Goal: Task Accomplishment & Management: Manage account settings

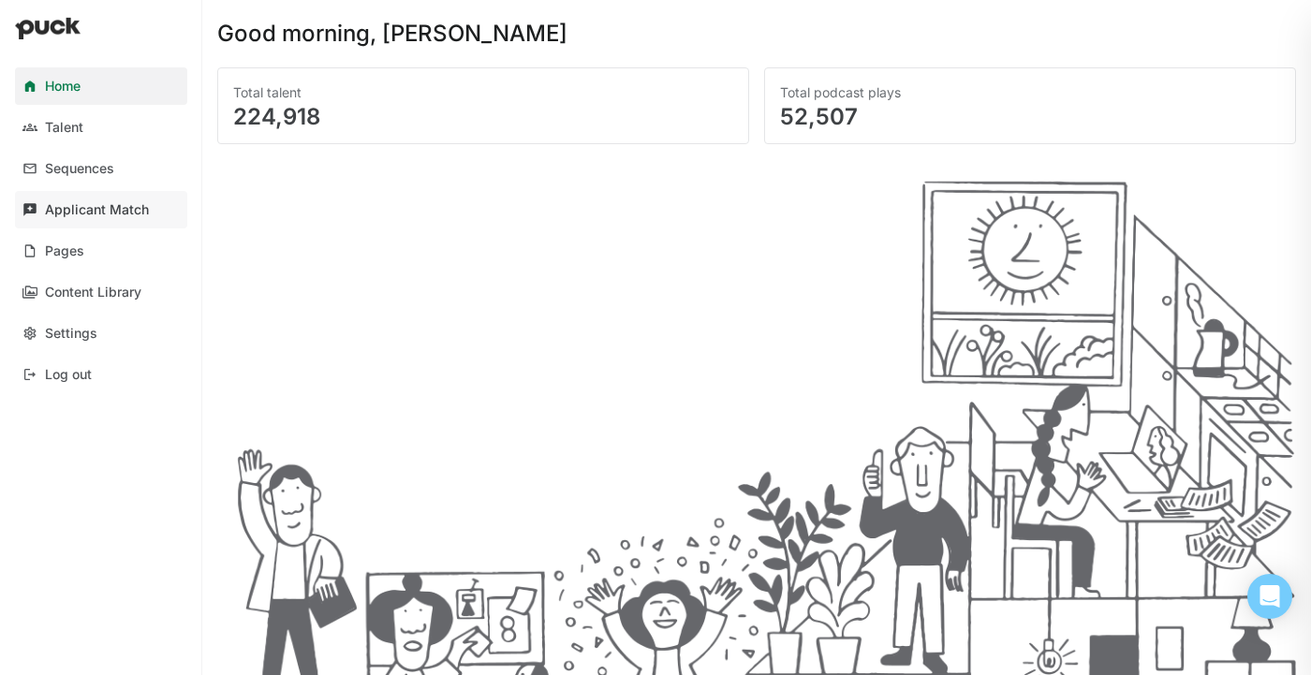
click at [106, 206] on div "Applicant Match" at bounding box center [97, 210] width 104 height 16
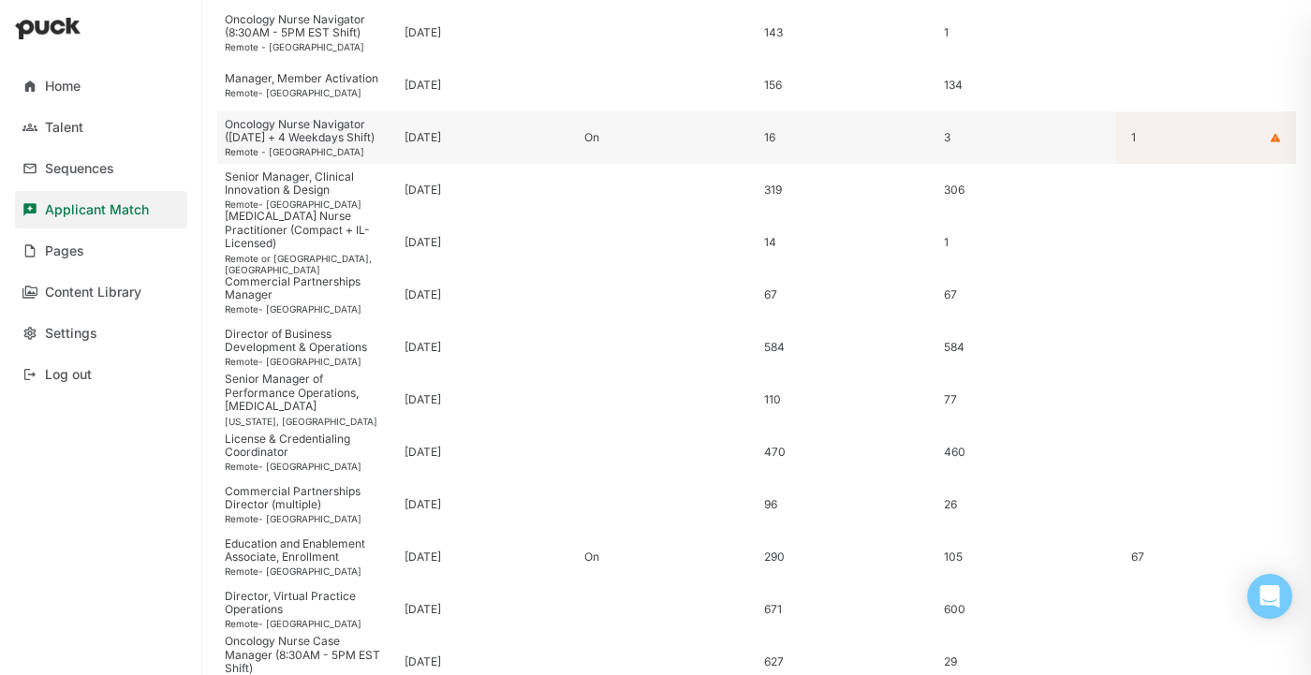
scroll to position [387, 0]
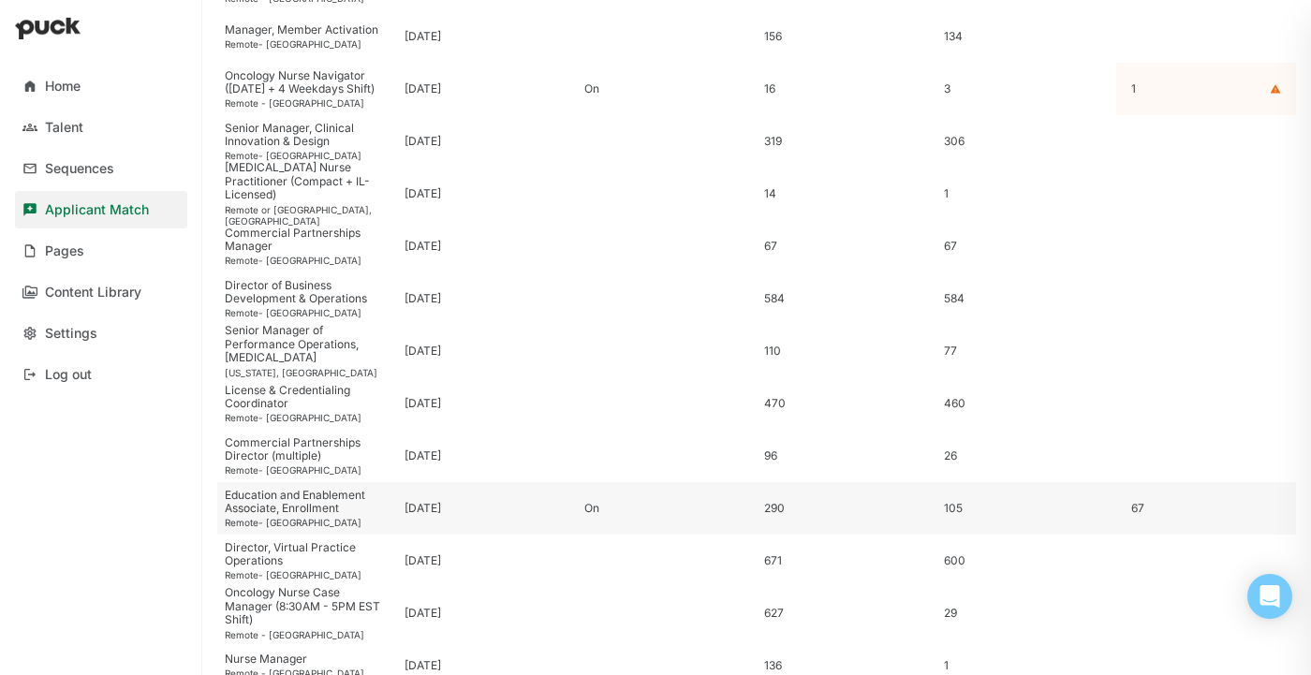
click at [331, 502] on div "Education and Enablement Associate, Enrollment" at bounding box center [307, 502] width 165 height 27
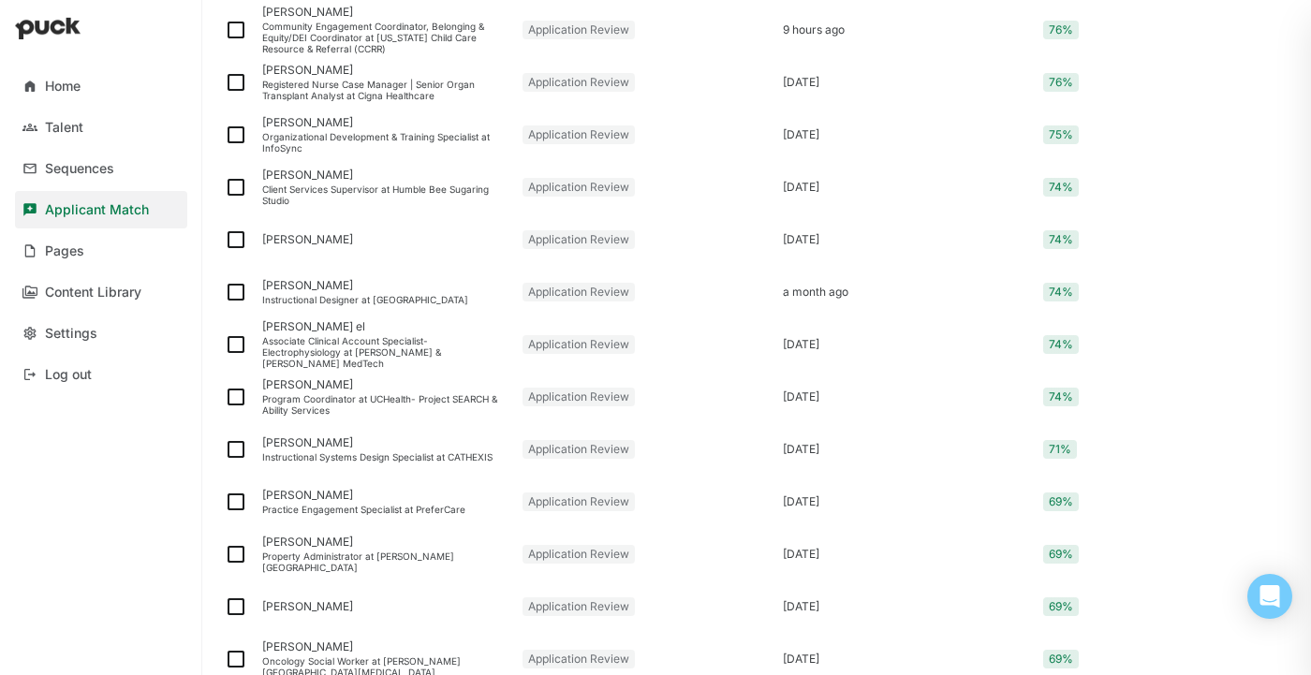
scroll to position [2416, 0]
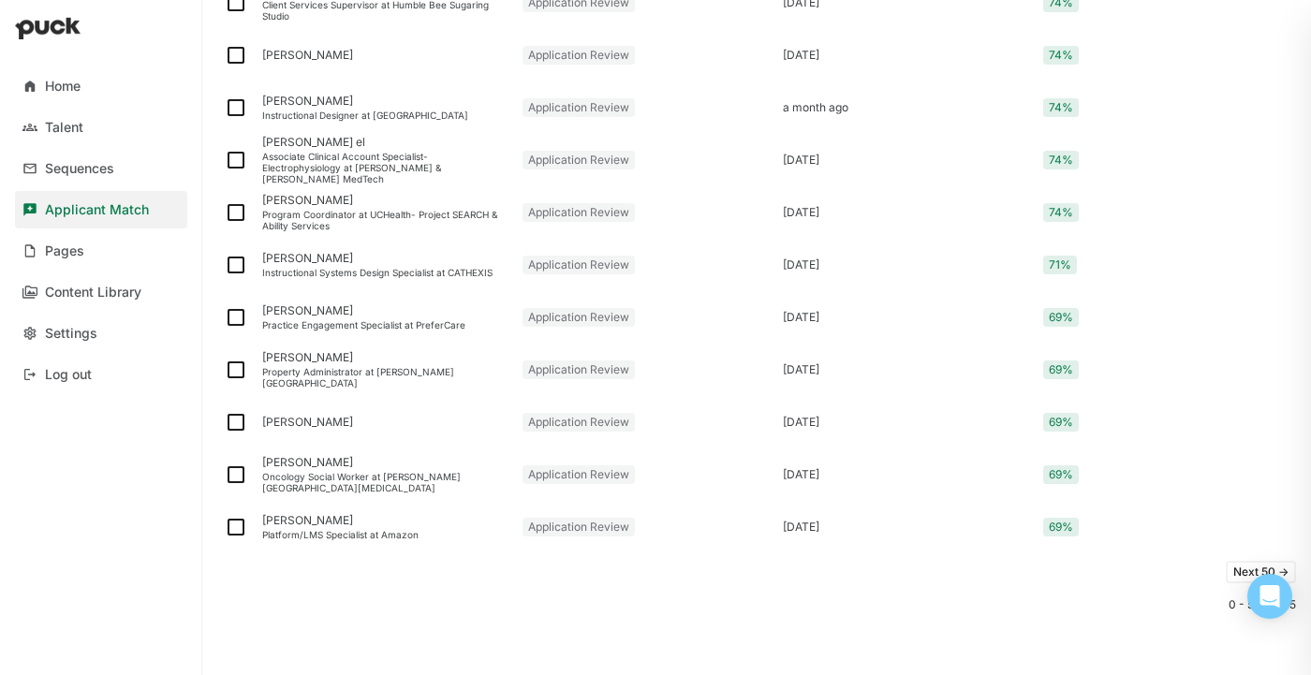
click at [1232, 567] on button "Next 50 ->" at bounding box center [1261, 572] width 70 height 22
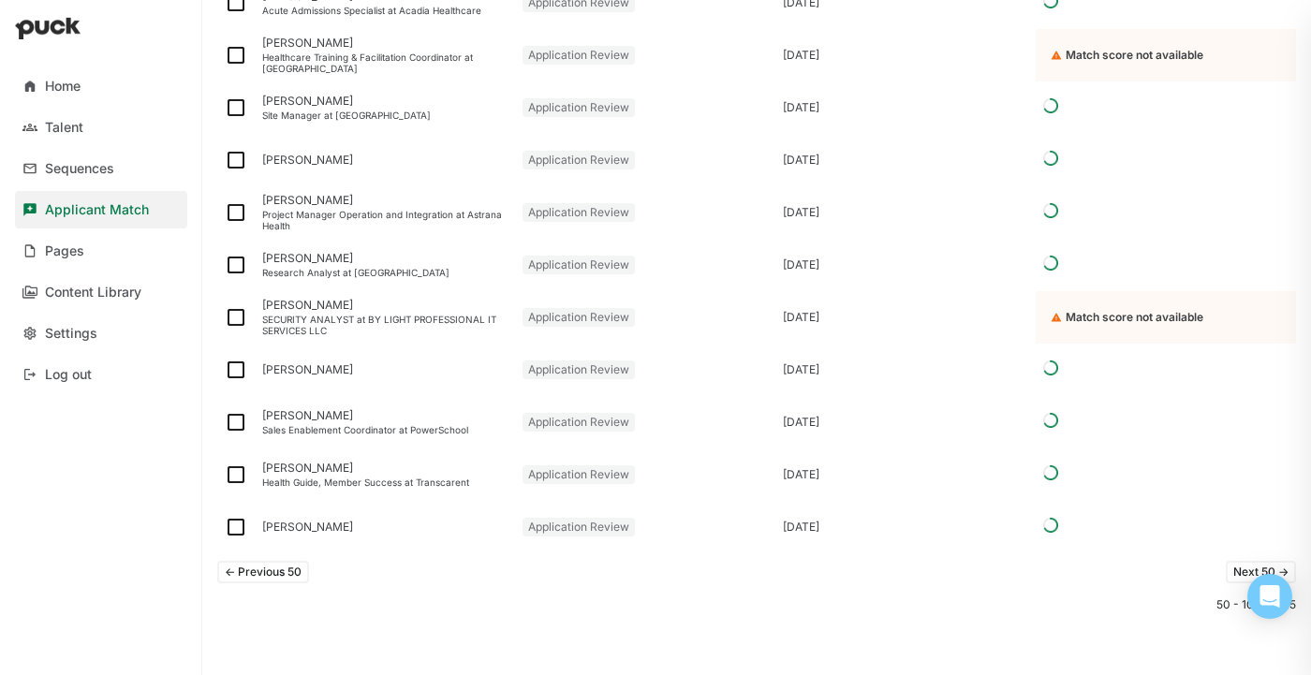
click at [1232, 567] on button "Next 50 ->" at bounding box center [1261, 572] width 70 height 22
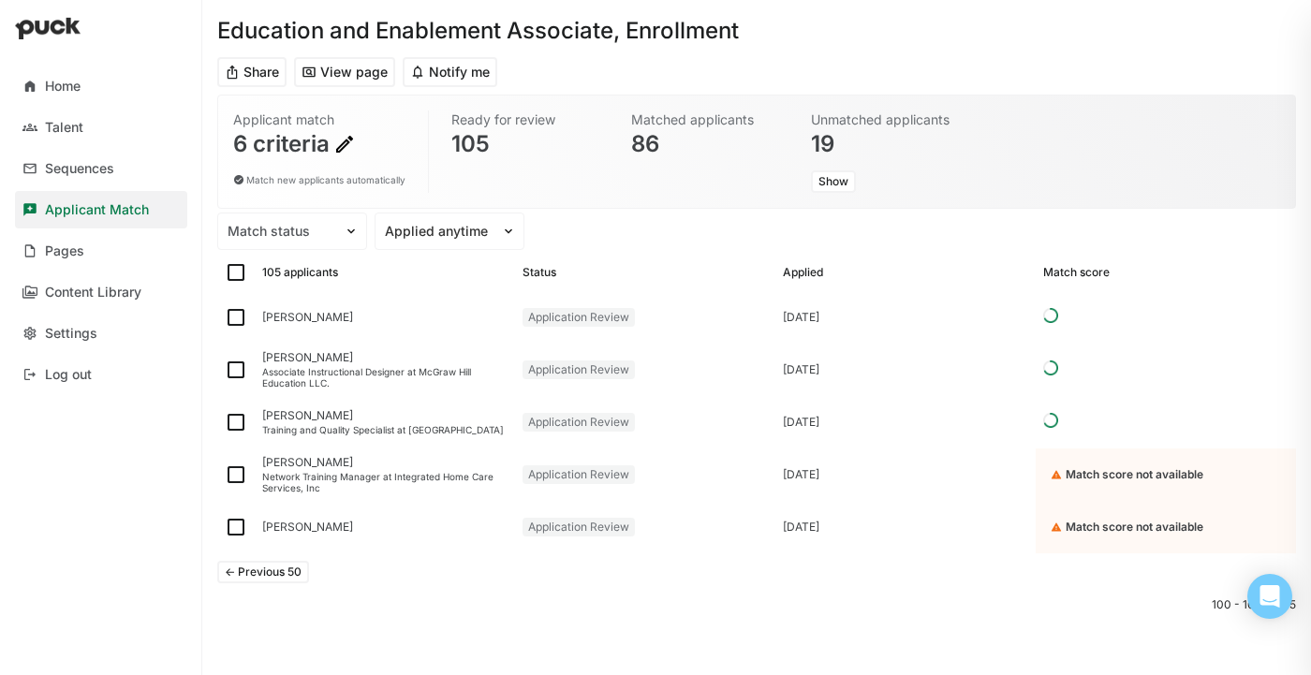
scroll to position [55, 0]
click at [288, 570] on button "<- Previous 50" at bounding box center [263, 572] width 92 height 22
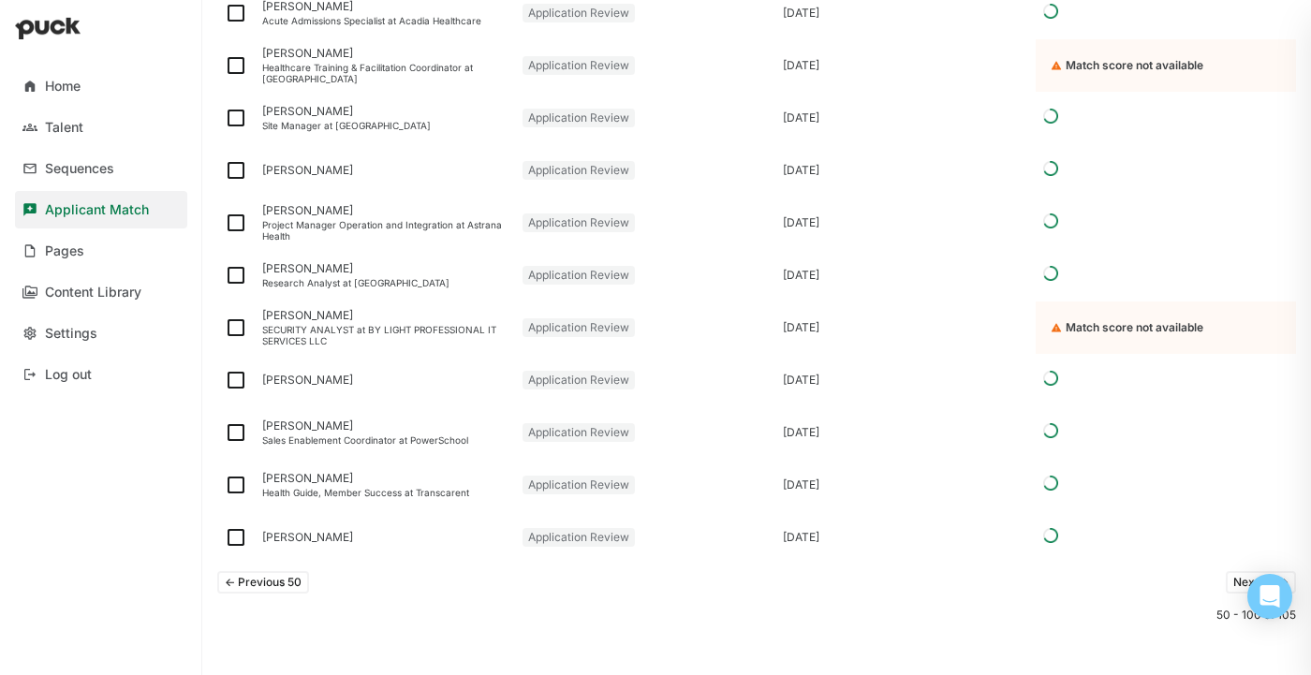
scroll to position [2416, 0]
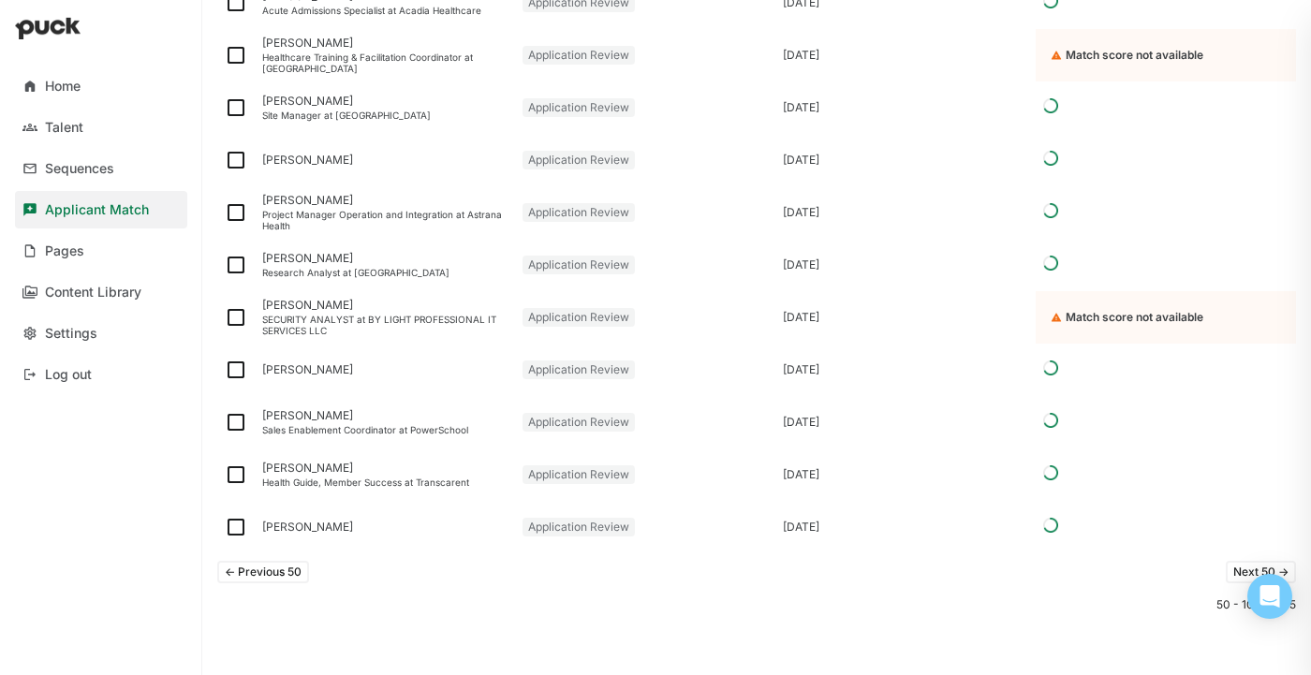
click at [288, 571] on button "<- Previous 50" at bounding box center [263, 572] width 92 height 22
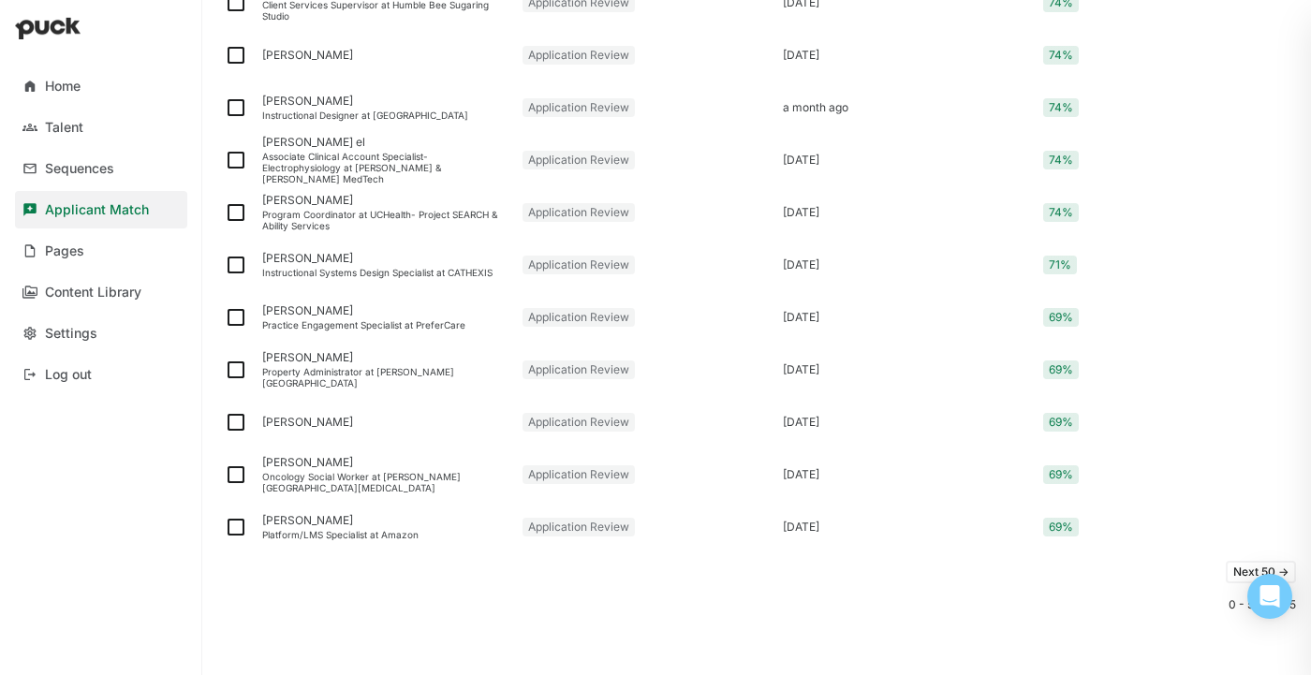
click at [1240, 564] on button "Next 50 ->" at bounding box center [1261, 572] width 70 height 22
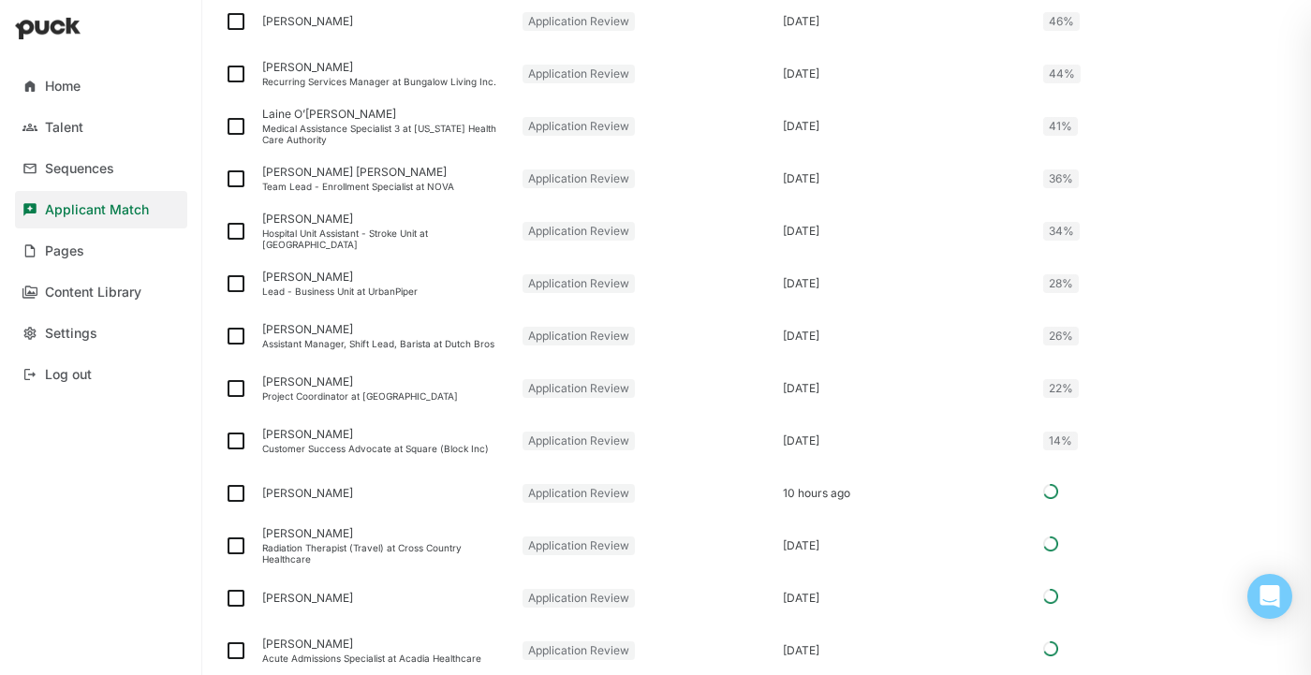
scroll to position [1766, 0]
click at [233, 445] on img at bounding box center [236, 443] width 22 height 22
click at [225, 444] on input "checkbox" at bounding box center [224, 443] width 1 height 1
checkbox input "true"
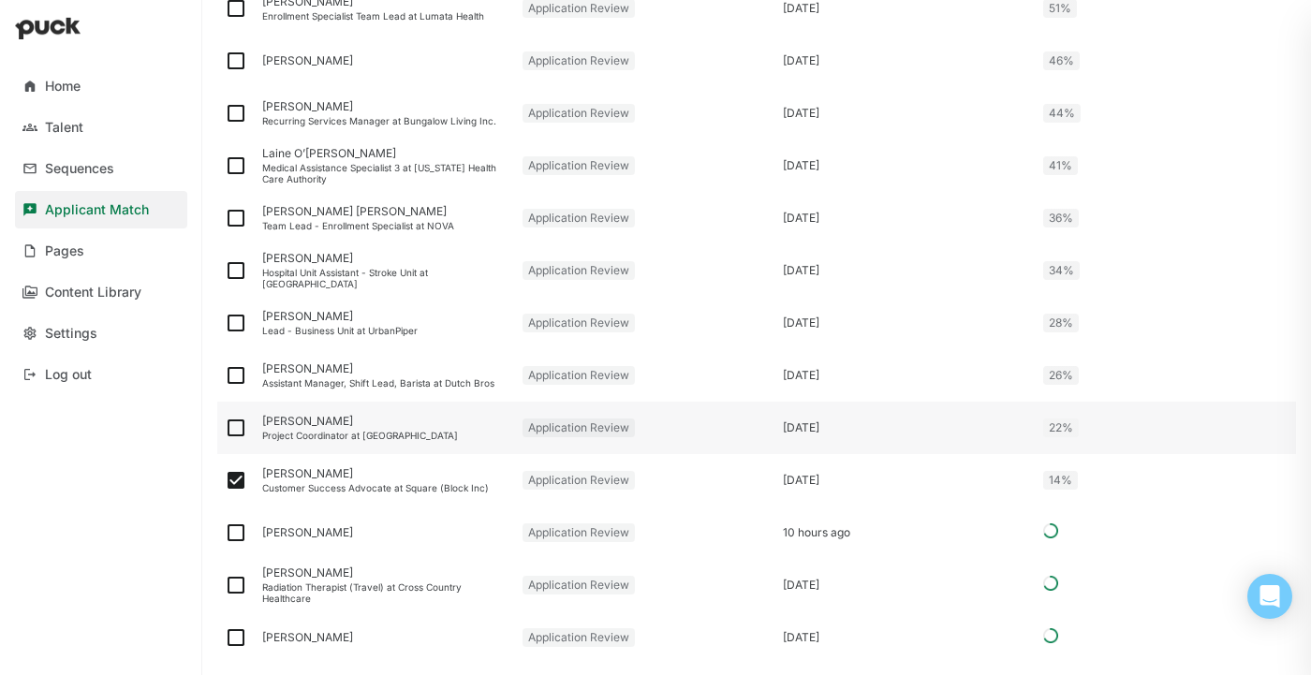
scroll to position [1803, 0]
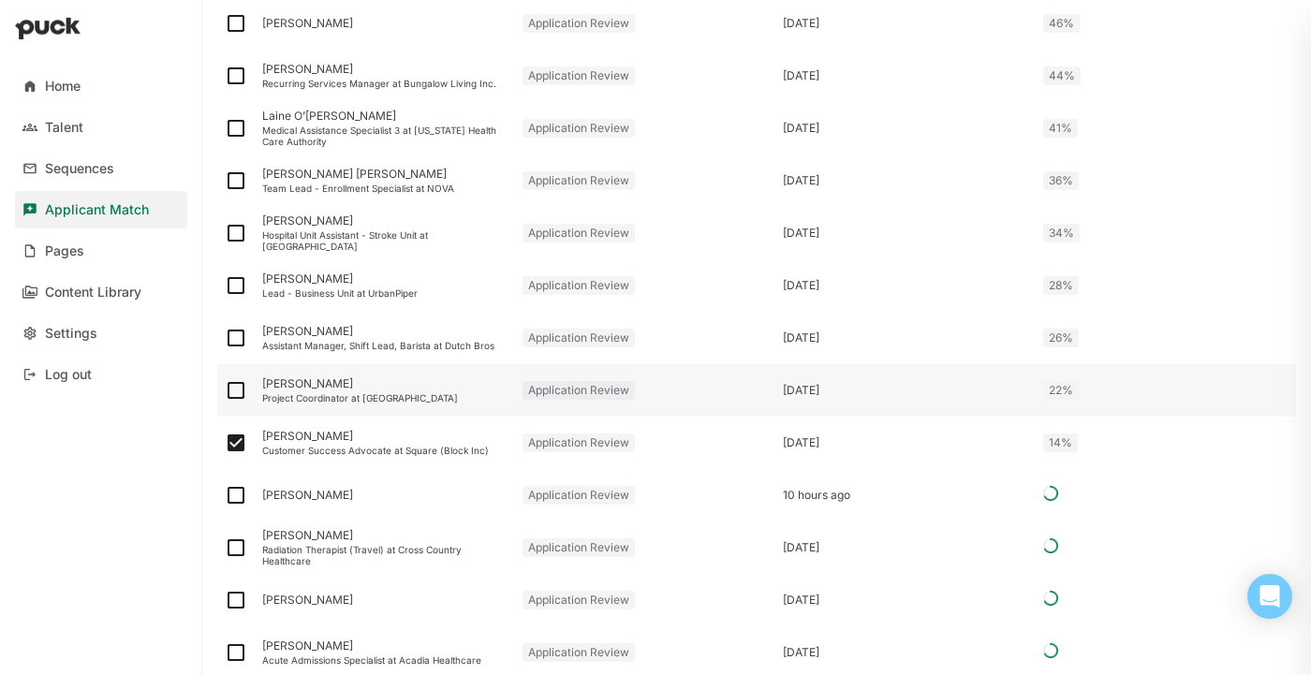
click at [235, 390] on img at bounding box center [236, 390] width 22 height 22
click at [225, 391] on input "checkbox" at bounding box center [224, 391] width 1 height 1
checkbox input "true"
click at [229, 341] on img at bounding box center [236, 338] width 22 height 22
click at [225, 339] on input "checkbox" at bounding box center [224, 338] width 1 height 1
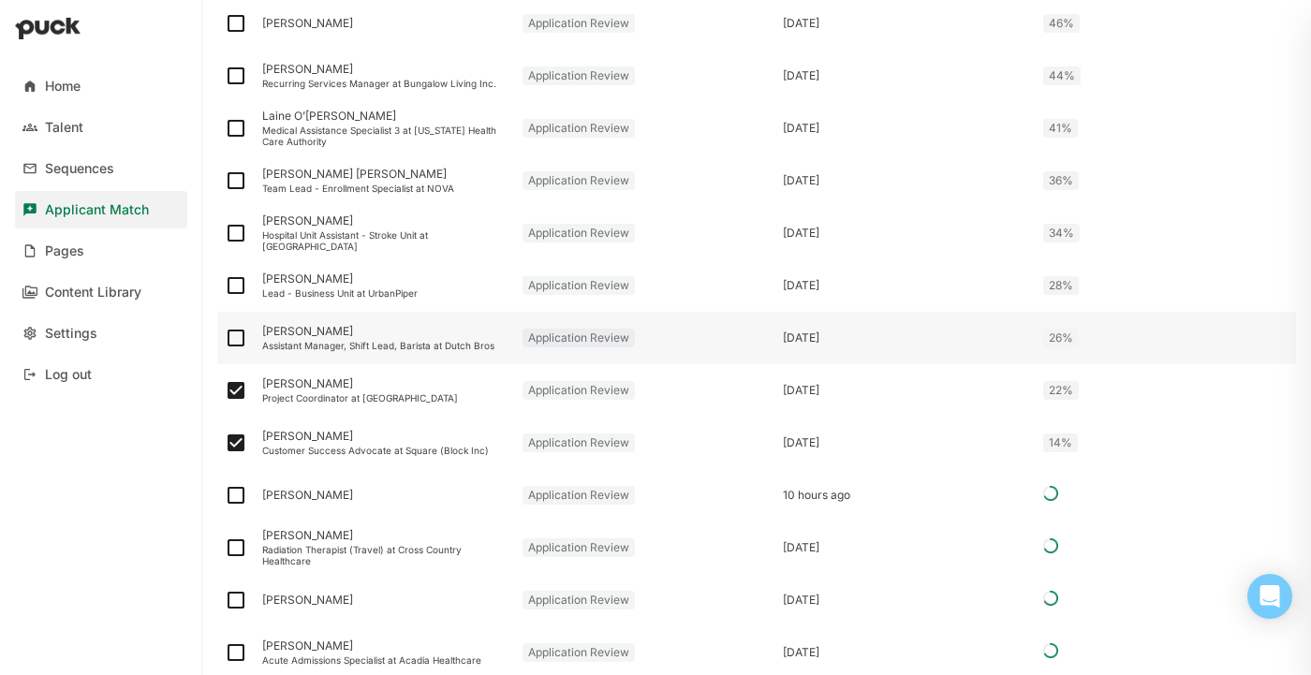
checkbox input "true"
click at [236, 287] on img at bounding box center [236, 285] width 22 height 22
click at [225, 287] on input "checkbox" at bounding box center [224, 286] width 1 height 1
checkbox input "true"
click at [237, 228] on img at bounding box center [236, 233] width 22 height 22
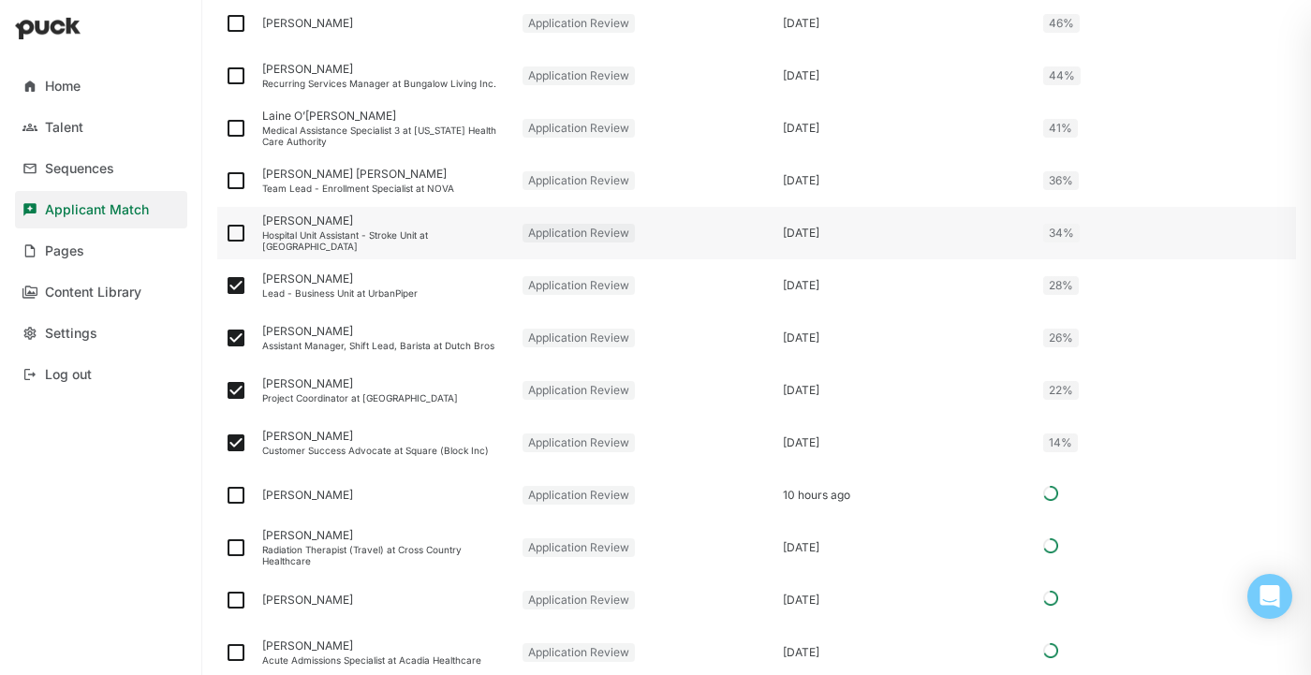
click at [225, 233] on input "checkbox" at bounding box center [224, 233] width 1 height 1
checkbox input "true"
click at [239, 126] on img at bounding box center [236, 128] width 22 height 22
click at [225, 128] on input "checkbox" at bounding box center [224, 128] width 1 height 1
checkbox input "true"
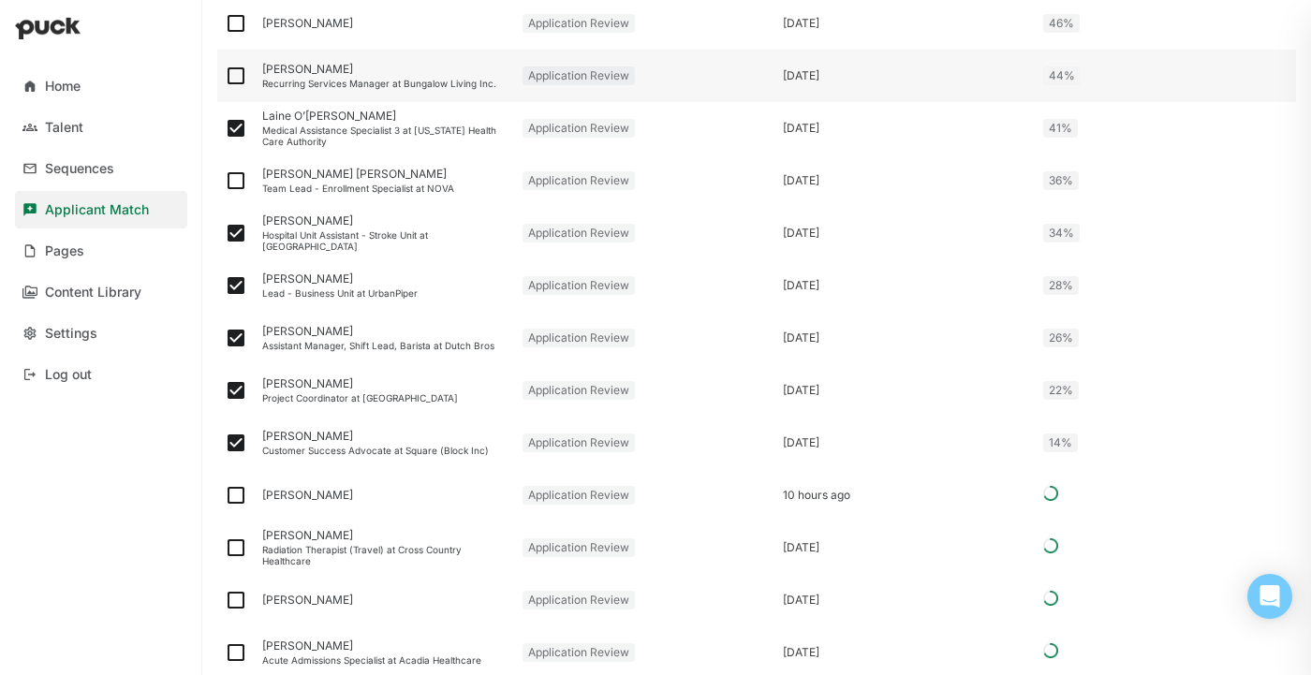
click at [237, 83] on img at bounding box center [236, 76] width 22 height 22
click at [225, 77] on input "checkbox" at bounding box center [224, 76] width 1 height 1
checkbox input "true"
click at [237, 30] on img at bounding box center [236, 23] width 22 height 22
click at [225, 24] on input "checkbox" at bounding box center [224, 23] width 1 height 1
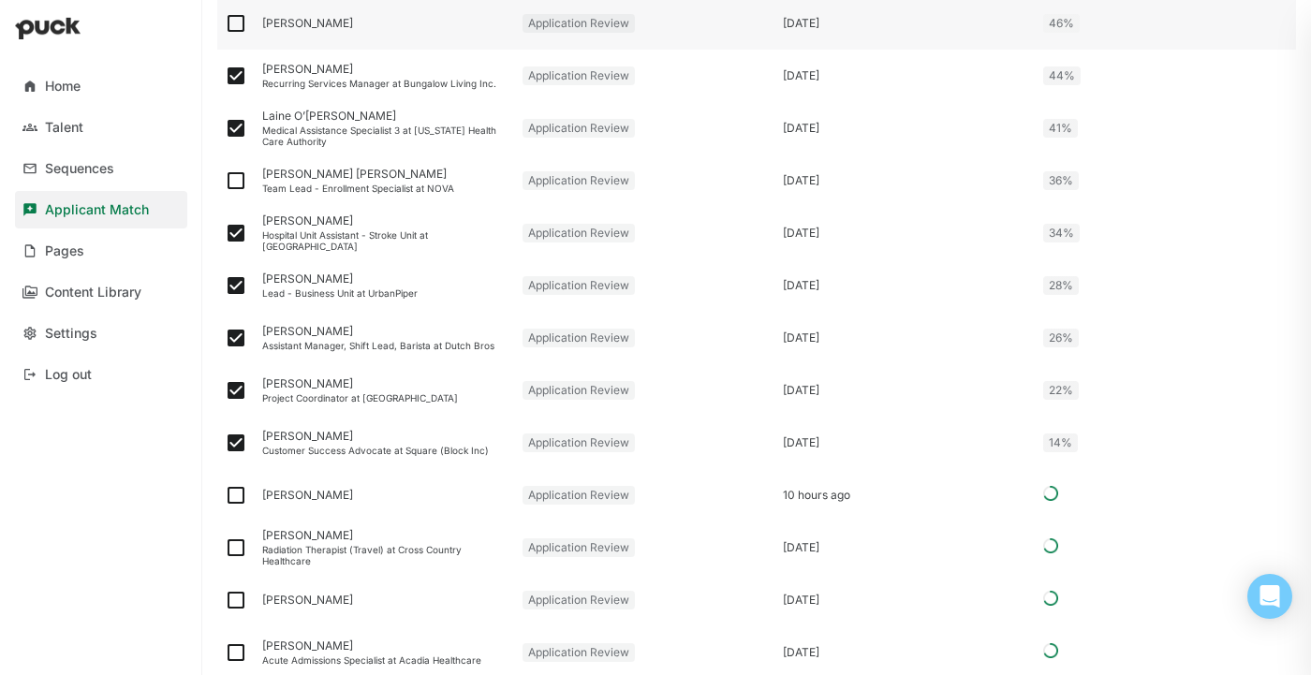
checkbox input "true"
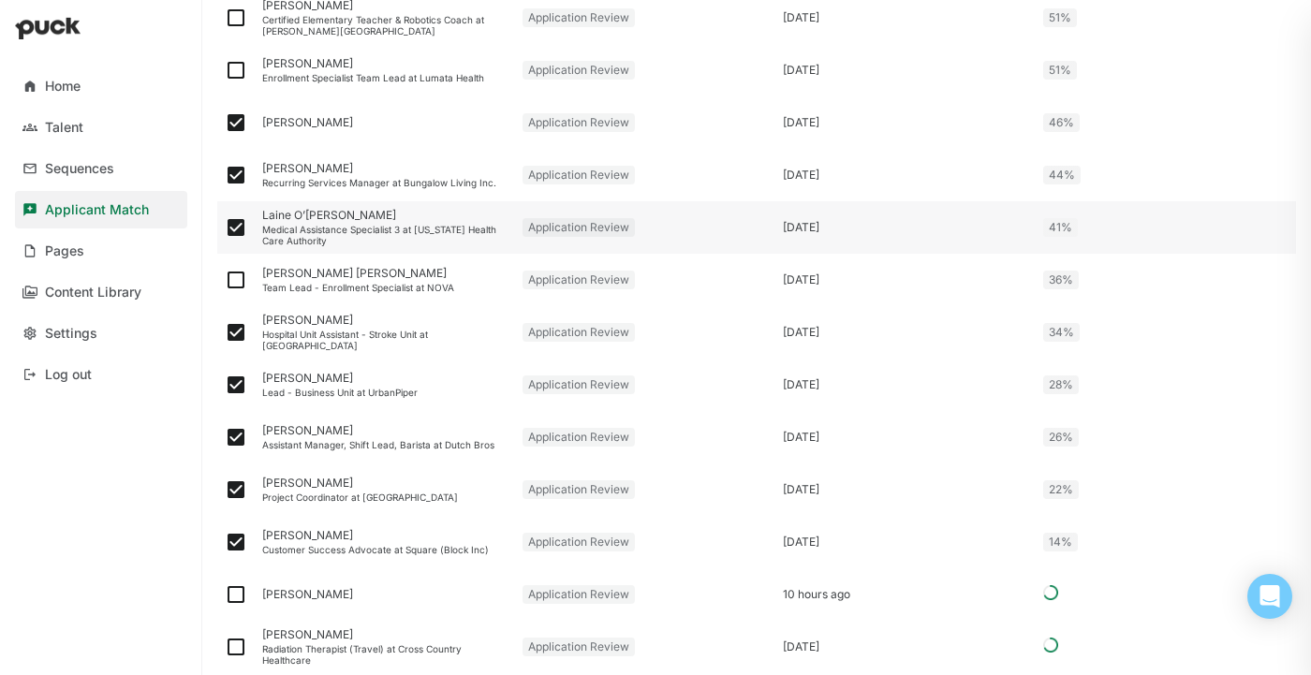
scroll to position [1683, 0]
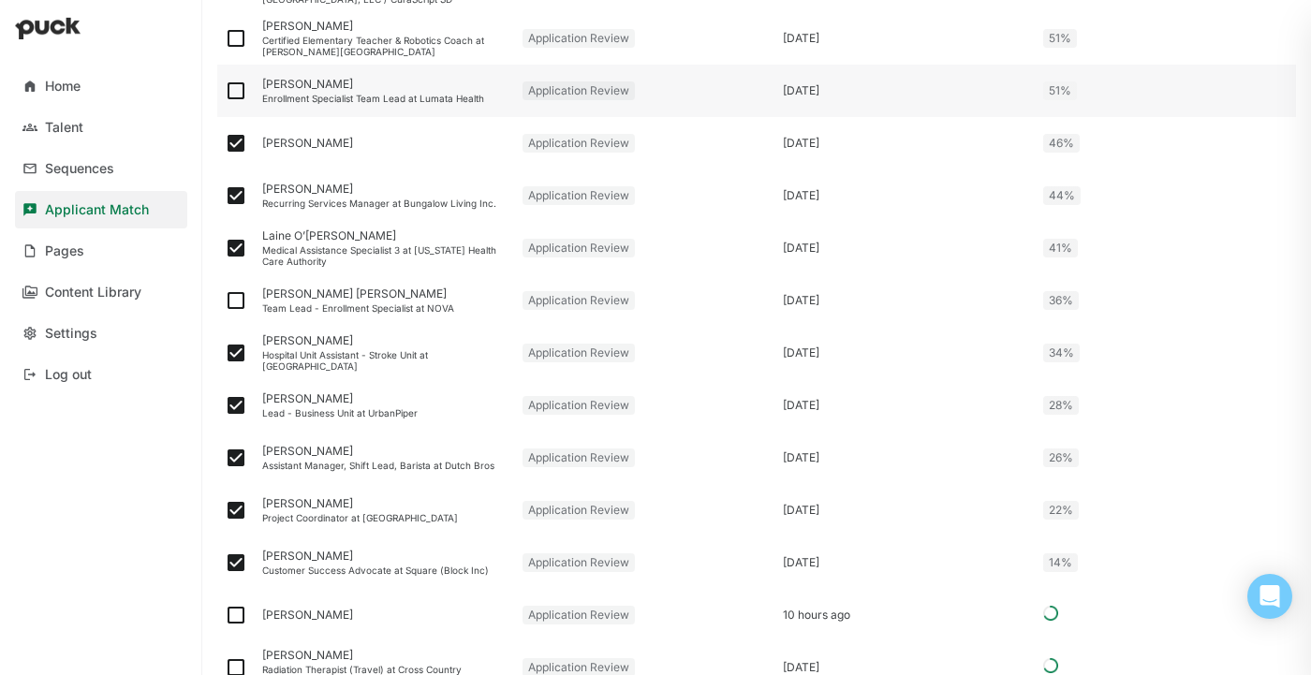
click at [240, 88] on img at bounding box center [236, 91] width 22 height 22
click at [225, 91] on input "checkbox" at bounding box center [224, 91] width 1 height 1
checkbox input "true"
click at [240, 37] on img at bounding box center [236, 38] width 22 height 22
click at [225, 38] on input "checkbox" at bounding box center [224, 38] width 1 height 1
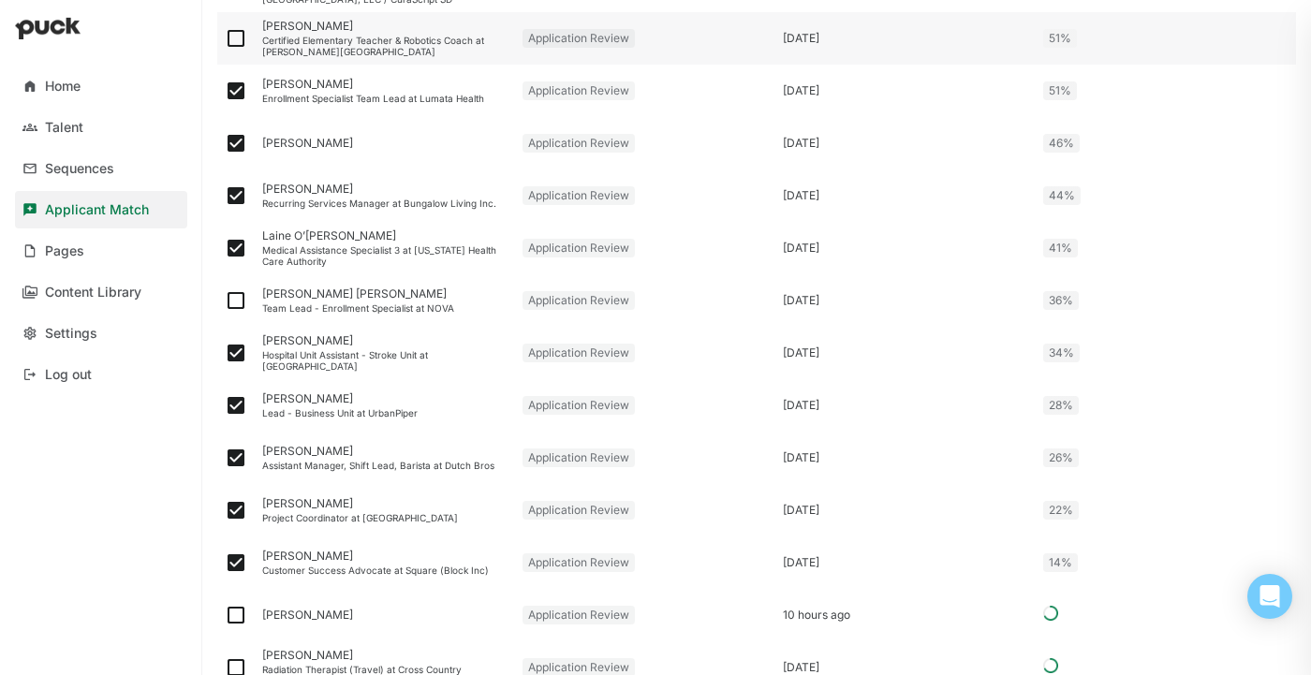
checkbox input "true"
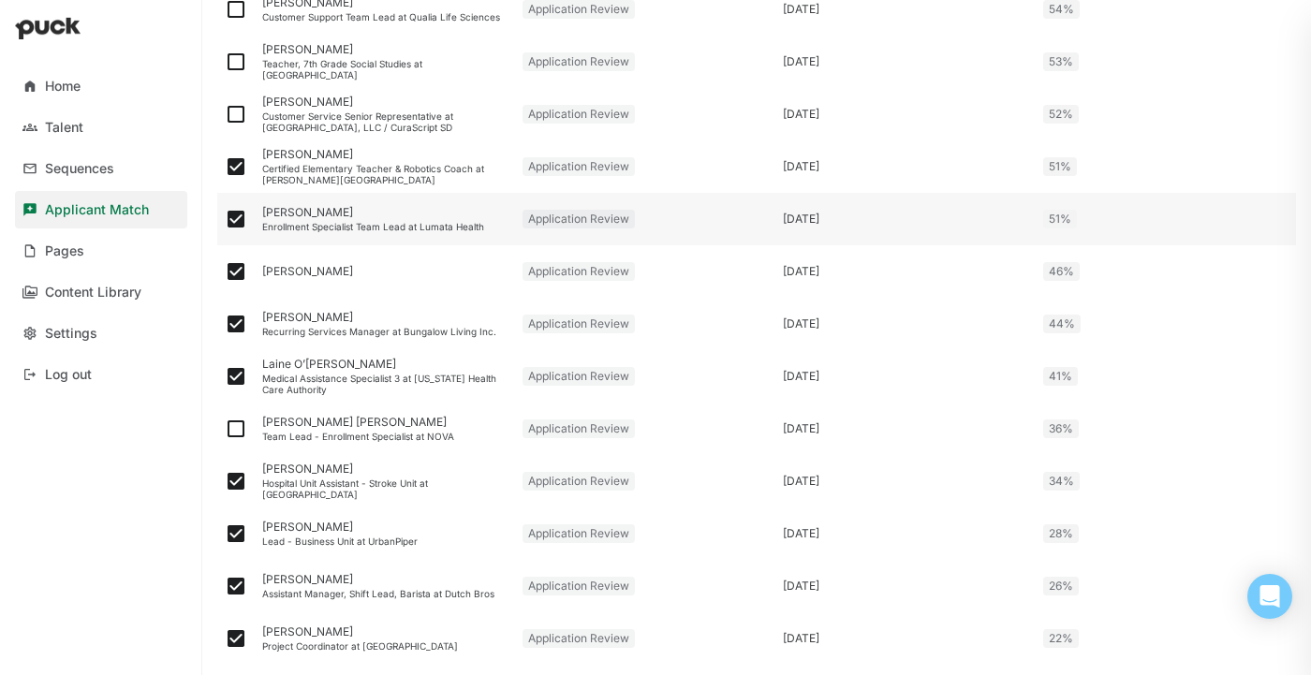
scroll to position [1552, 0]
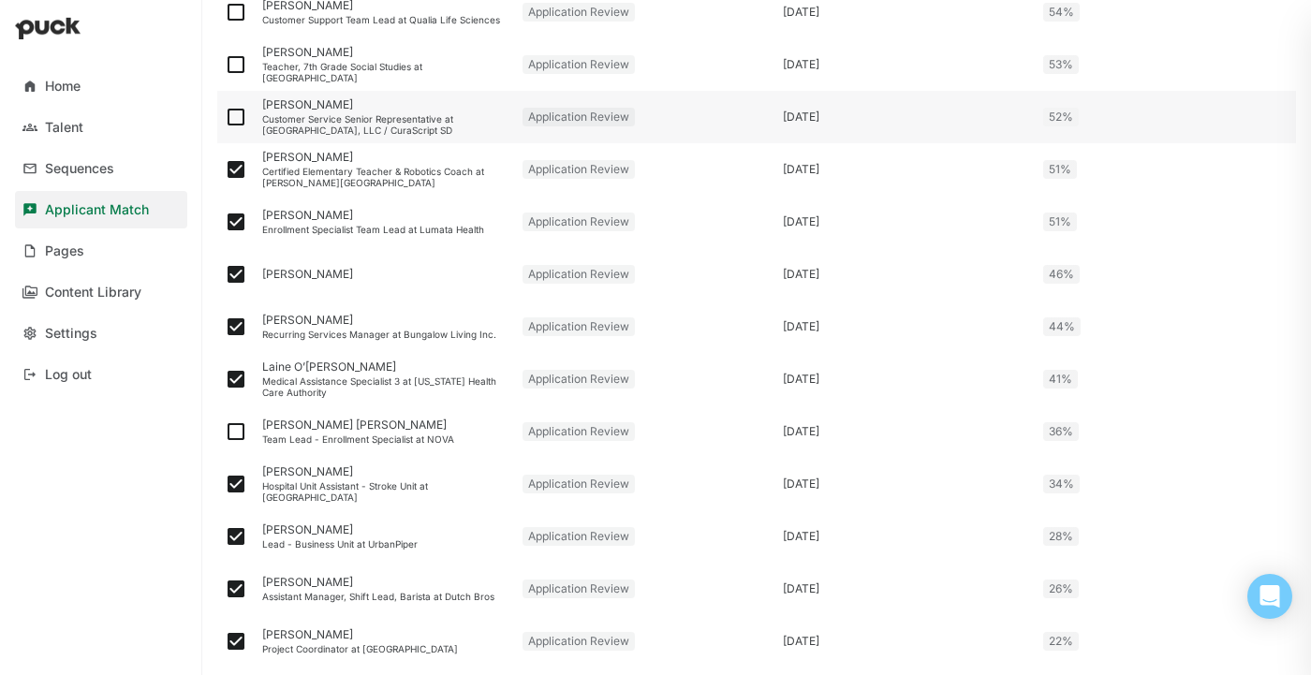
click at [238, 118] on img at bounding box center [236, 117] width 22 height 22
click at [225, 118] on input "checkbox" at bounding box center [224, 117] width 1 height 1
checkbox input "true"
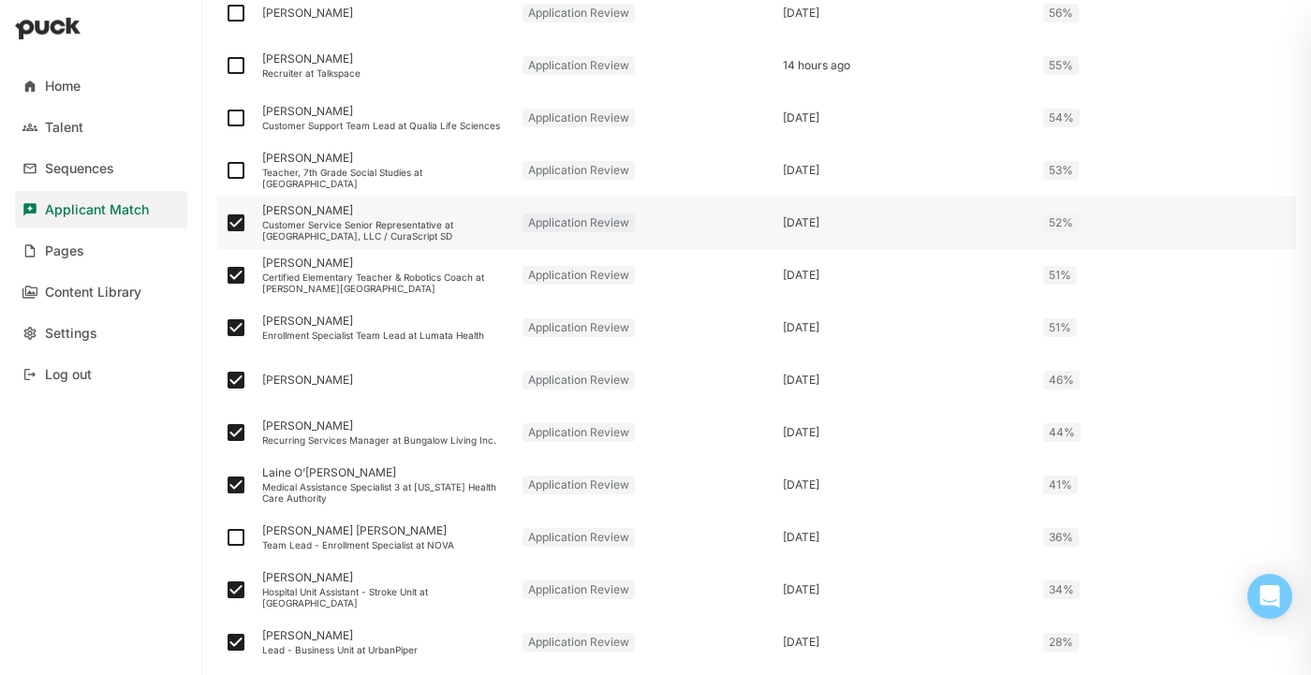
scroll to position [1437, 0]
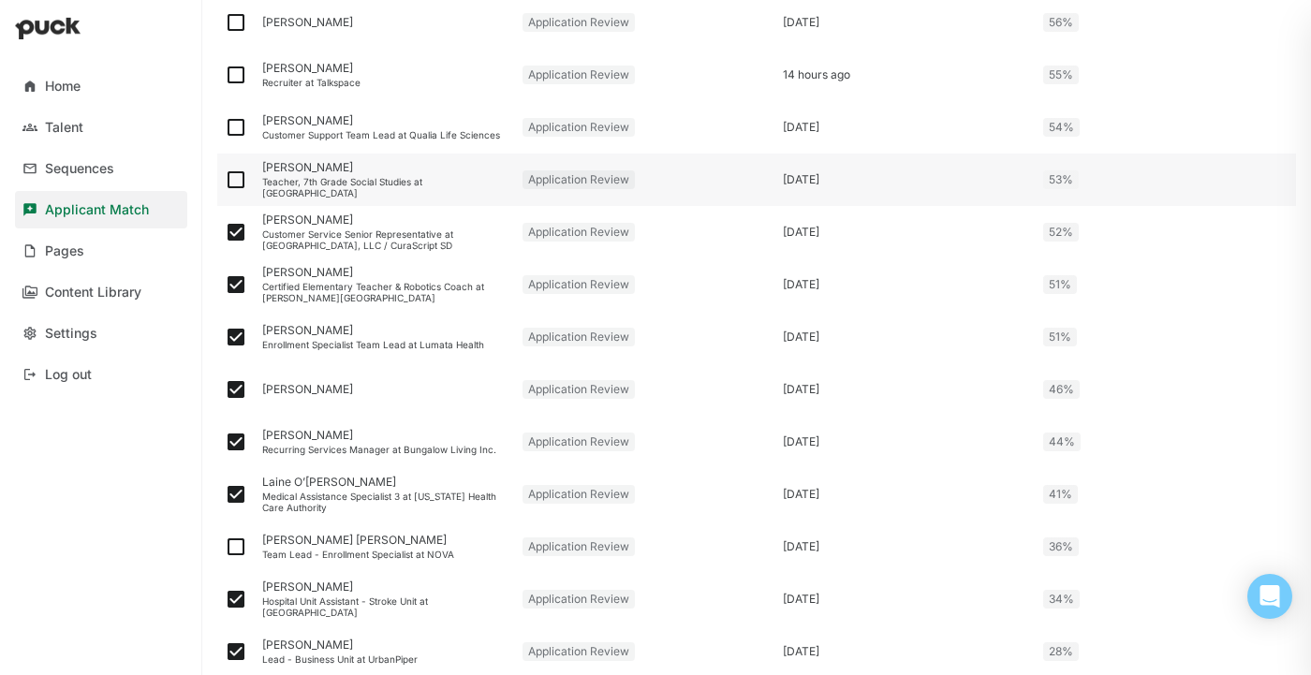
click at [237, 177] on img at bounding box center [236, 180] width 22 height 22
click at [225, 180] on input "checkbox" at bounding box center [224, 180] width 1 height 1
checkbox input "true"
click at [232, 125] on img at bounding box center [236, 127] width 22 height 22
click at [225, 127] on input "checkbox" at bounding box center [224, 127] width 1 height 1
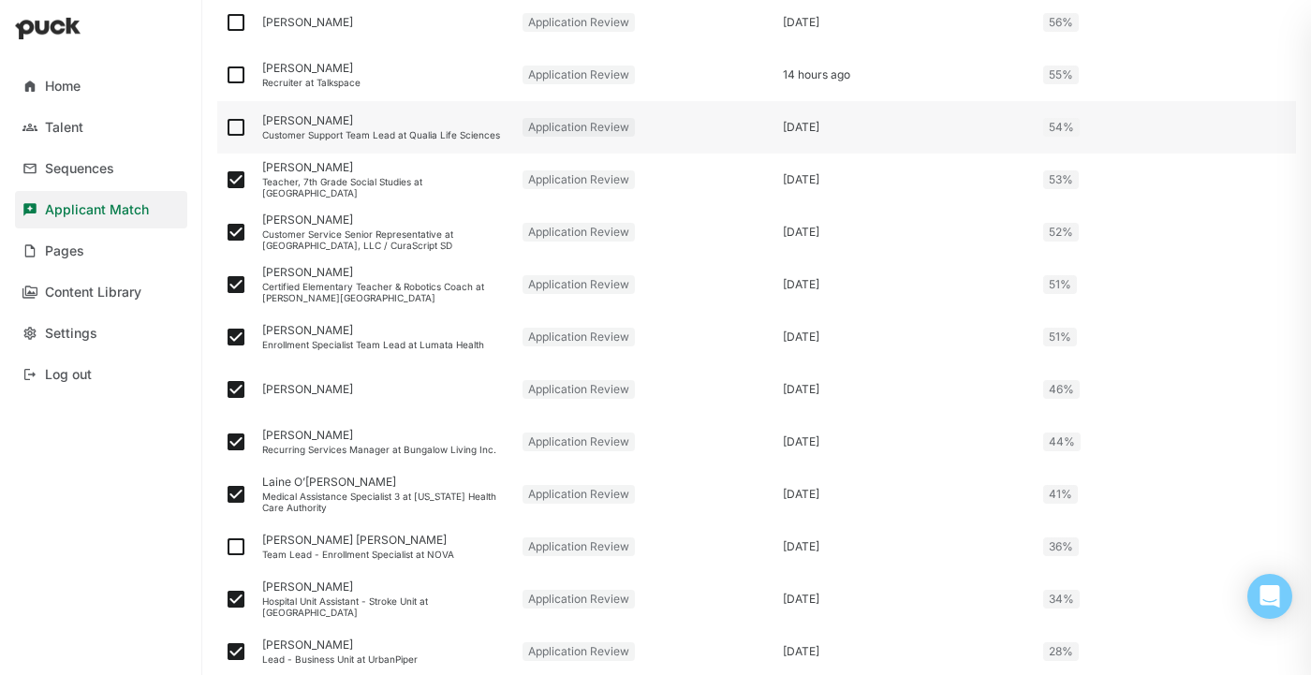
checkbox input "true"
click at [234, 72] on img at bounding box center [236, 75] width 22 height 22
click at [225, 75] on input "checkbox" at bounding box center [224, 75] width 1 height 1
checkbox input "true"
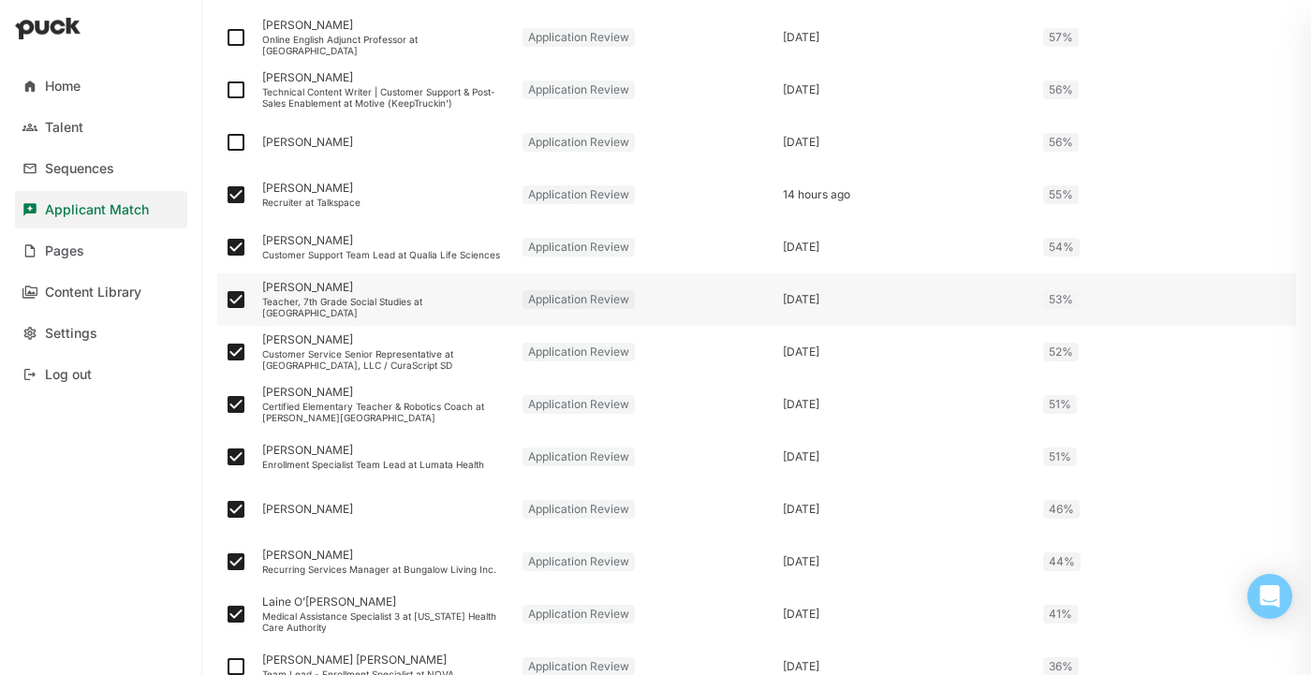
scroll to position [1299, 0]
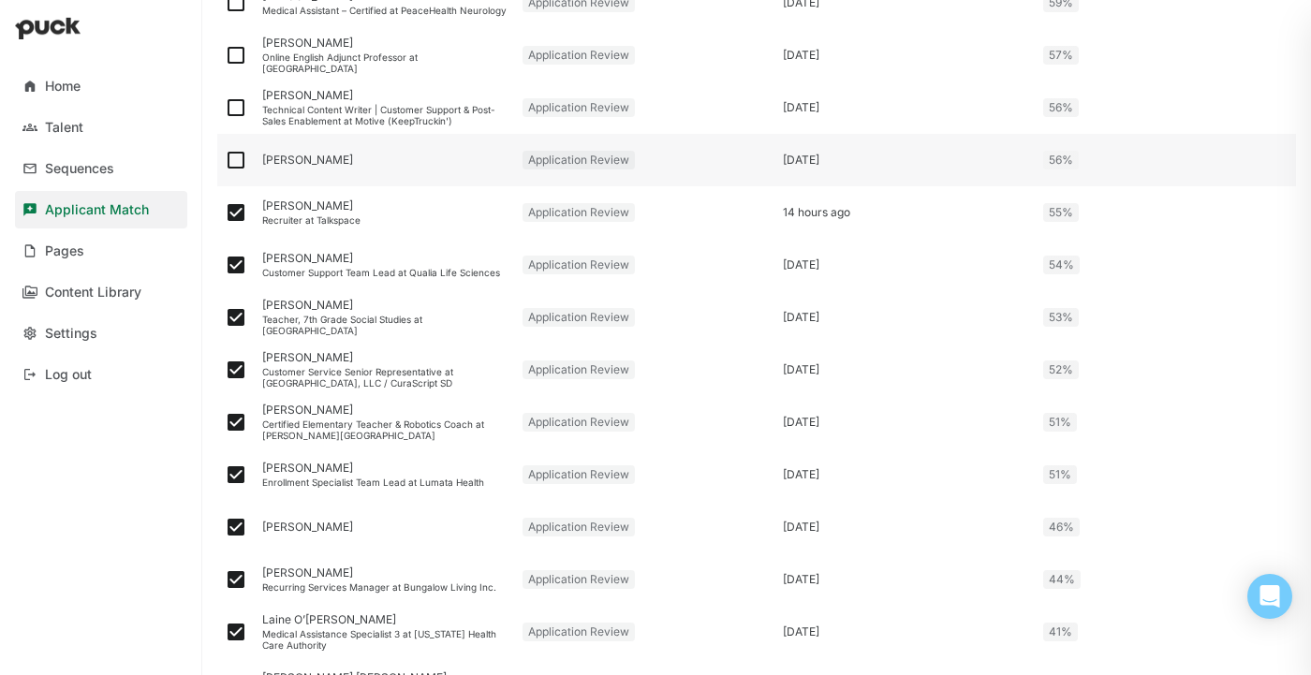
click at [241, 160] on img at bounding box center [236, 160] width 22 height 22
click at [225, 160] on input "checkbox" at bounding box center [224, 160] width 1 height 1
checkbox input "true"
click at [234, 105] on img at bounding box center [236, 107] width 22 height 22
click at [225, 108] on input "checkbox" at bounding box center [224, 108] width 1 height 1
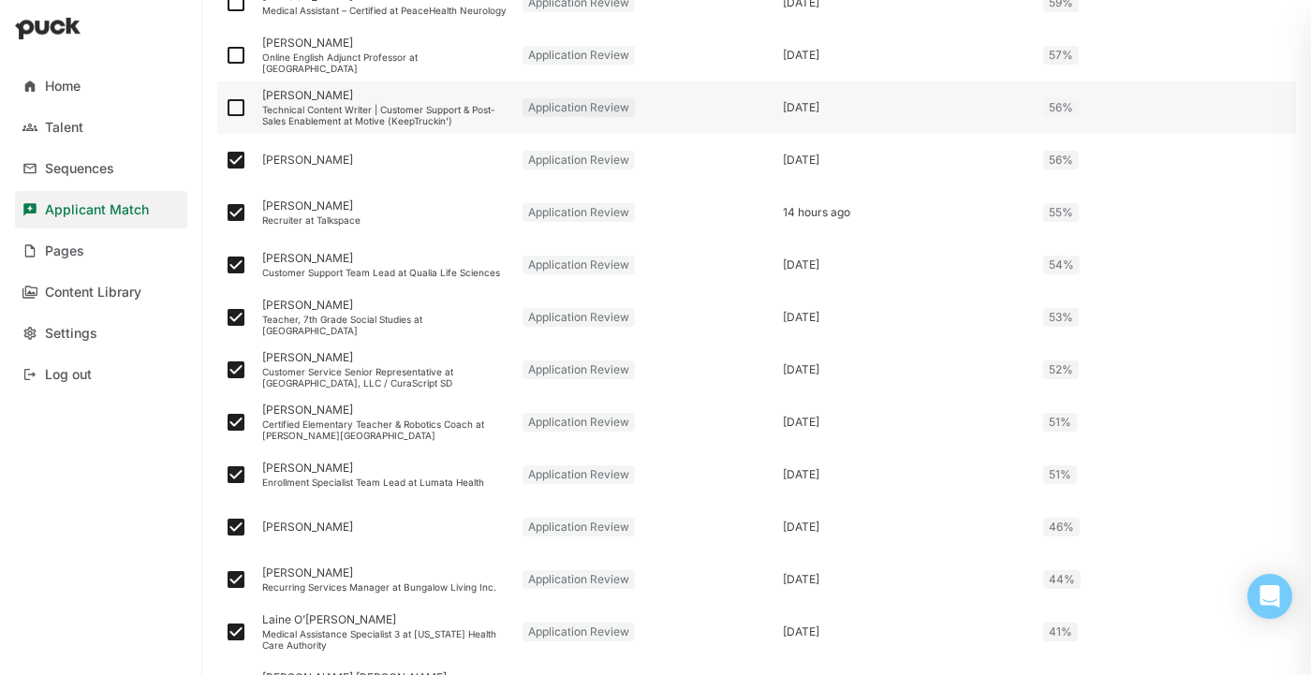
checkbox input "true"
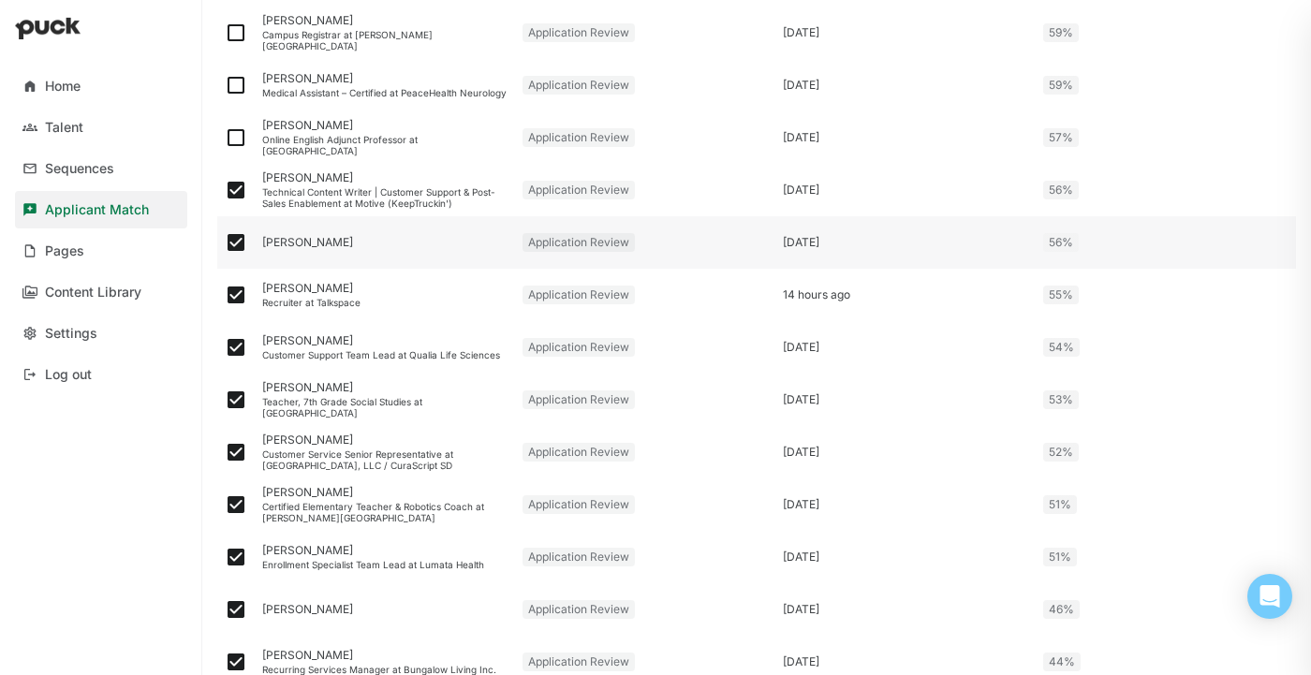
scroll to position [1217, 0]
click at [233, 130] on img at bounding box center [236, 137] width 22 height 22
click at [225, 138] on input "checkbox" at bounding box center [224, 138] width 1 height 1
checkbox input "true"
click at [242, 74] on img at bounding box center [236, 85] width 22 height 22
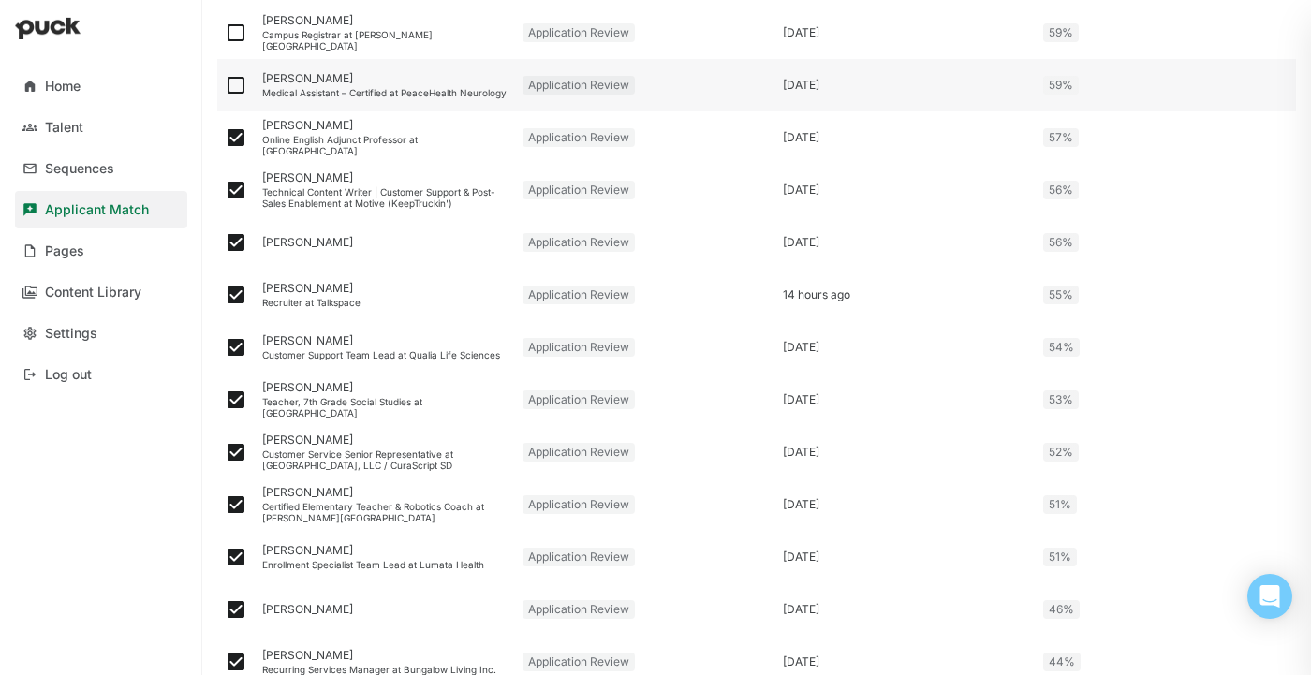
click at [225, 85] on input "checkbox" at bounding box center [224, 85] width 1 height 1
checkbox input "true"
click at [237, 24] on img at bounding box center [236, 33] width 22 height 22
click at [225, 33] on input "checkbox" at bounding box center [224, 33] width 1 height 1
checkbox input "true"
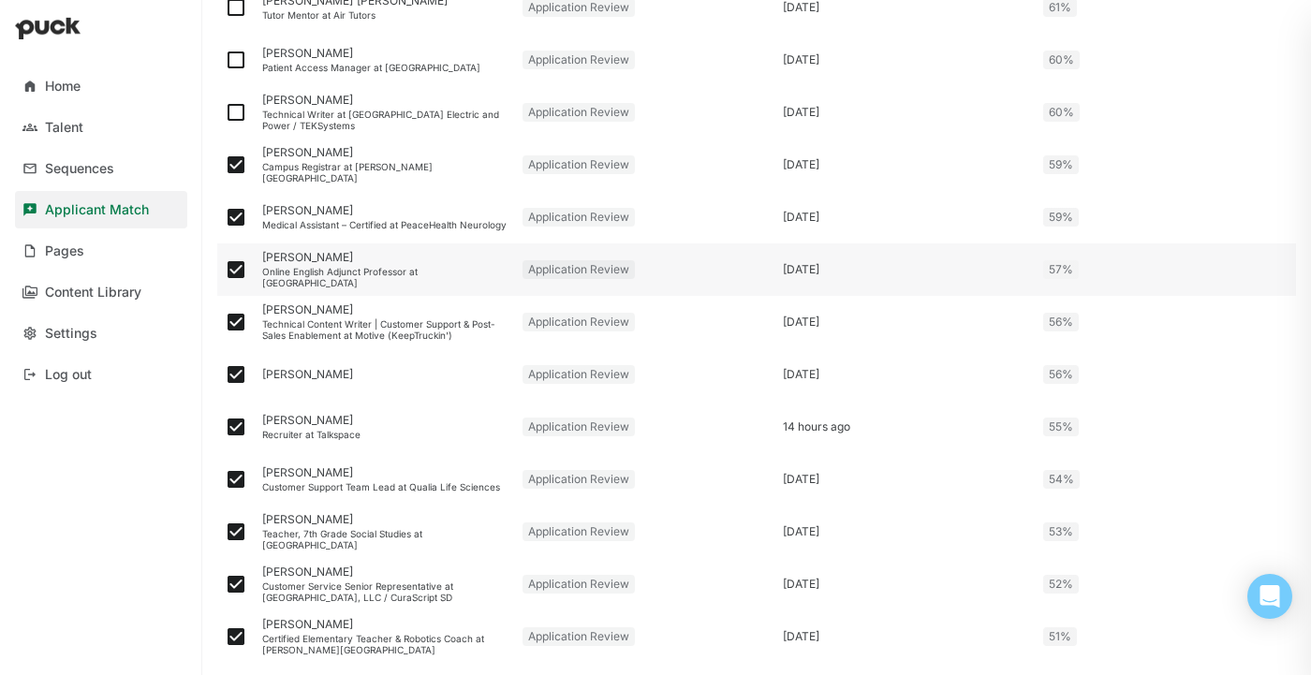
scroll to position [1082, 0]
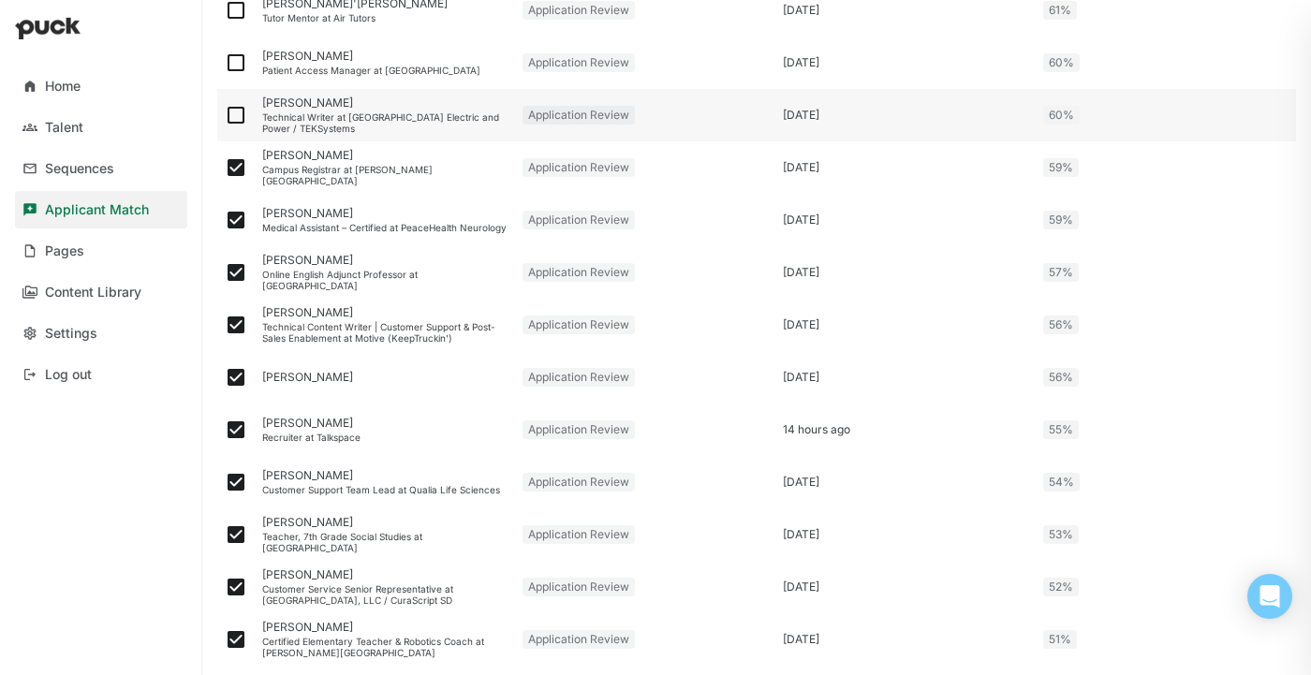
click at [230, 112] on img at bounding box center [236, 115] width 22 height 22
click at [225, 115] on input "checkbox" at bounding box center [224, 115] width 1 height 1
checkbox input "true"
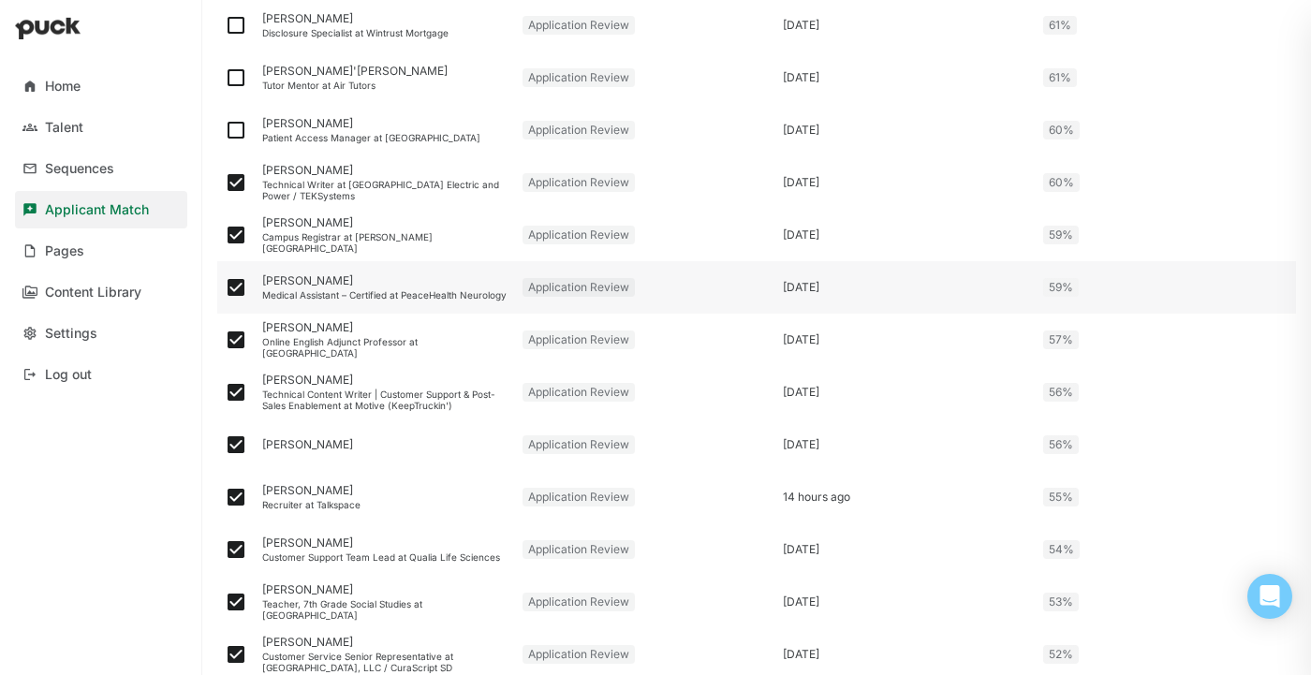
scroll to position [1010, 0]
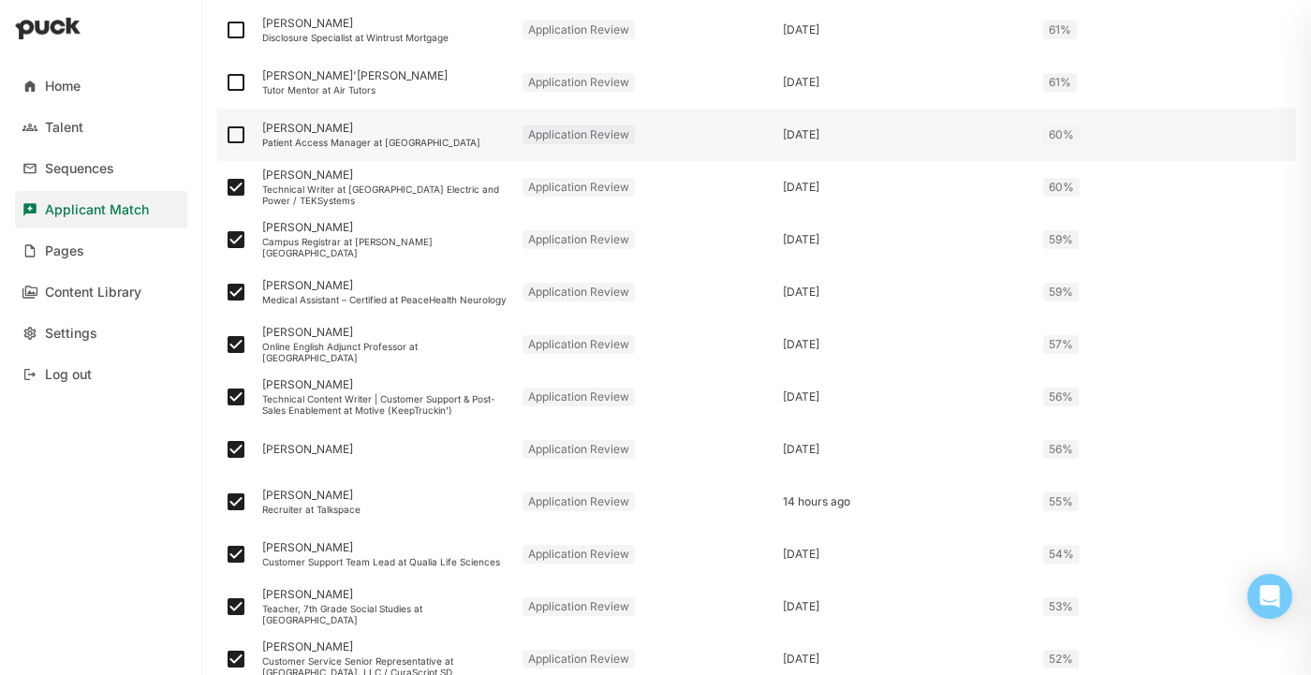
click at [243, 134] on img at bounding box center [236, 135] width 22 height 22
click at [225, 135] on input "checkbox" at bounding box center [224, 135] width 1 height 1
checkbox input "true"
click at [236, 81] on img at bounding box center [236, 82] width 22 height 22
click at [225, 82] on input "checkbox" at bounding box center [224, 82] width 1 height 1
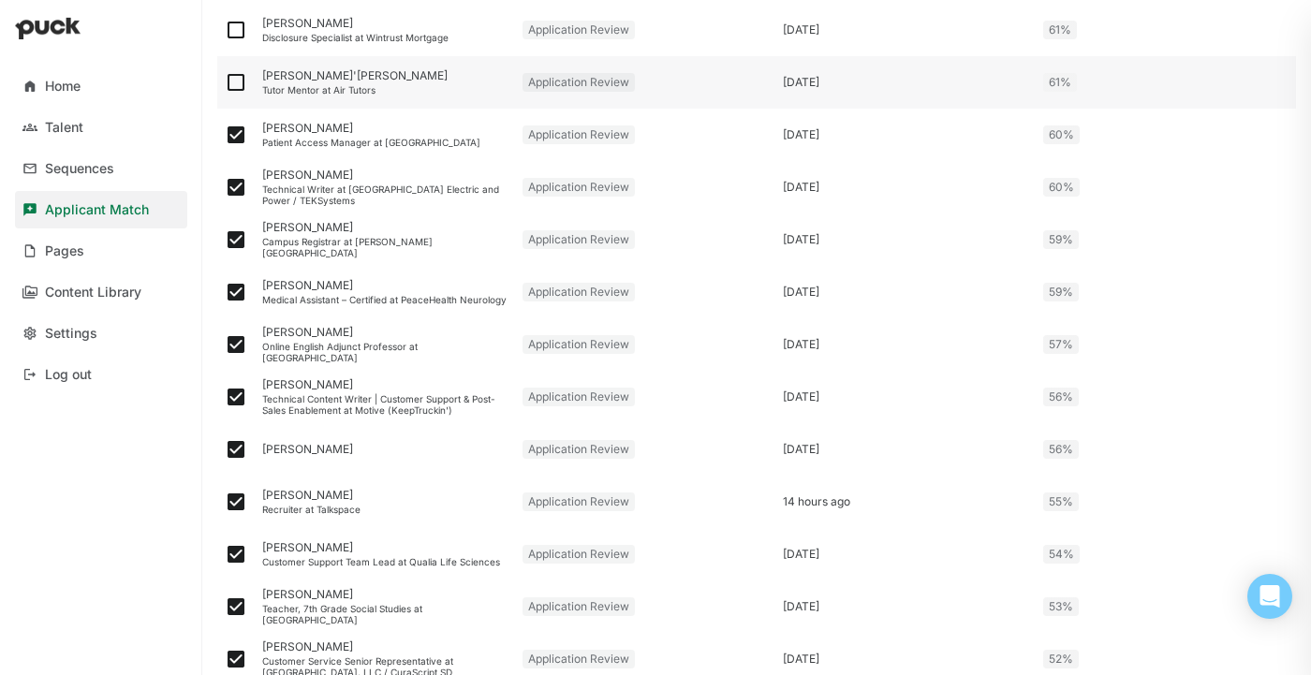
checkbox input "true"
click at [235, 24] on img at bounding box center [236, 30] width 22 height 22
click at [225, 30] on input "checkbox" at bounding box center [224, 30] width 1 height 1
checkbox input "true"
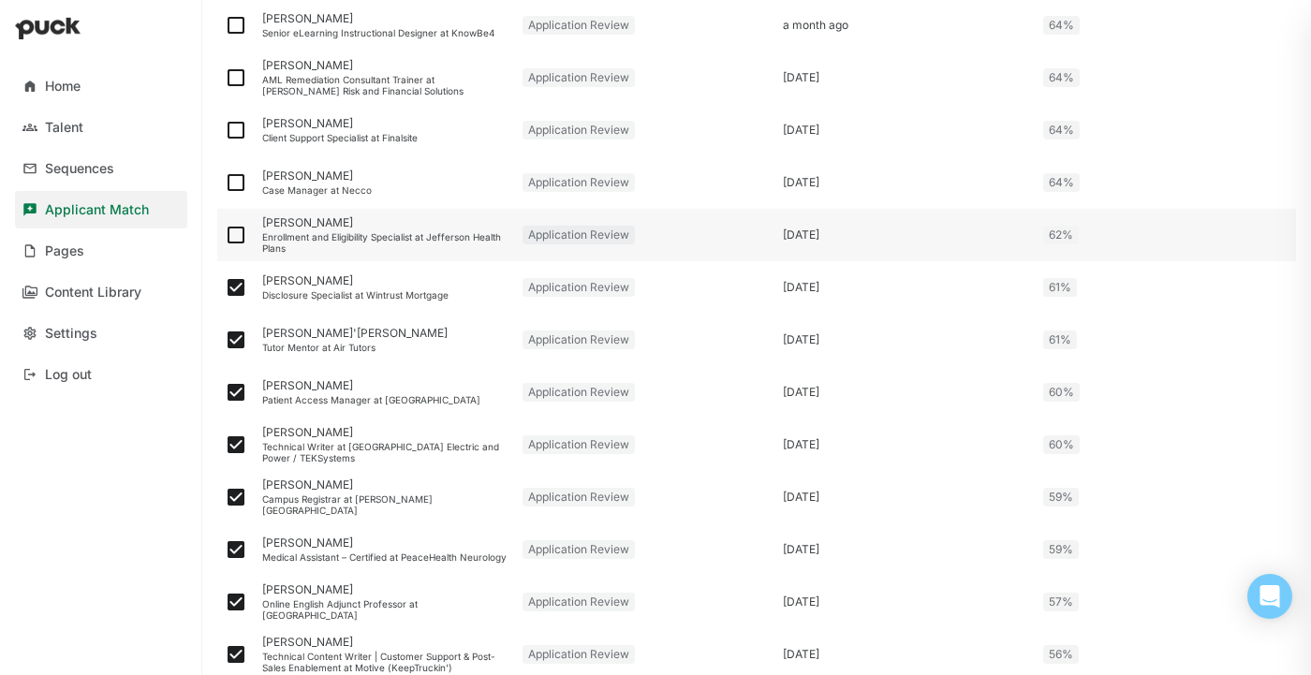
scroll to position [756, 0]
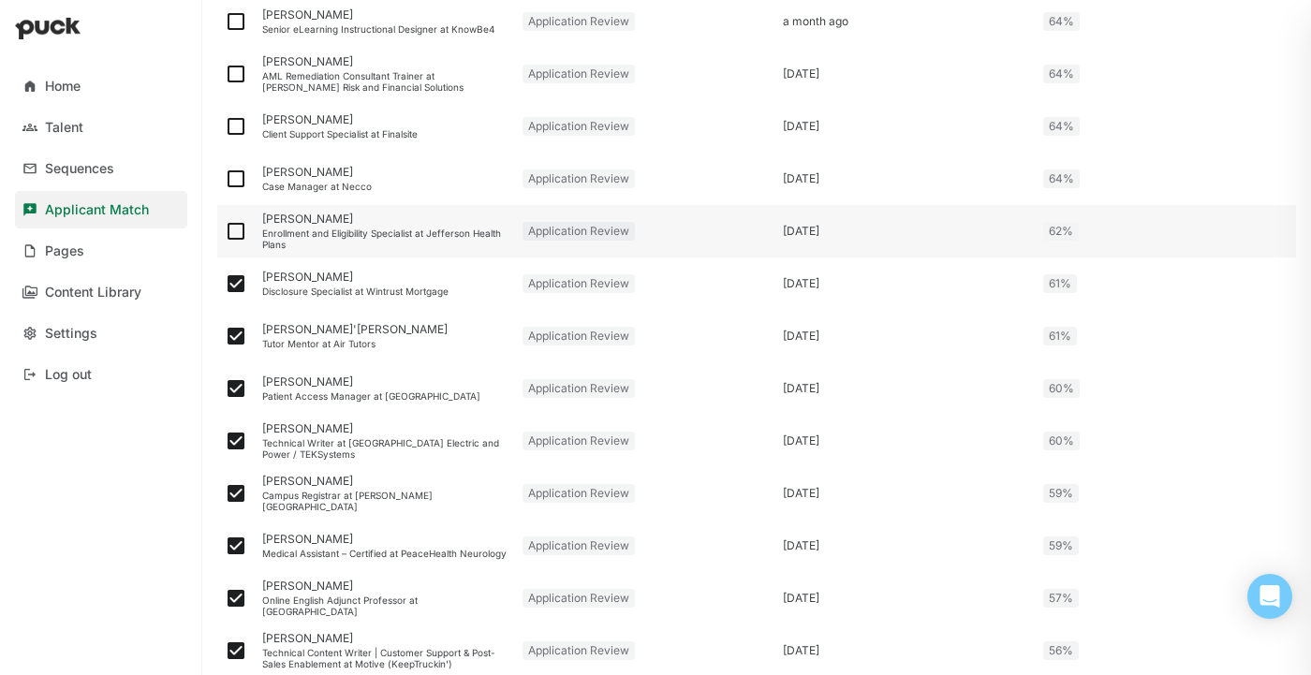
click at [226, 234] on img at bounding box center [236, 231] width 22 height 22
click at [225, 232] on input "checkbox" at bounding box center [224, 231] width 1 height 1
checkbox input "true"
click at [238, 180] on img at bounding box center [236, 179] width 22 height 22
click at [225, 180] on input "checkbox" at bounding box center [224, 179] width 1 height 1
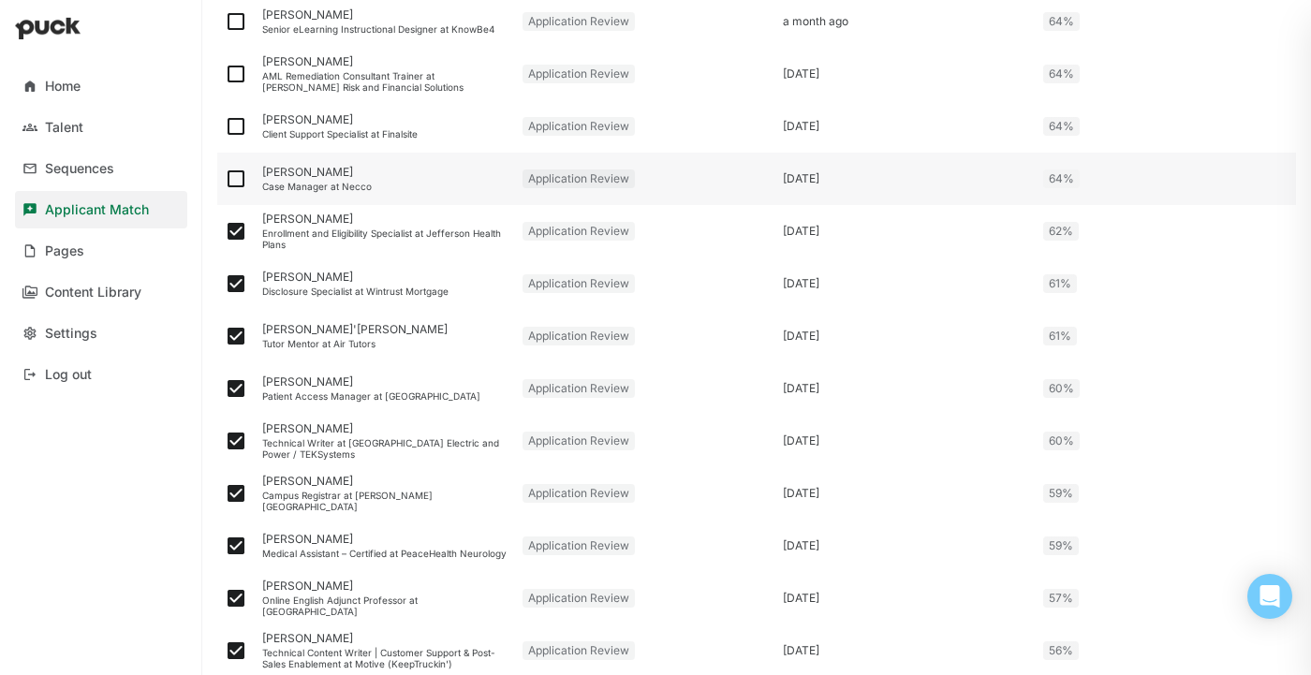
checkbox input "true"
click at [231, 126] on img at bounding box center [236, 126] width 22 height 22
click at [225, 126] on input "checkbox" at bounding box center [224, 126] width 1 height 1
checkbox input "true"
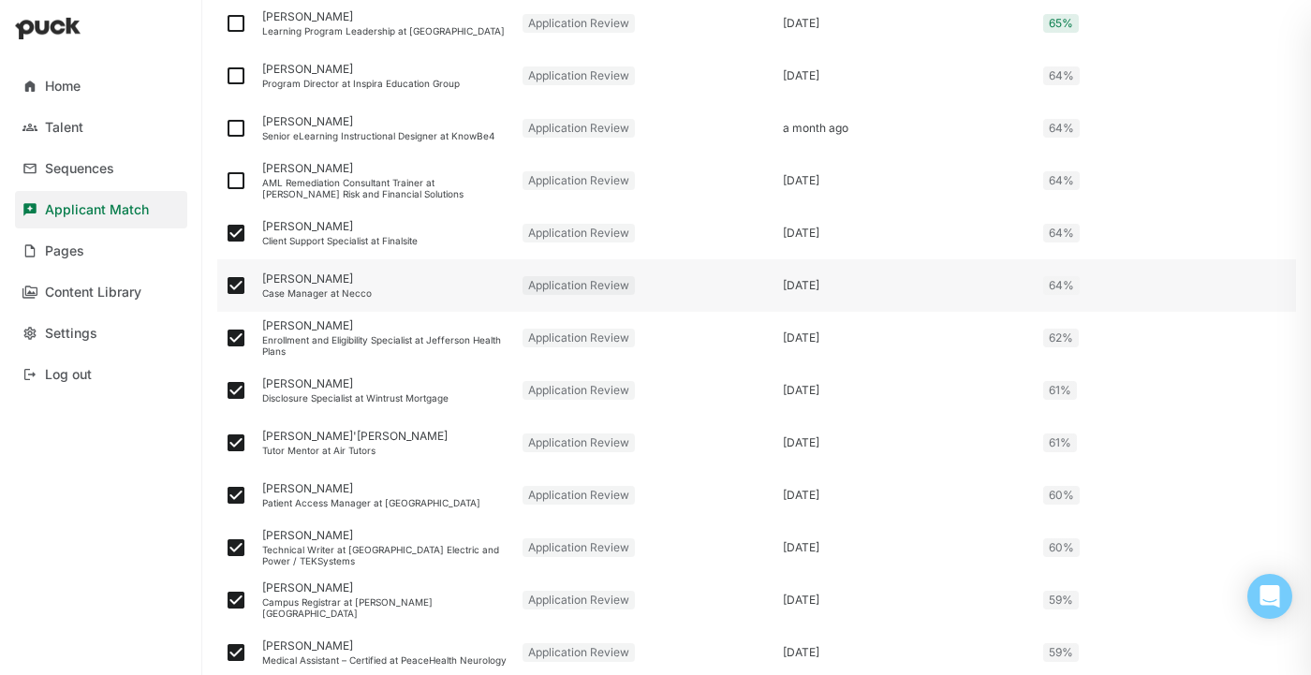
scroll to position [631, 0]
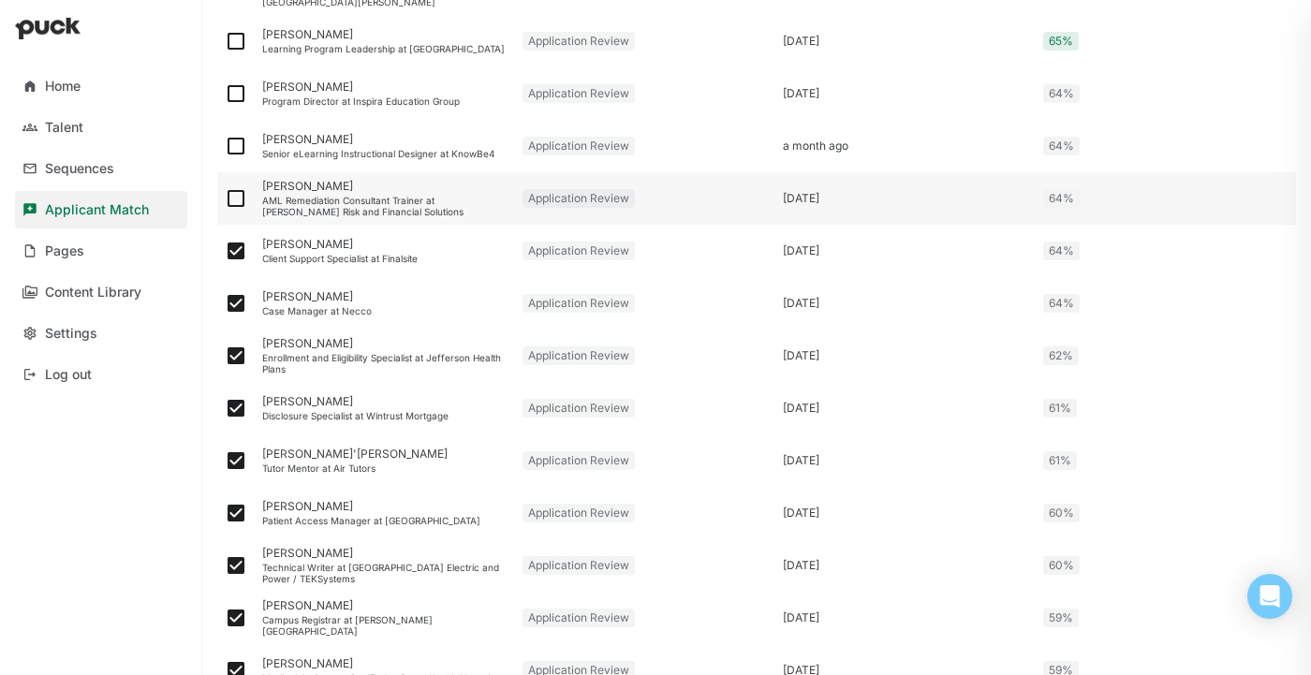
click at [230, 197] on img at bounding box center [236, 198] width 22 height 22
click at [225, 199] on input "checkbox" at bounding box center [224, 199] width 1 height 1
checkbox input "true"
click at [236, 90] on img at bounding box center [236, 93] width 22 height 22
click at [225, 94] on input "checkbox" at bounding box center [224, 94] width 1 height 1
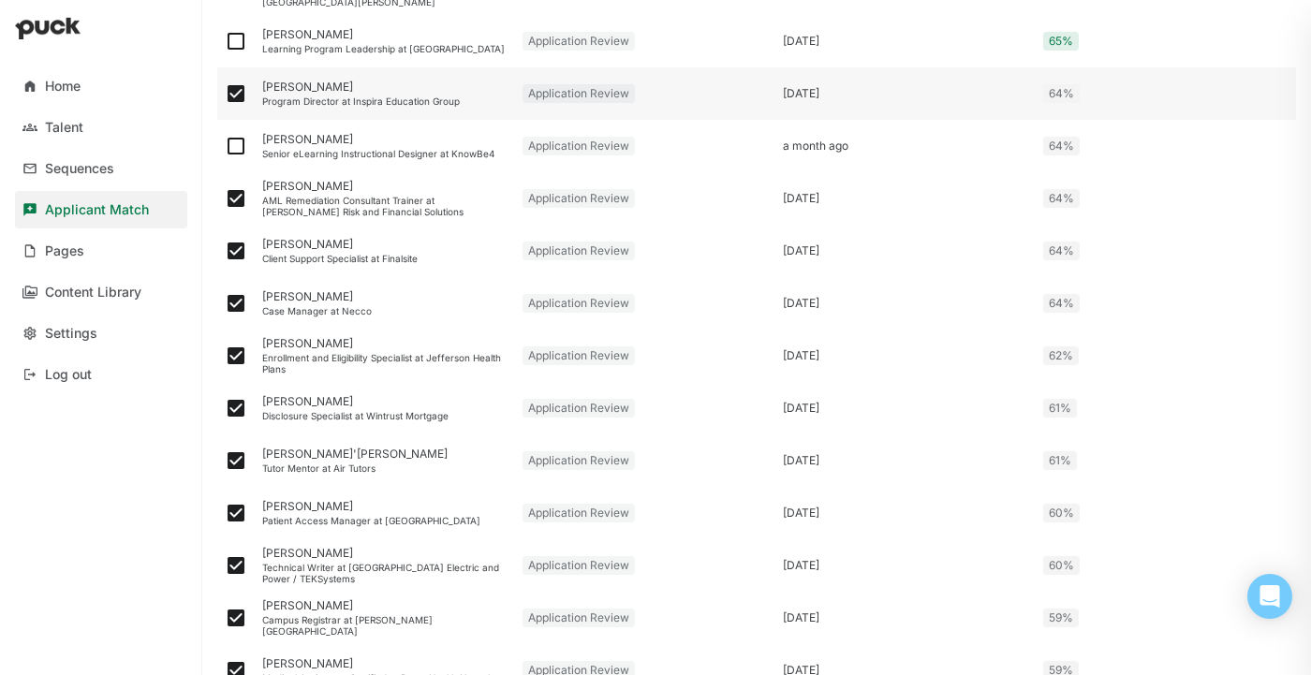
click at [237, 94] on img at bounding box center [236, 93] width 22 height 22
click at [225, 94] on input "checkbox" at bounding box center [224, 94] width 1 height 1
checkbox input "false"
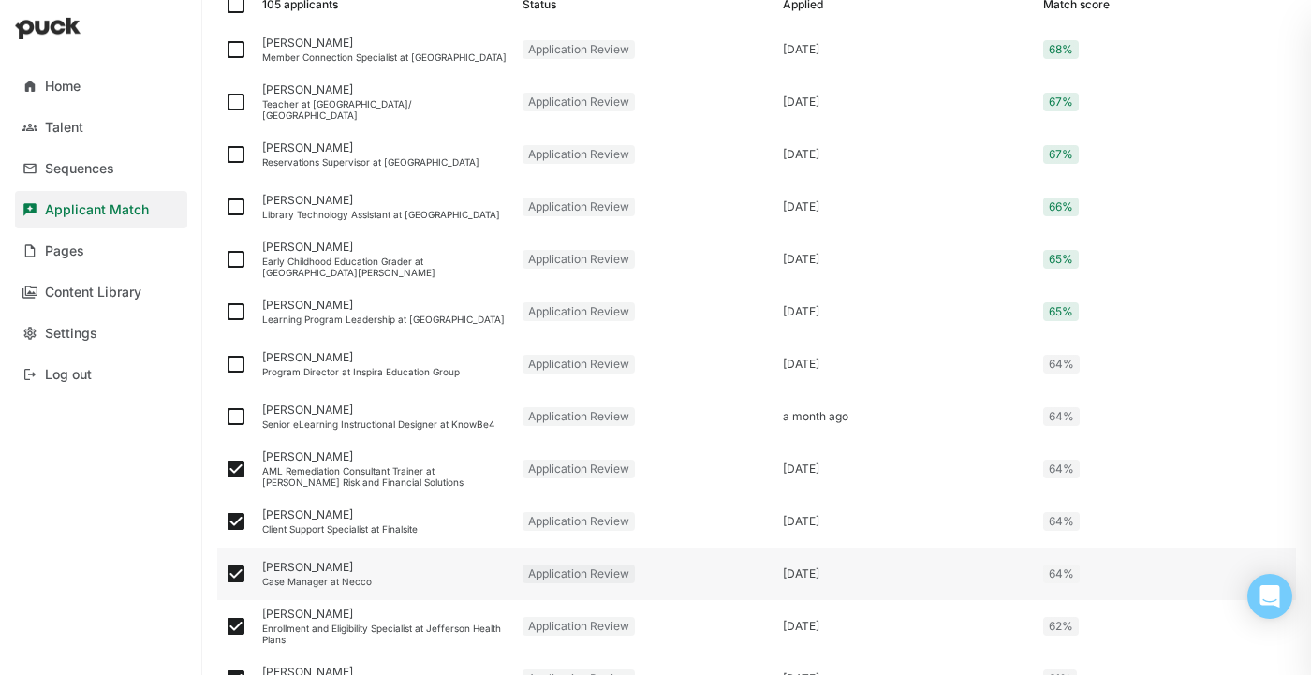
scroll to position [359, 0]
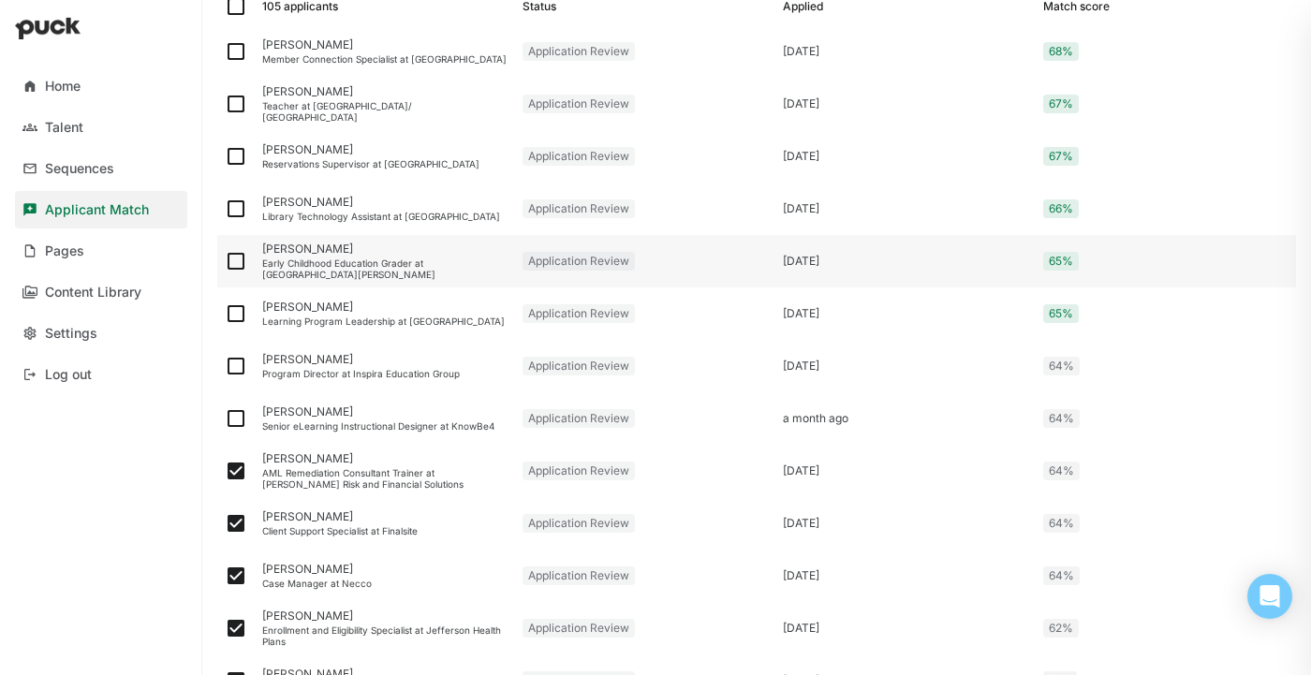
click at [232, 259] on img at bounding box center [236, 261] width 22 height 22
click at [225, 261] on input "checkbox" at bounding box center [224, 261] width 1 height 1
checkbox input "true"
click at [238, 158] on img at bounding box center [236, 156] width 22 height 22
click at [225, 157] on input "checkbox" at bounding box center [224, 156] width 1 height 1
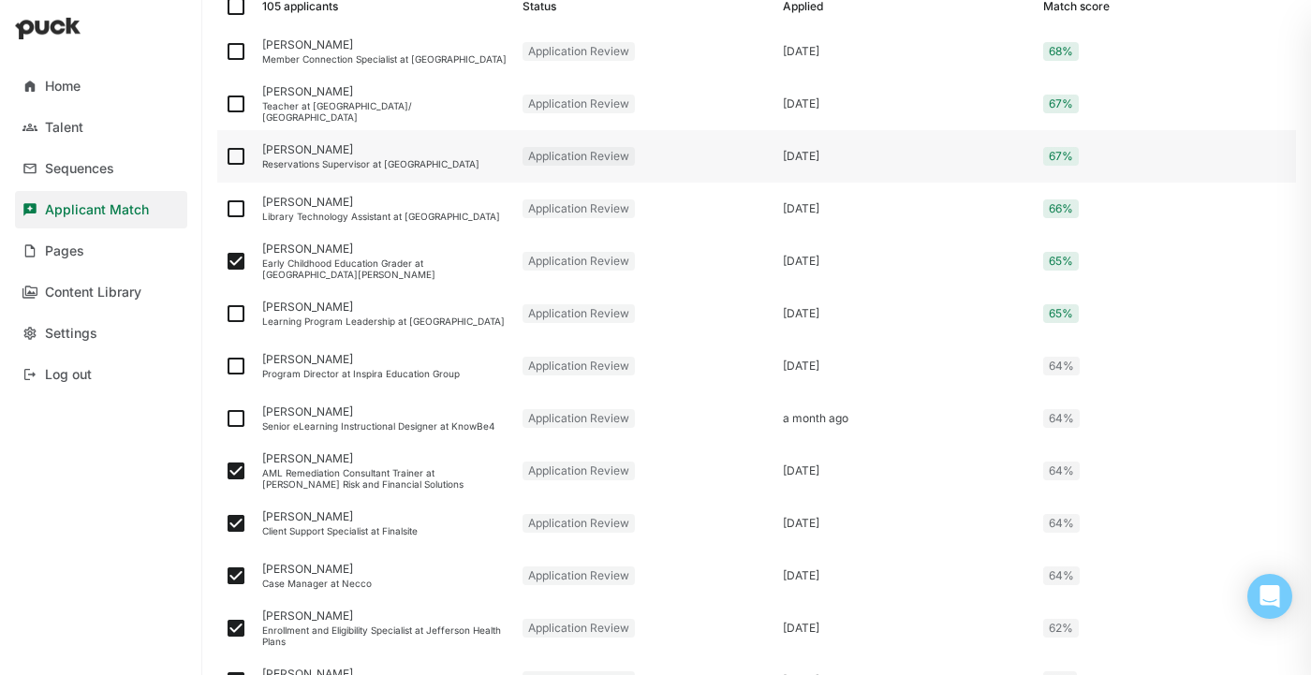
checkbox input "true"
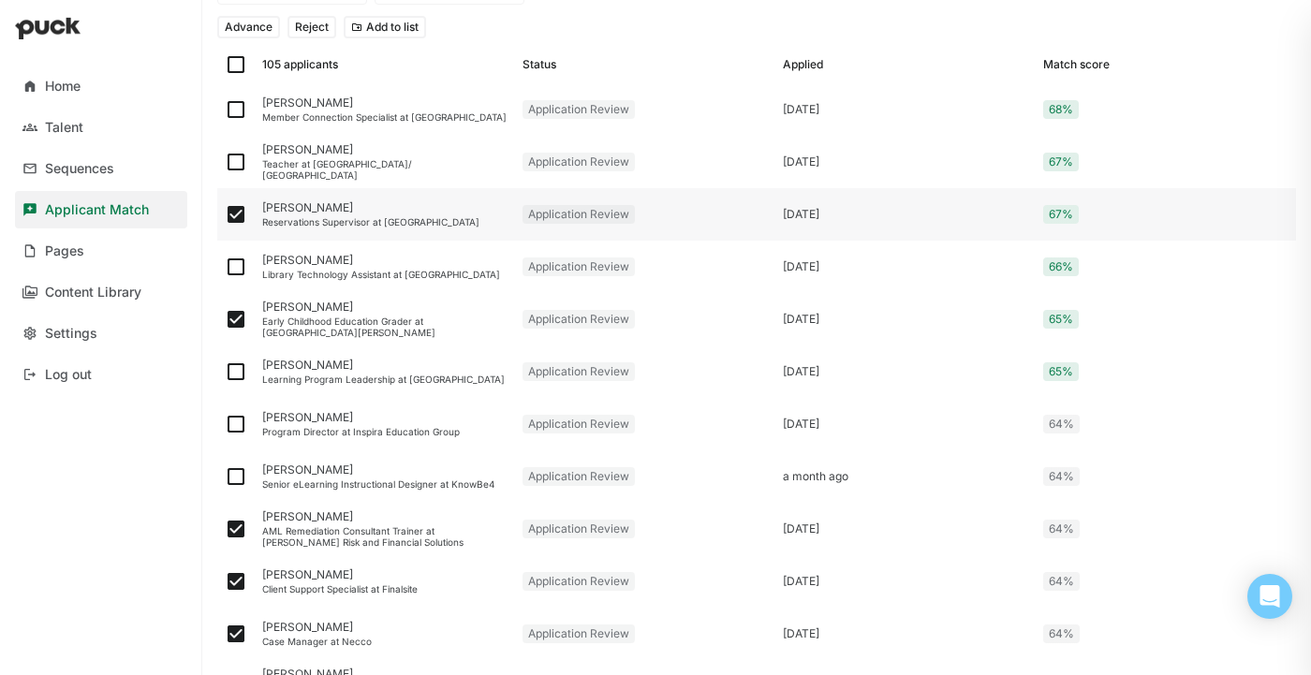
scroll to position [293, 0]
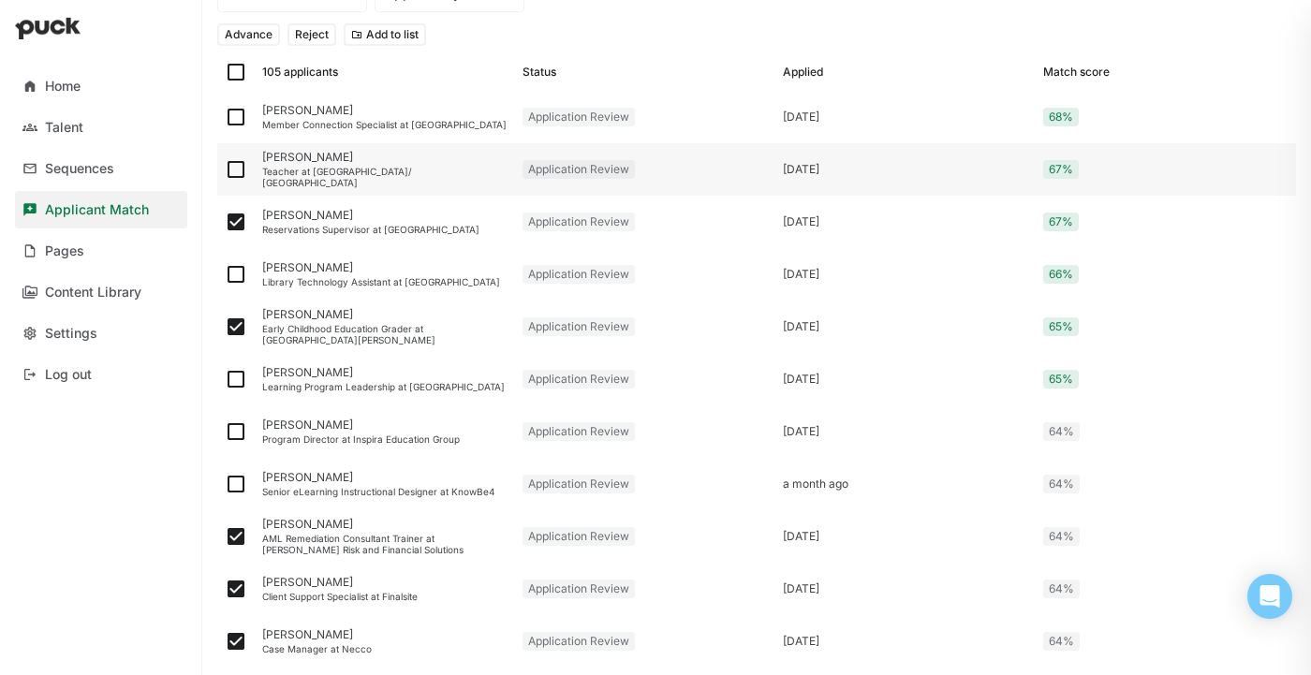
click at [234, 170] on img at bounding box center [236, 169] width 22 height 22
click at [225, 170] on input "checkbox" at bounding box center [224, 170] width 1 height 1
checkbox input "true"
click at [237, 113] on img at bounding box center [236, 117] width 22 height 22
click at [225, 117] on input "checkbox" at bounding box center [224, 117] width 1 height 1
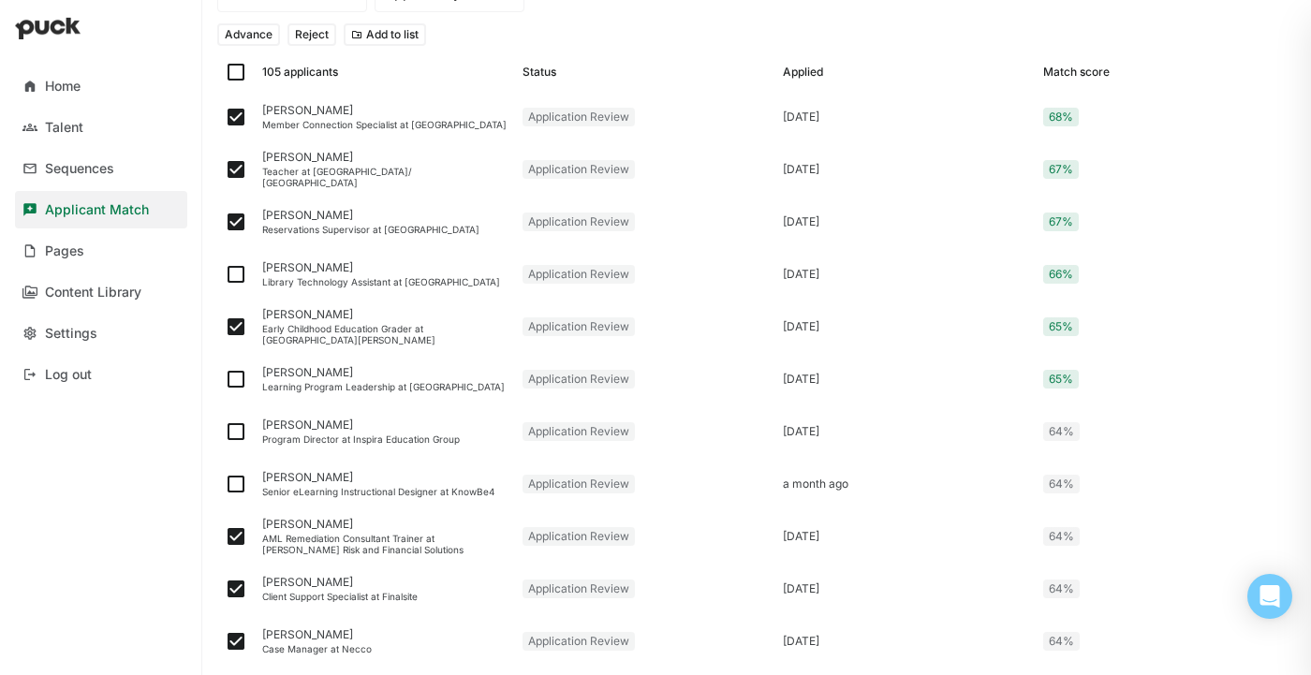
click at [308, 37] on button "Reject" at bounding box center [312, 34] width 49 height 22
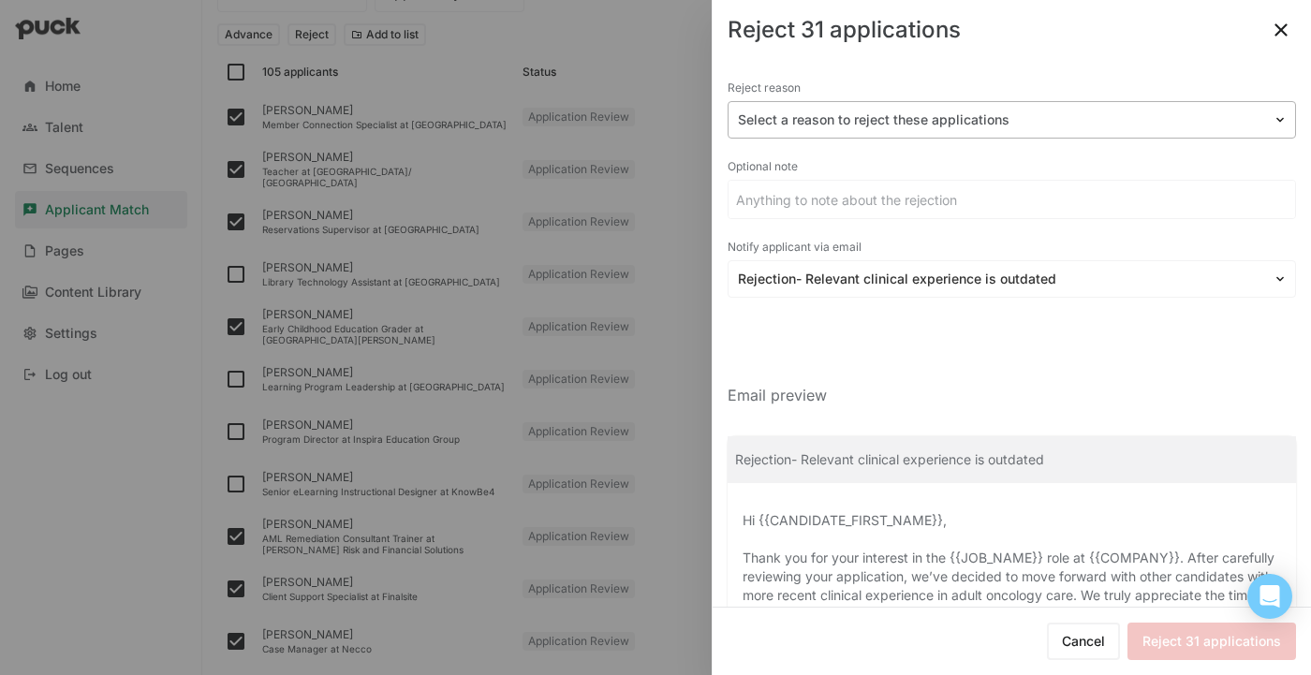
click at [1019, 114] on div at bounding box center [1001, 121] width 526 height 20
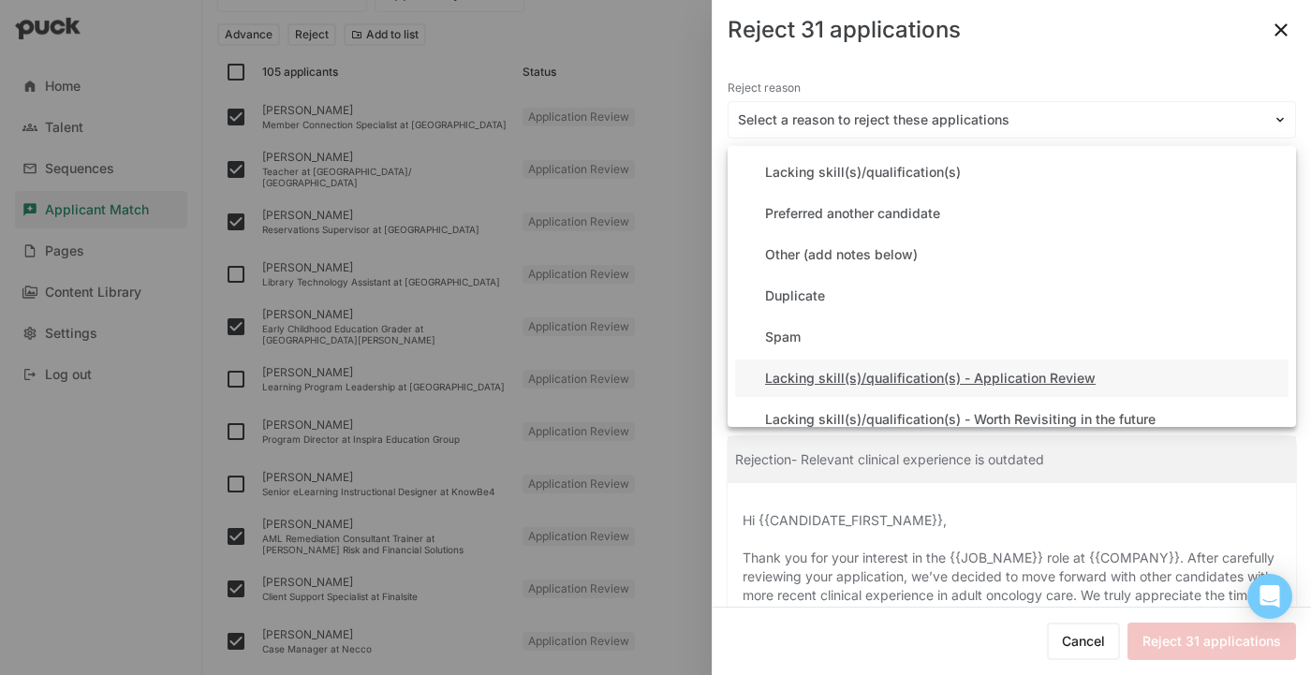
click at [898, 386] on div "Lacking skill(s)/qualification(s) - Application Review" at bounding box center [1012, 378] width 554 height 37
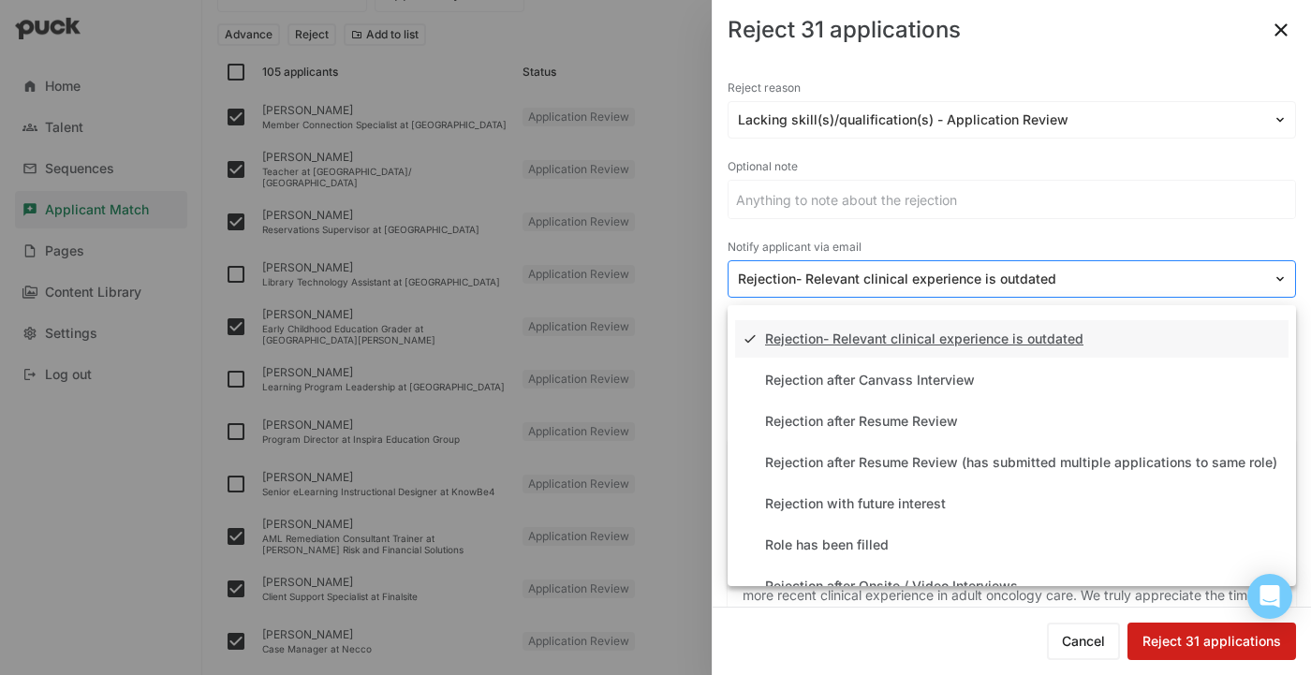
click at [878, 273] on div at bounding box center [1001, 280] width 526 height 20
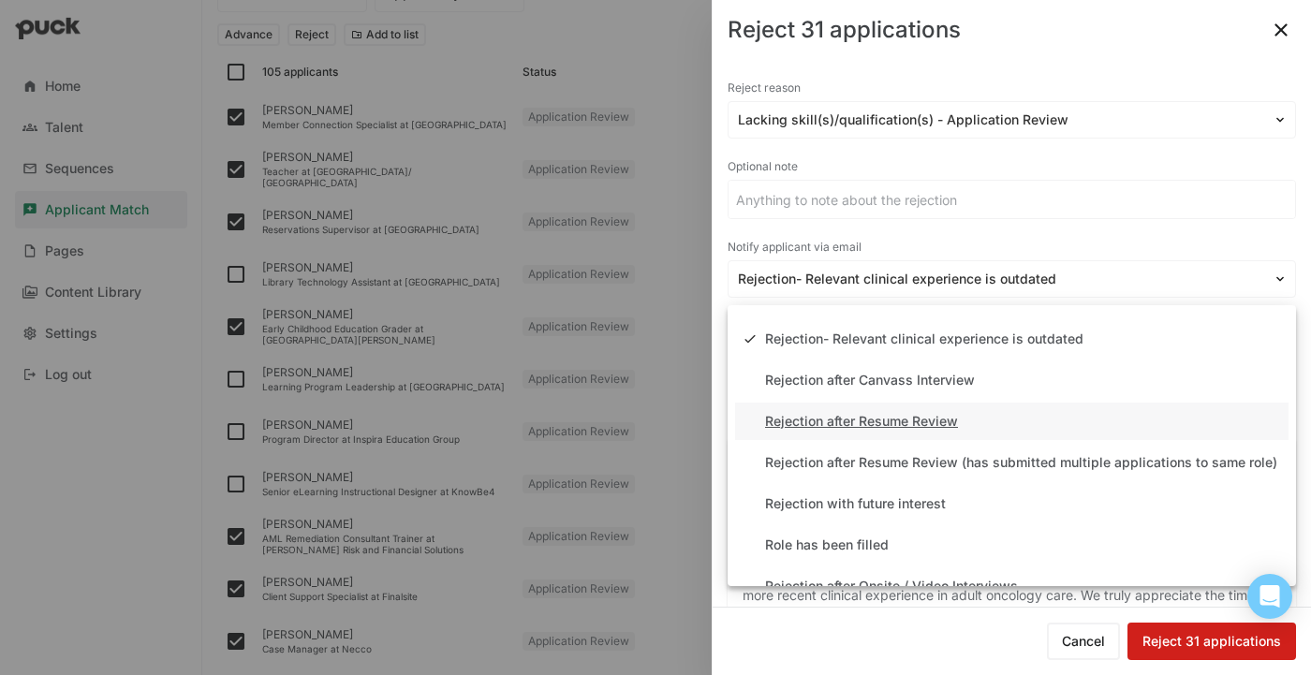
click at [902, 423] on div "Rejection after Resume Review" at bounding box center [861, 422] width 193 height 16
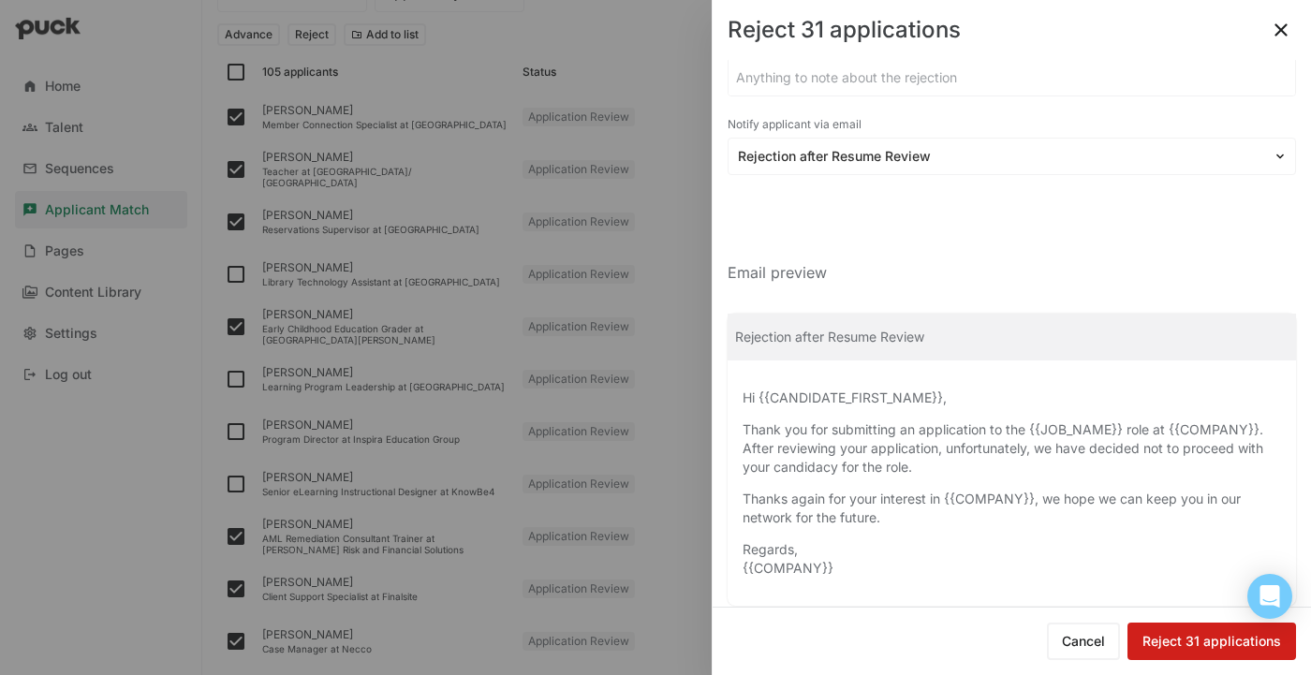
scroll to position [152, 0]
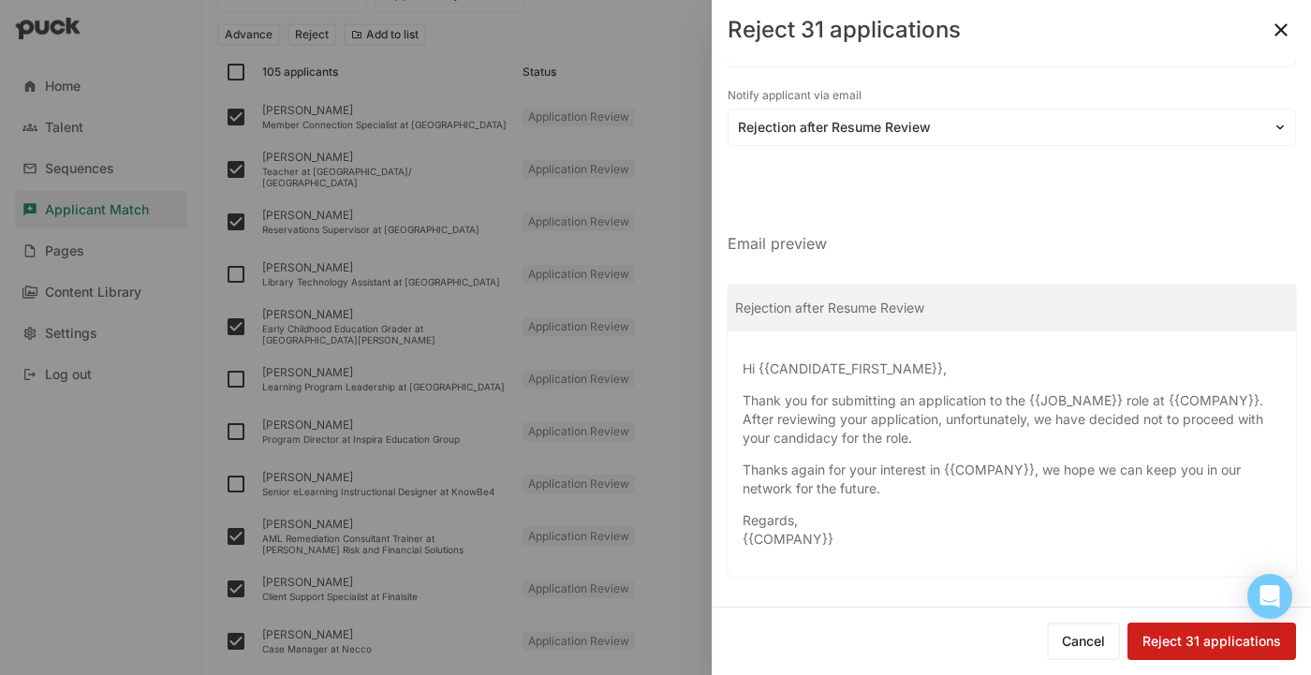
click at [1210, 638] on button "Reject 31 applications" at bounding box center [1212, 641] width 169 height 37
checkbox input "false"
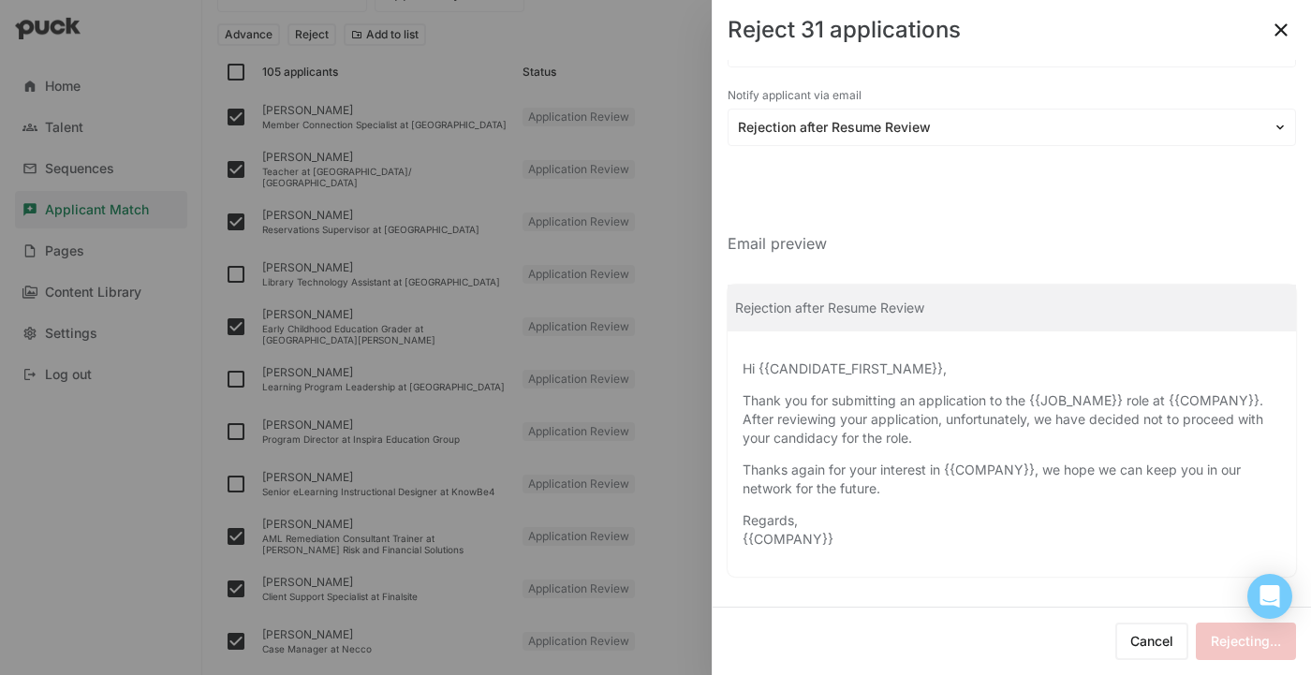
checkbox input "false"
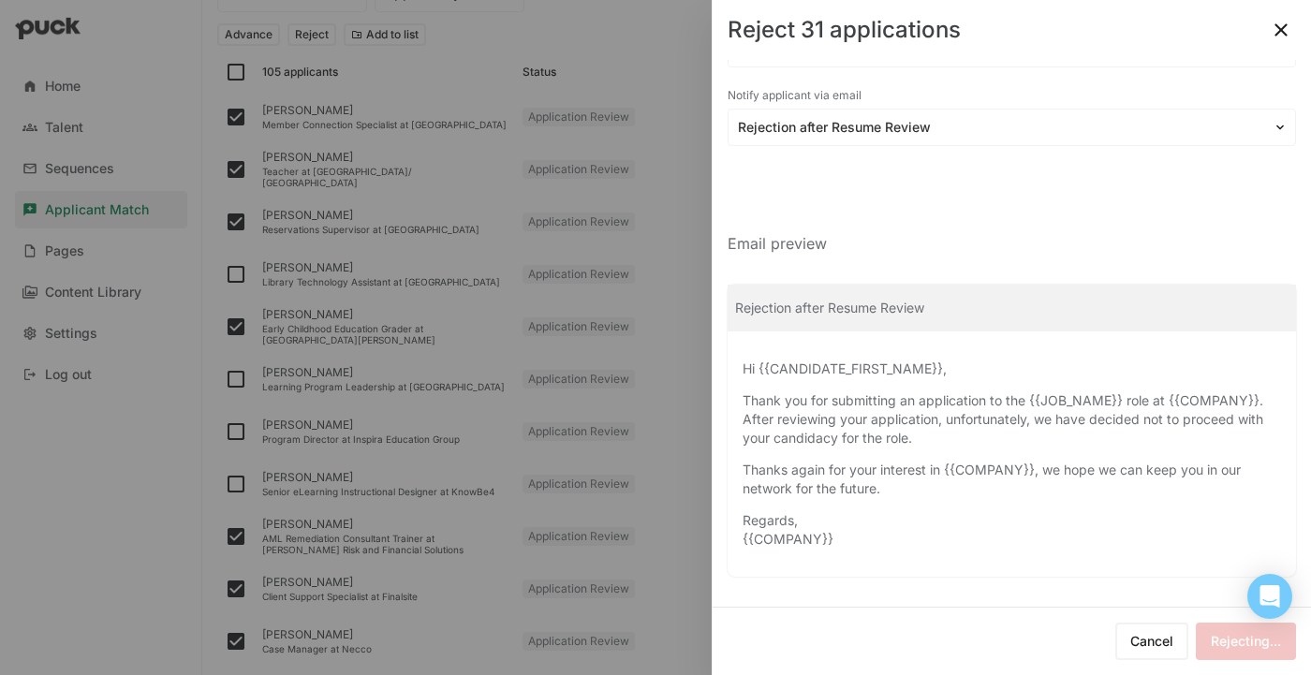
checkbox input "false"
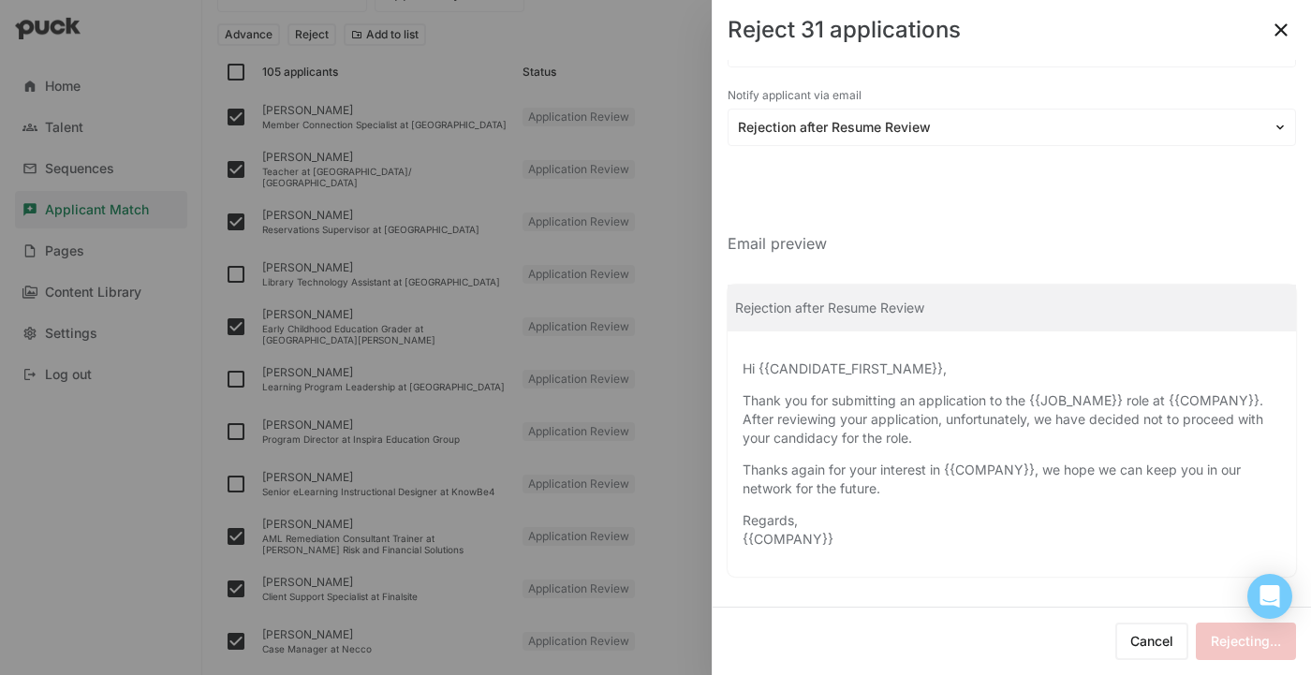
checkbox input "false"
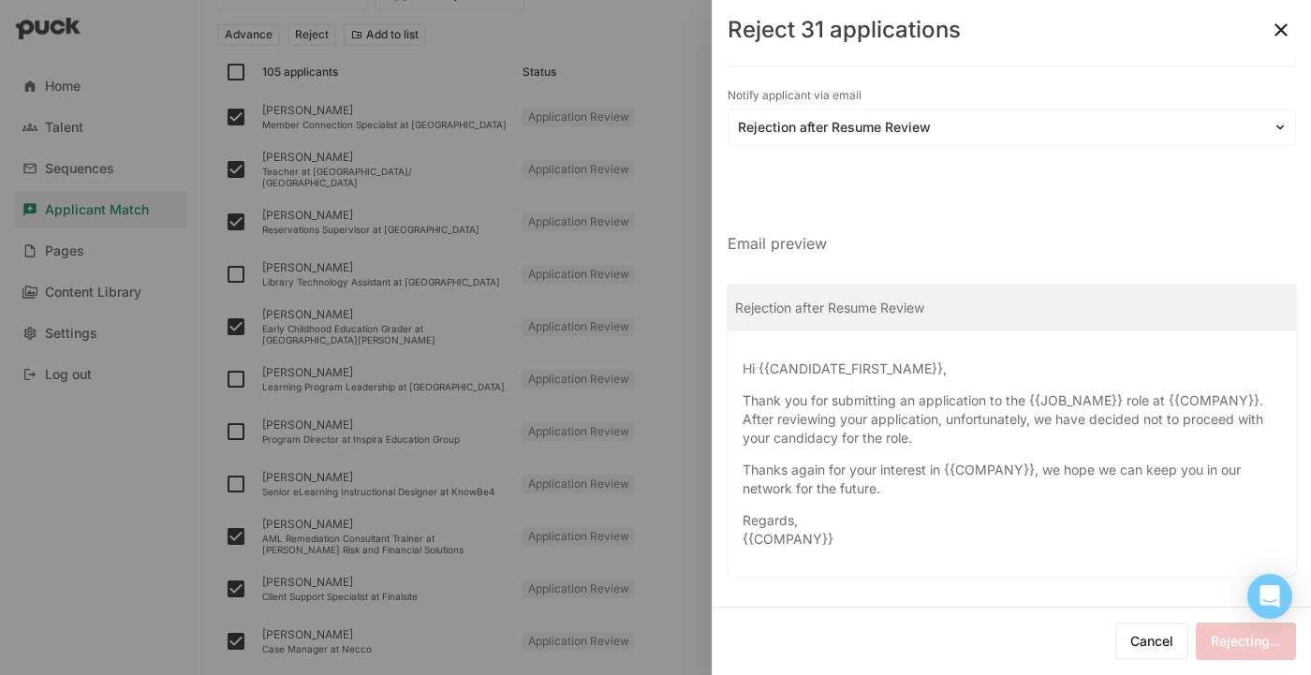
checkbox input "false"
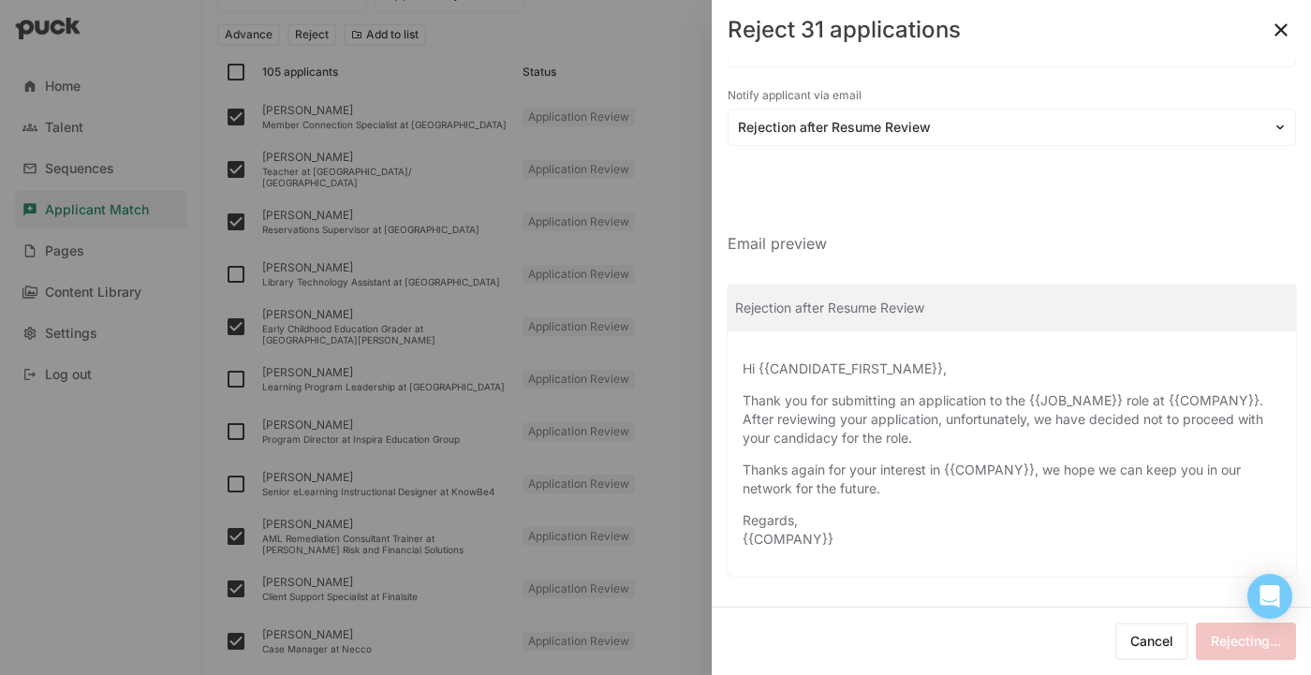
checkbox input "false"
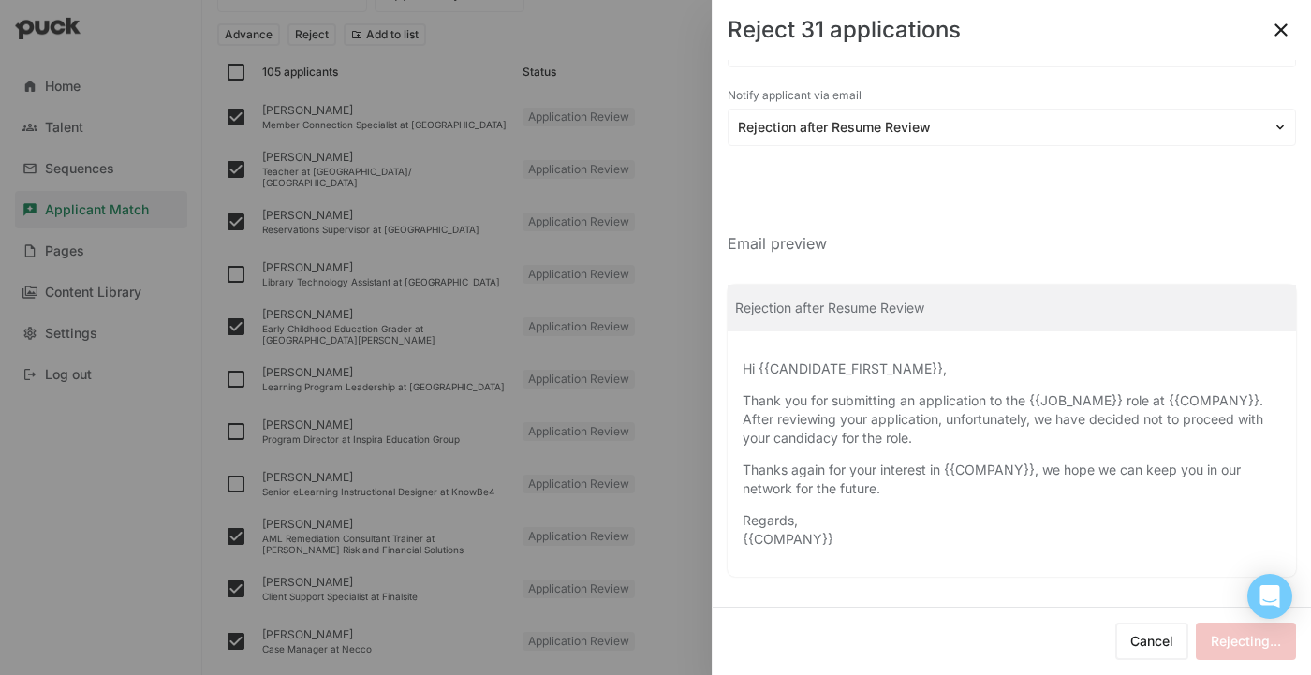
checkbox input "false"
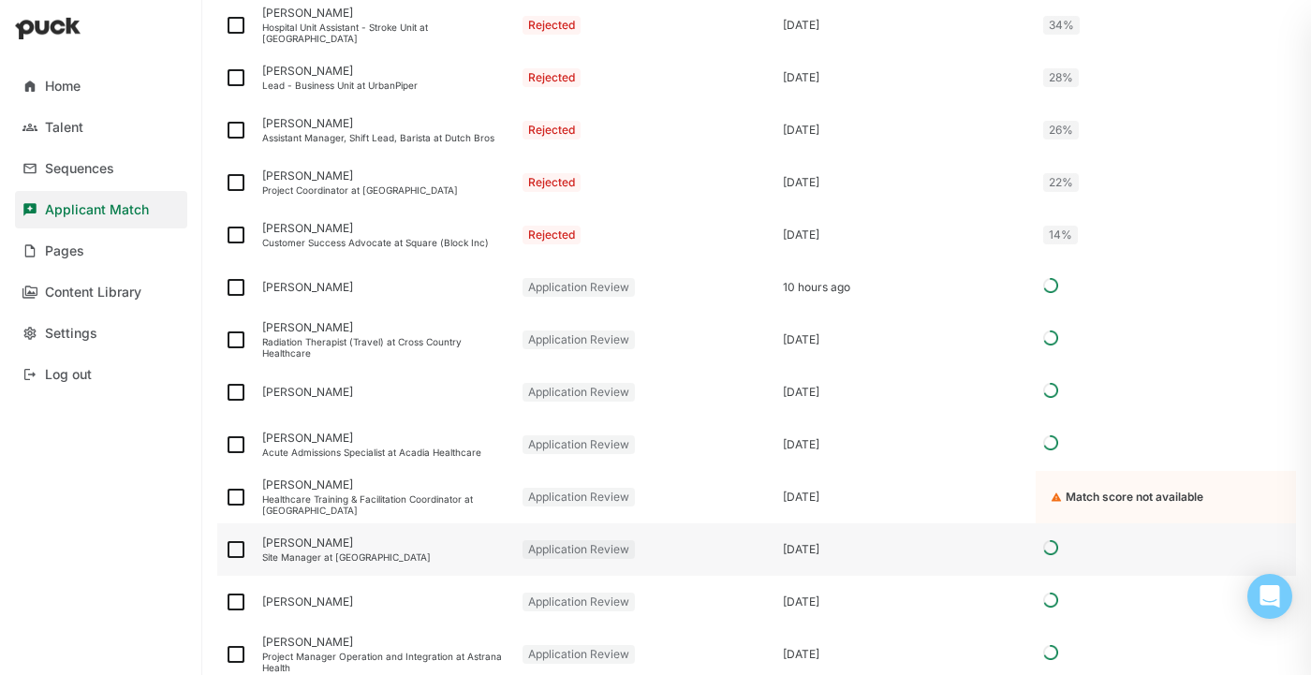
scroll to position [2204, 0]
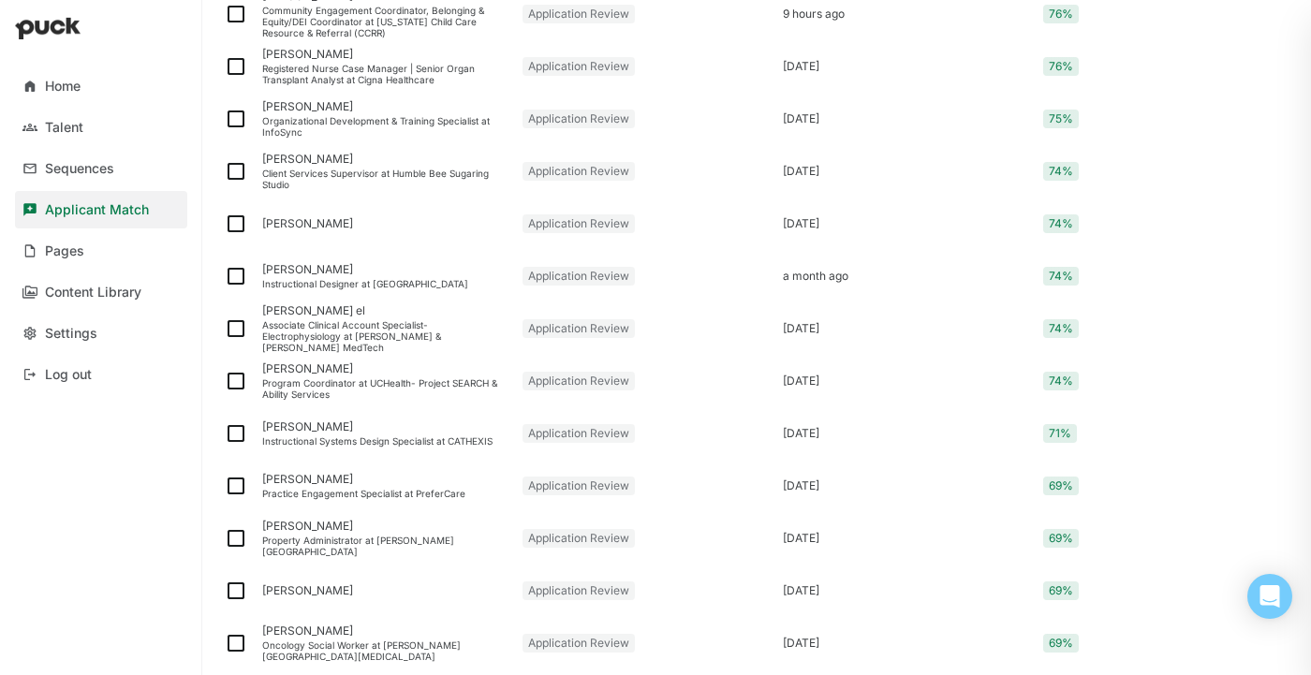
scroll to position [2416, 0]
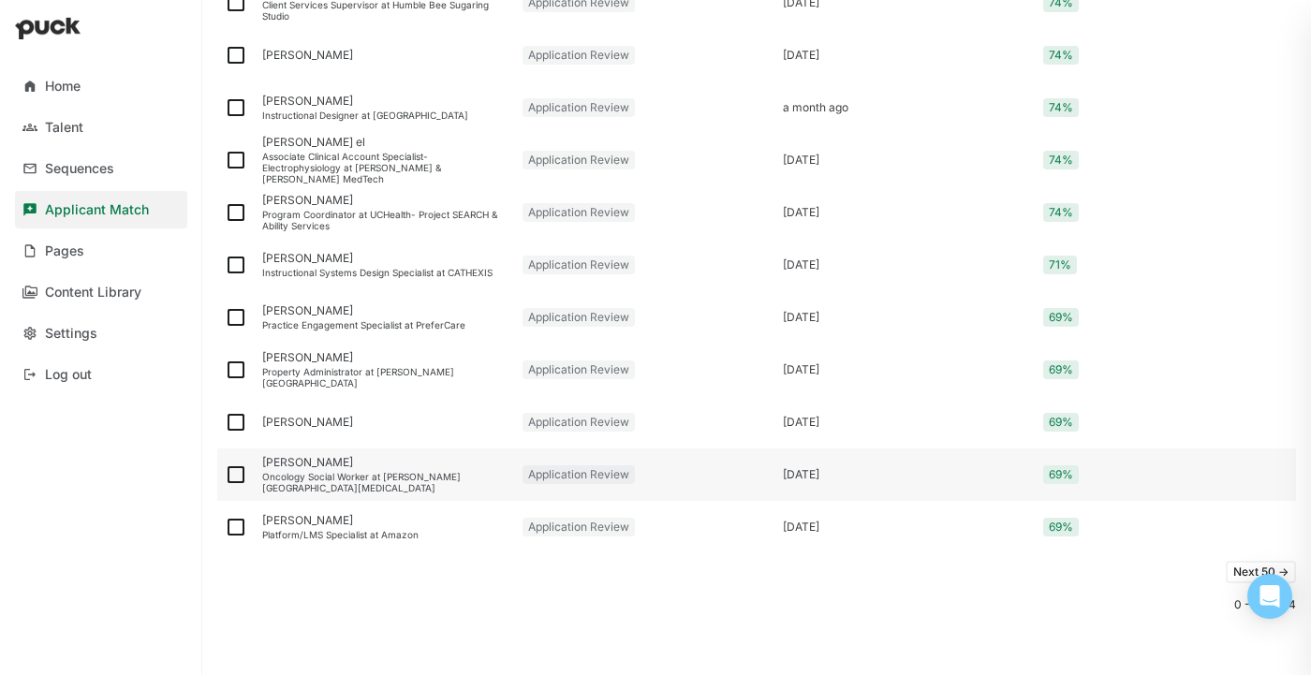
click at [238, 476] on img at bounding box center [236, 475] width 22 height 22
click at [225, 476] on input "checkbox" at bounding box center [224, 475] width 1 height 1
checkbox input "true"
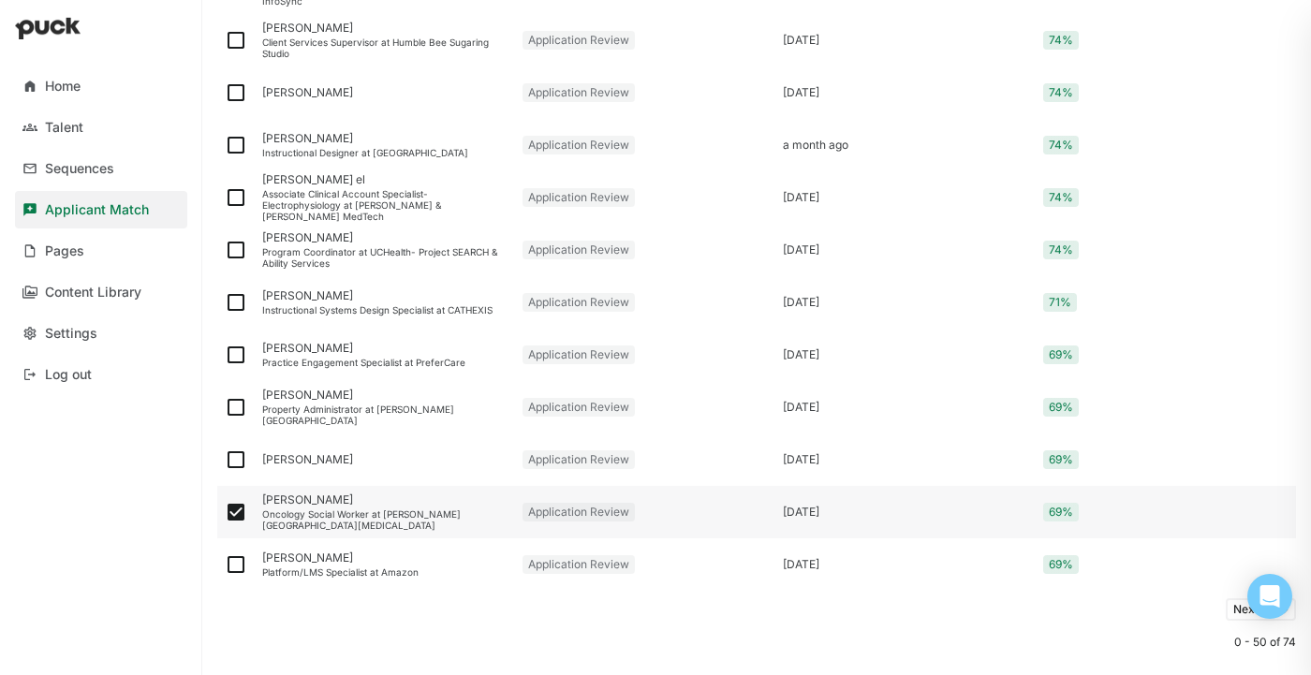
scroll to position [2453, 0]
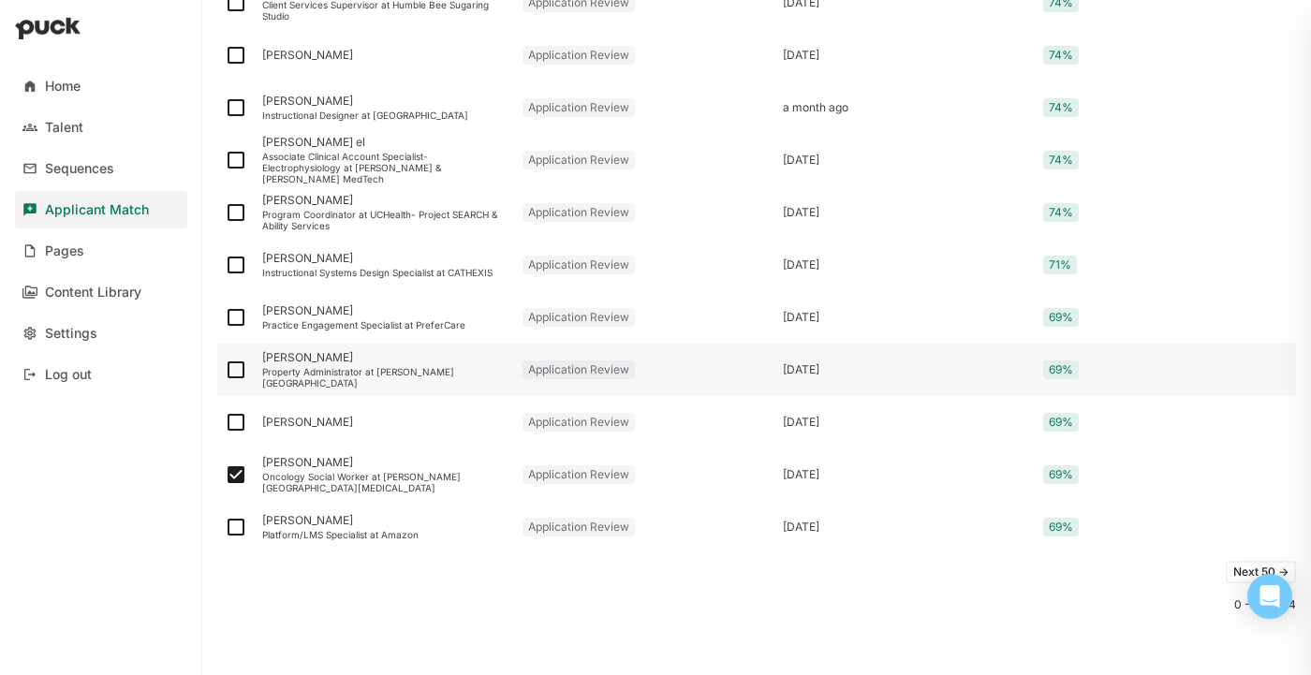
click at [236, 365] on img at bounding box center [236, 370] width 22 height 22
click at [225, 370] on input "checkbox" at bounding box center [224, 370] width 1 height 1
checkbox input "true"
click at [234, 321] on img at bounding box center [236, 317] width 22 height 22
click at [225, 318] on input "checkbox" at bounding box center [224, 318] width 1 height 1
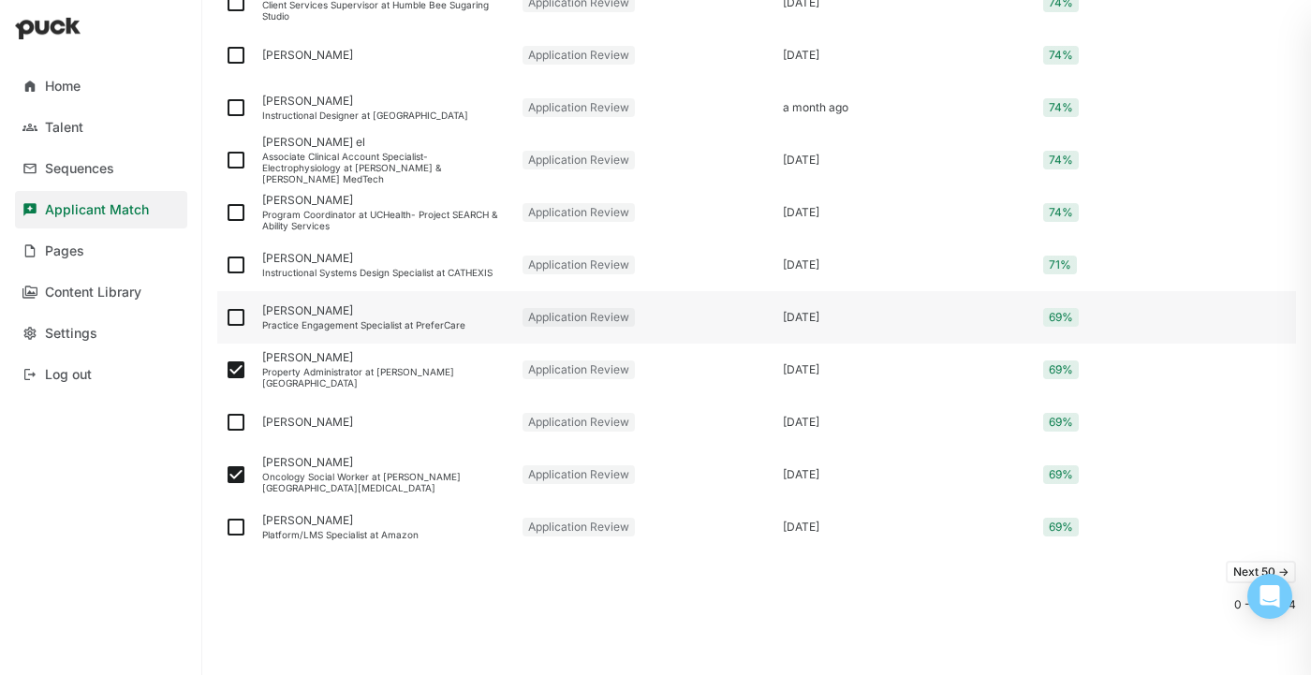
checkbox input "true"
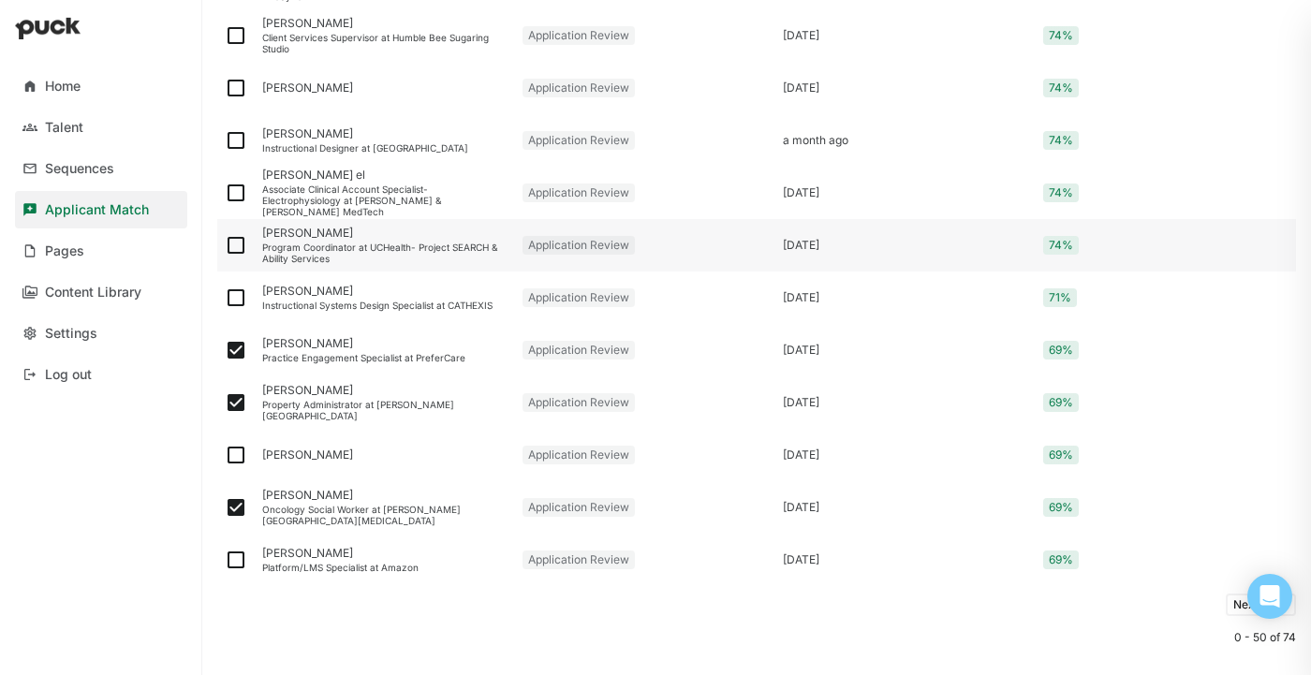
scroll to position [2405, 0]
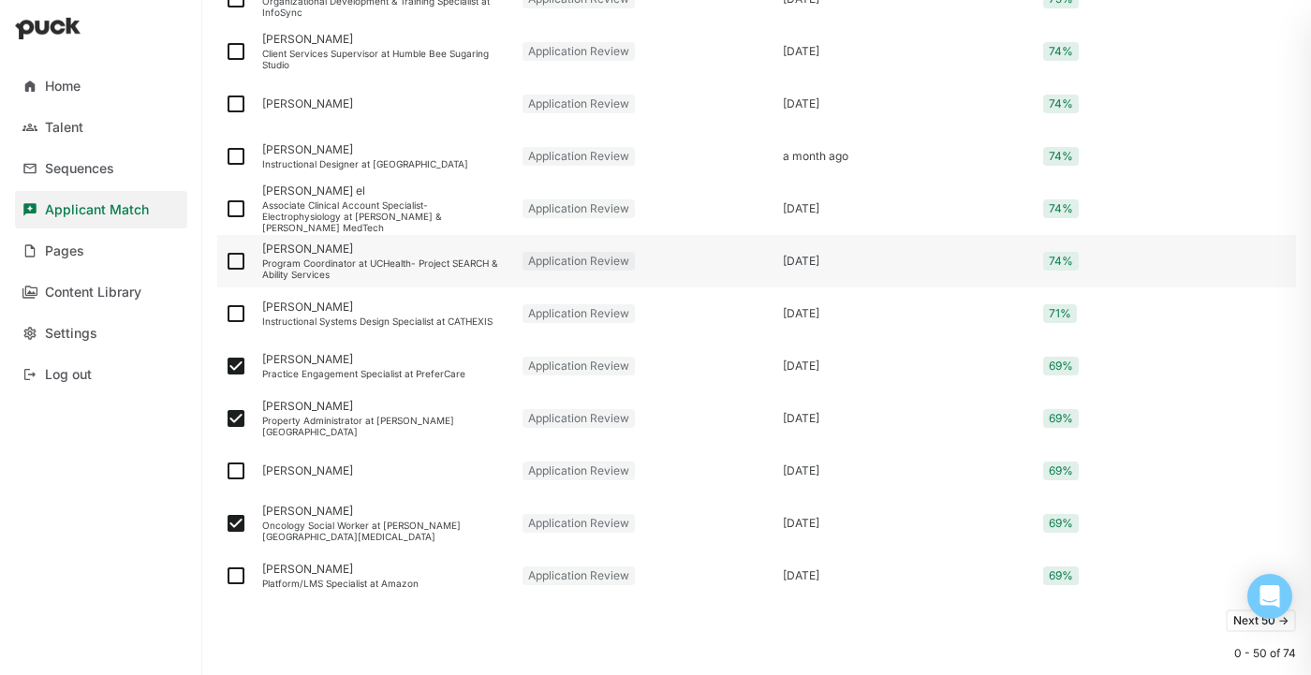
click at [239, 259] on img at bounding box center [236, 261] width 22 height 22
click at [225, 261] on input "checkbox" at bounding box center [224, 261] width 1 height 1
checkbox input "true"
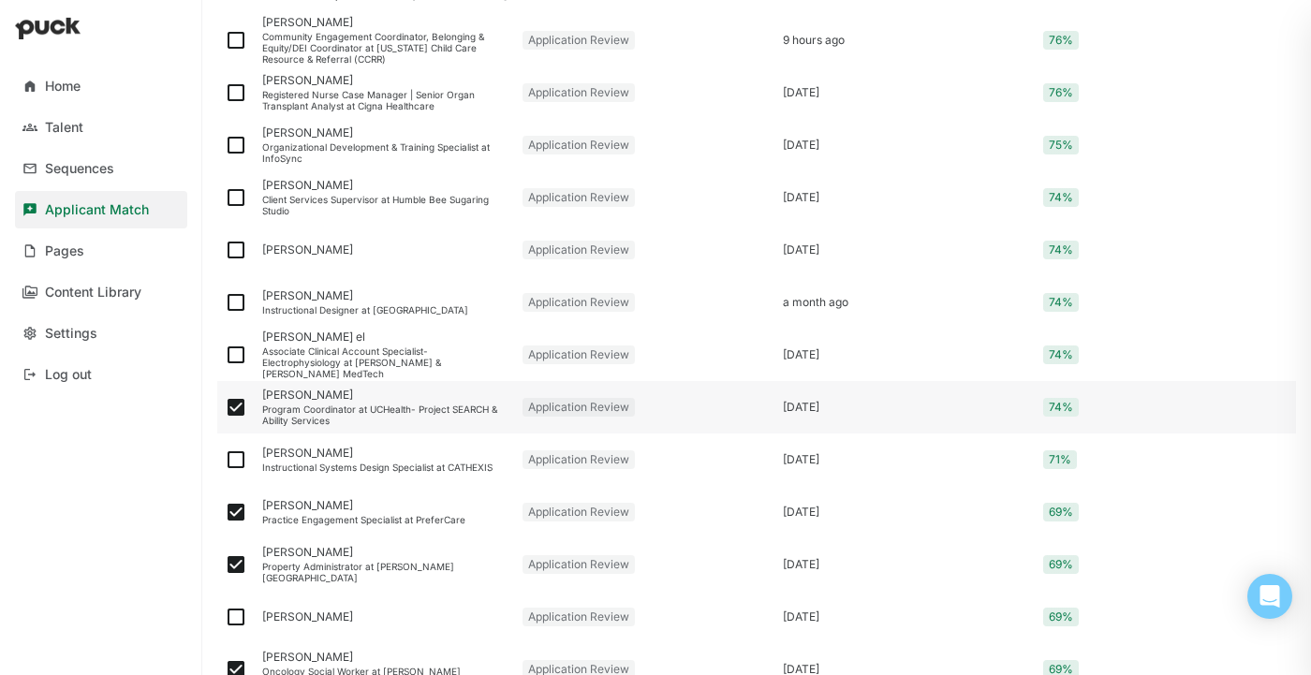
scroll to position [2253, 0]
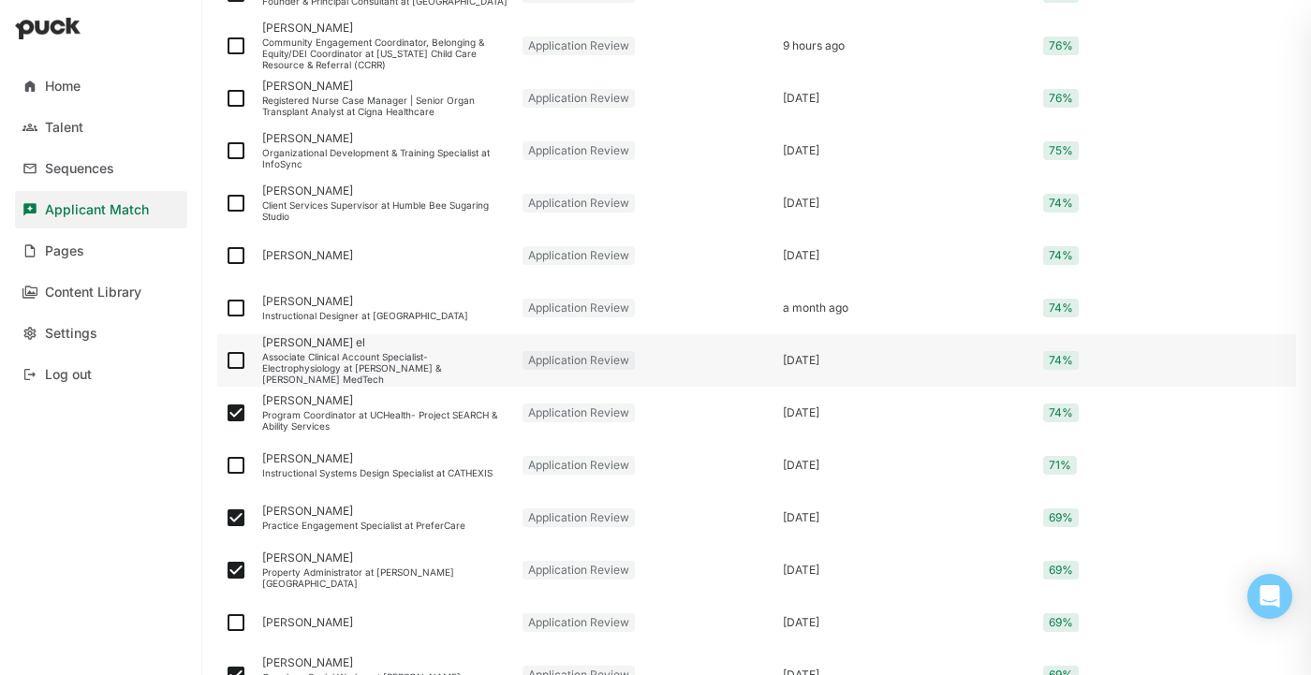
click at [245, 360] on img at bounding box center [236, 360] width 22 height 22
click at [225, 361] on input "checkbox" at bounding box center [224, 361] width 1 height 1
checkbox input "true"
click at [372, 254] on div "[PERSON_NAME]" at bounding box center [384, 255] width 245 height 13
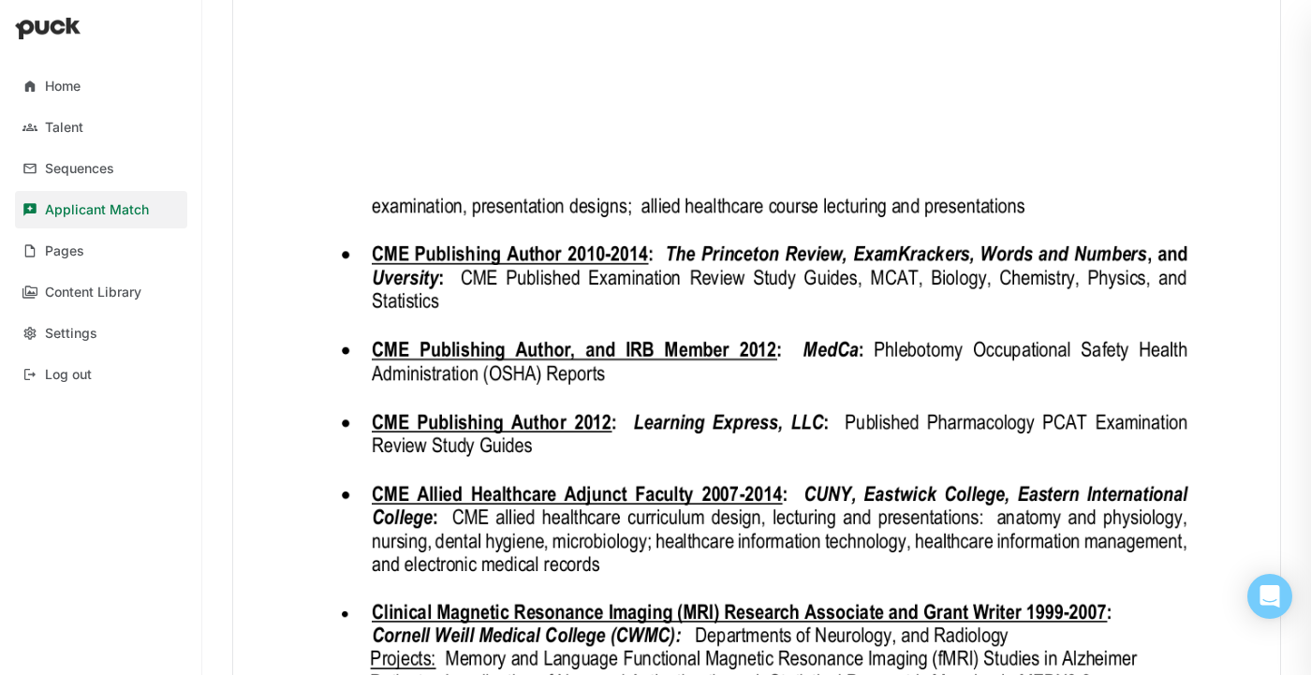
scroll to position [1971, 0]
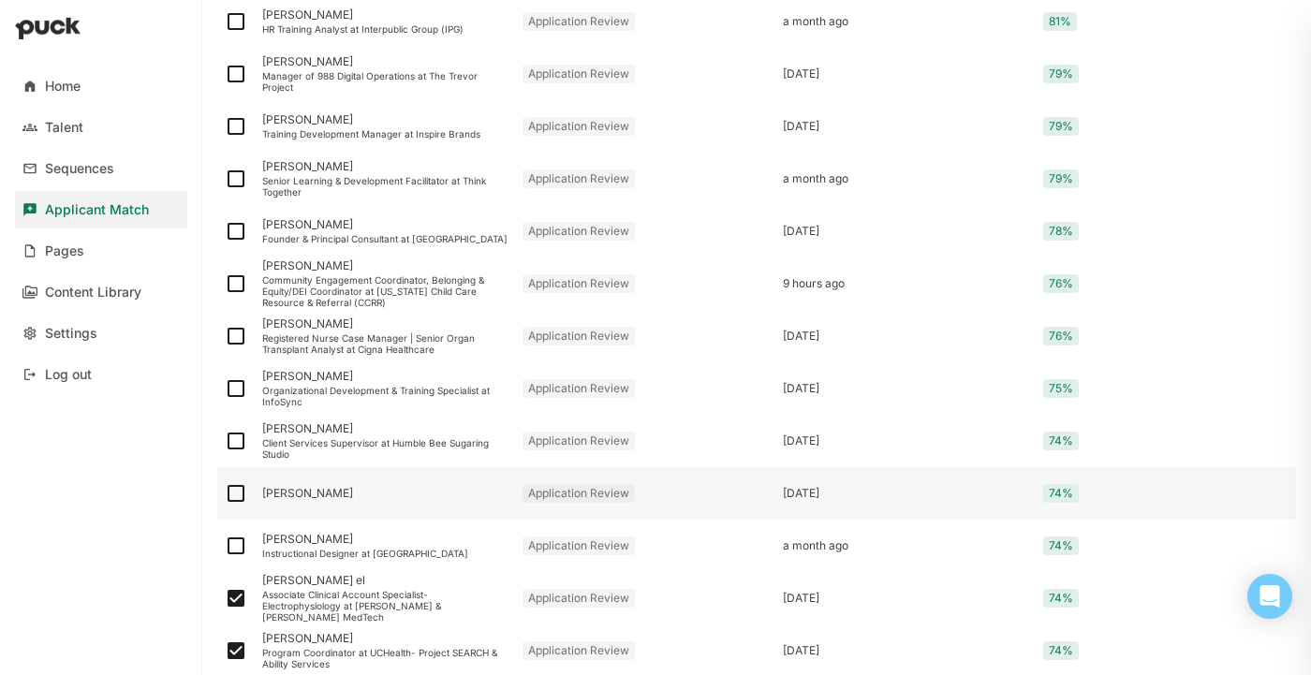
scroll to position [2021, 0]
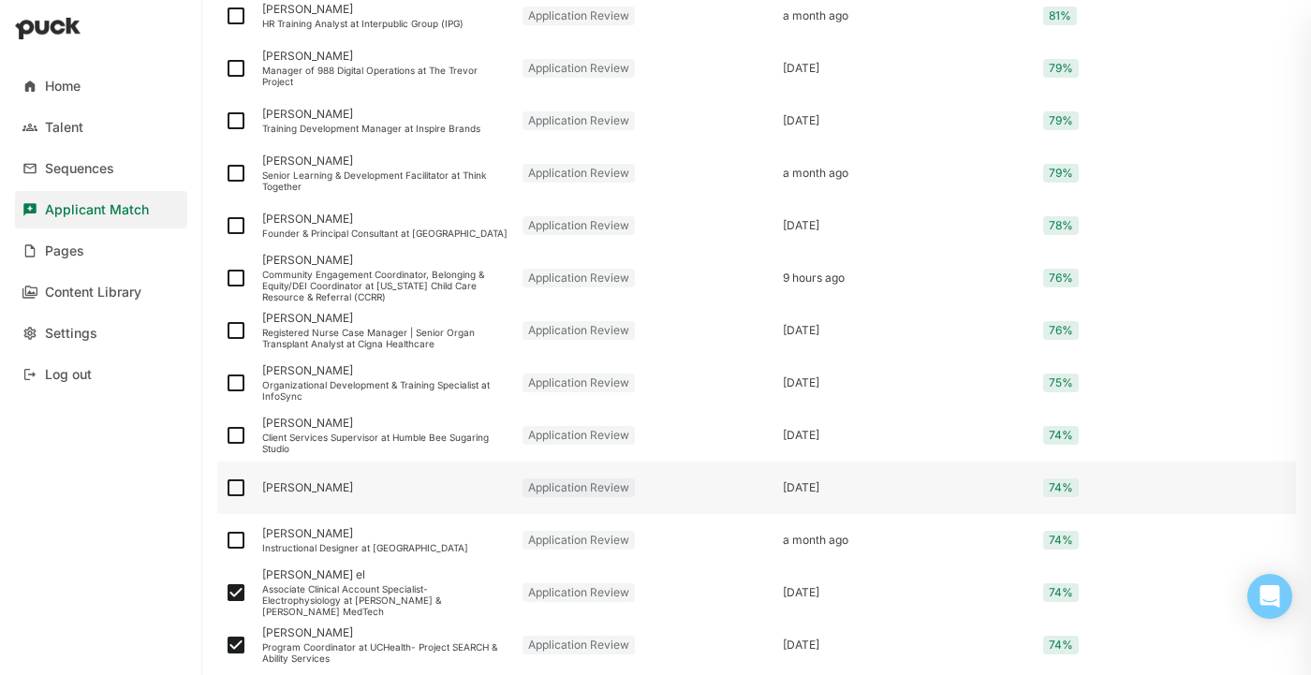
click at [237, 488] on img at bounding box center [236, 488] width 22 height 22
click at [225, 488] on input "checkbox" at bounding box center [224, 488] width 1 height 1
checkbox input "true"
click at [237, 430] on img at bounding box center [236, 435] width 22 height 22
click at [225, 436] on input "checkbox" at bounding box center [224, 436] width 1 height 1
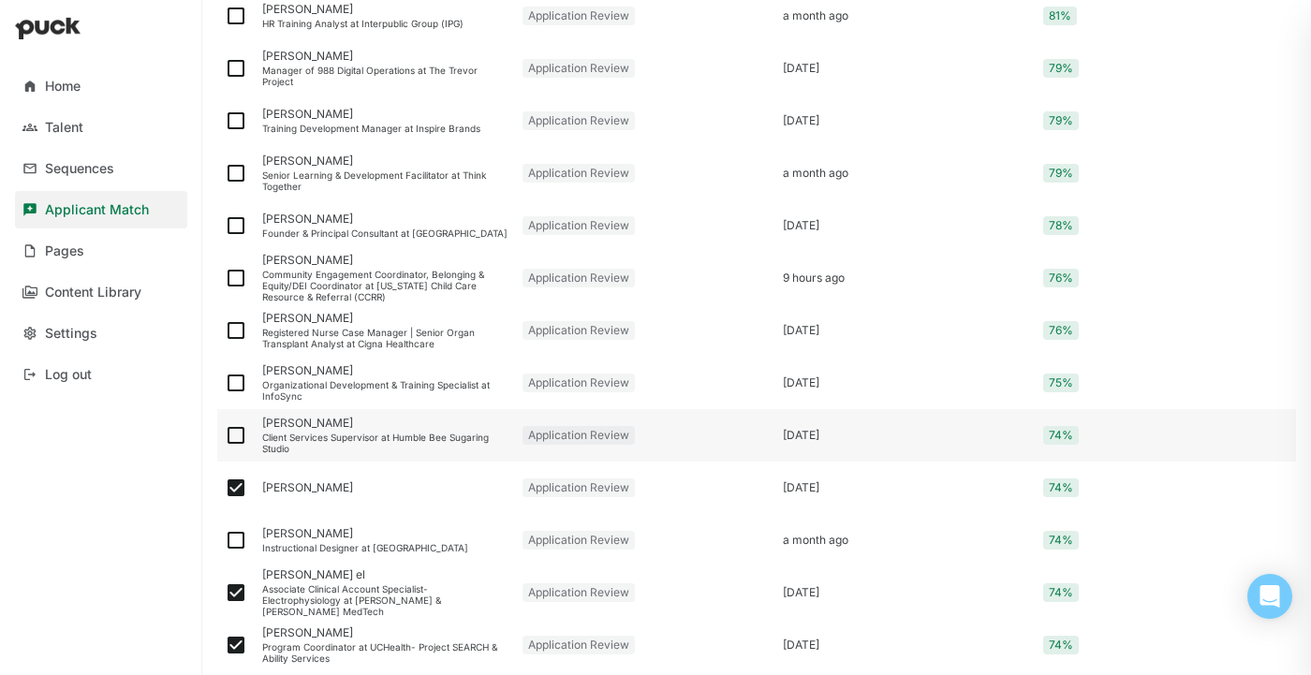
checkbox input "true"
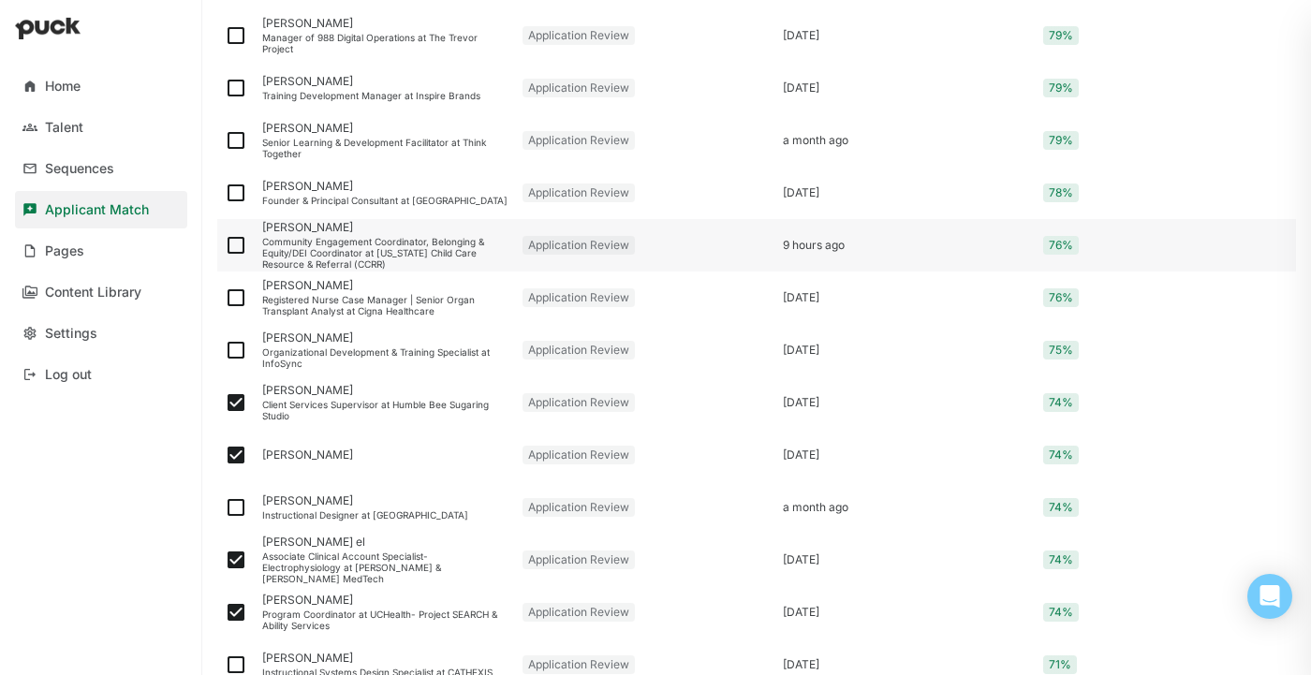
scroll to position [2058, 0]
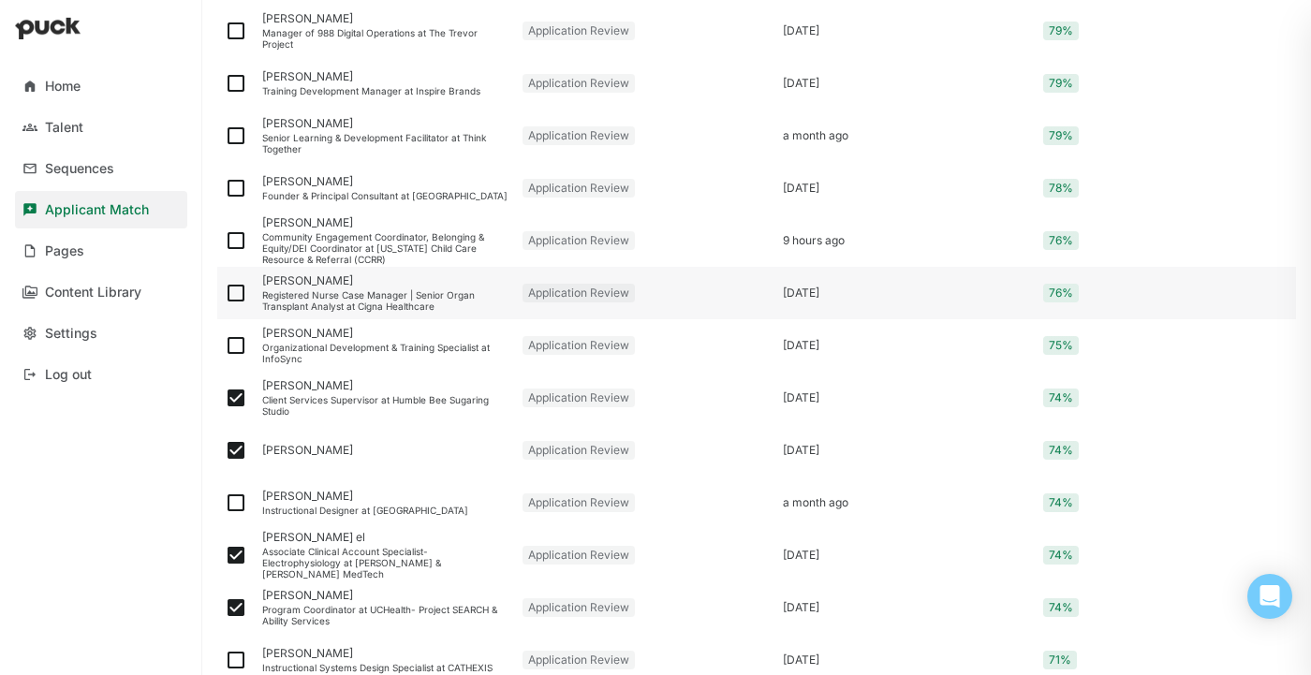
click at [238, 292] on img at bounding box center [236, 293] width 22 height 22
click at [225, 293] on input "checkbox" at bounding box center [224, 293] width 1 height 1
checkbox input "true"
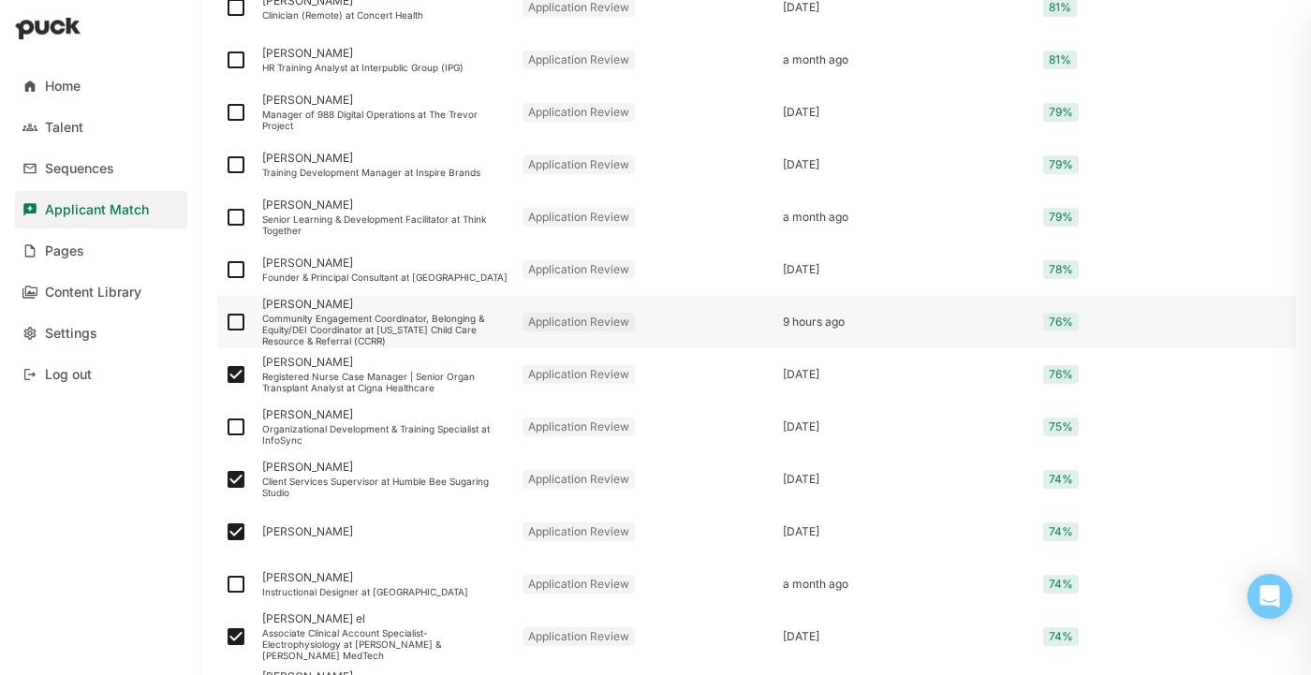
scroll to position [1962, 0]
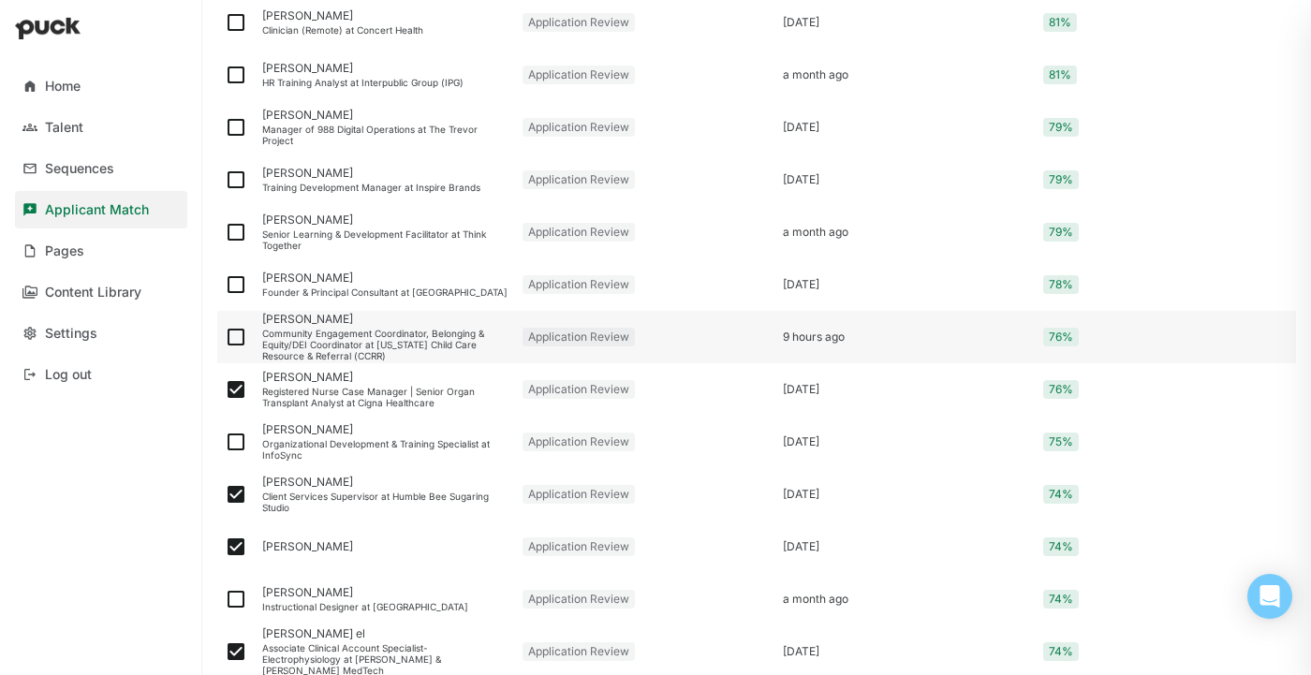
click at [352, 329] on div "Community Engagement Coordinator, Belonging & Equity/DEI Coordinator at [US_STA…" at bounding box center [384, 345] width 245 height 34
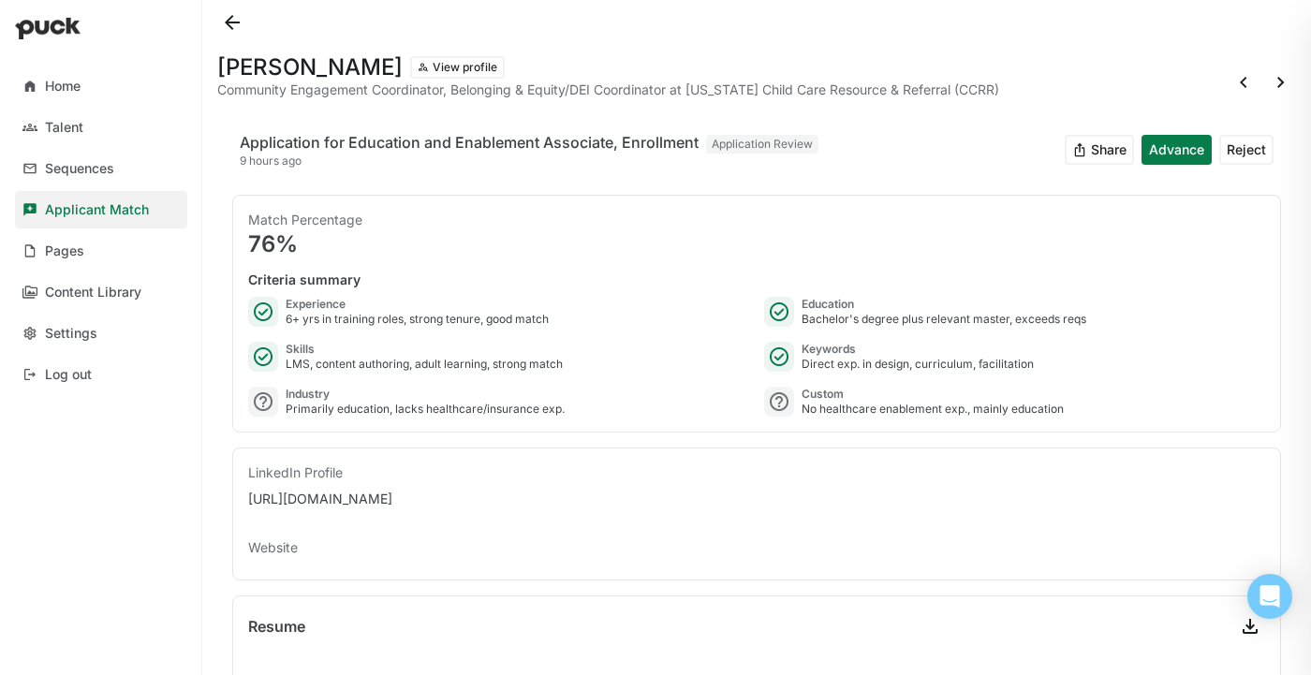
click at [229, 26] on button at bounding box center [232, 22] width 30 height 30
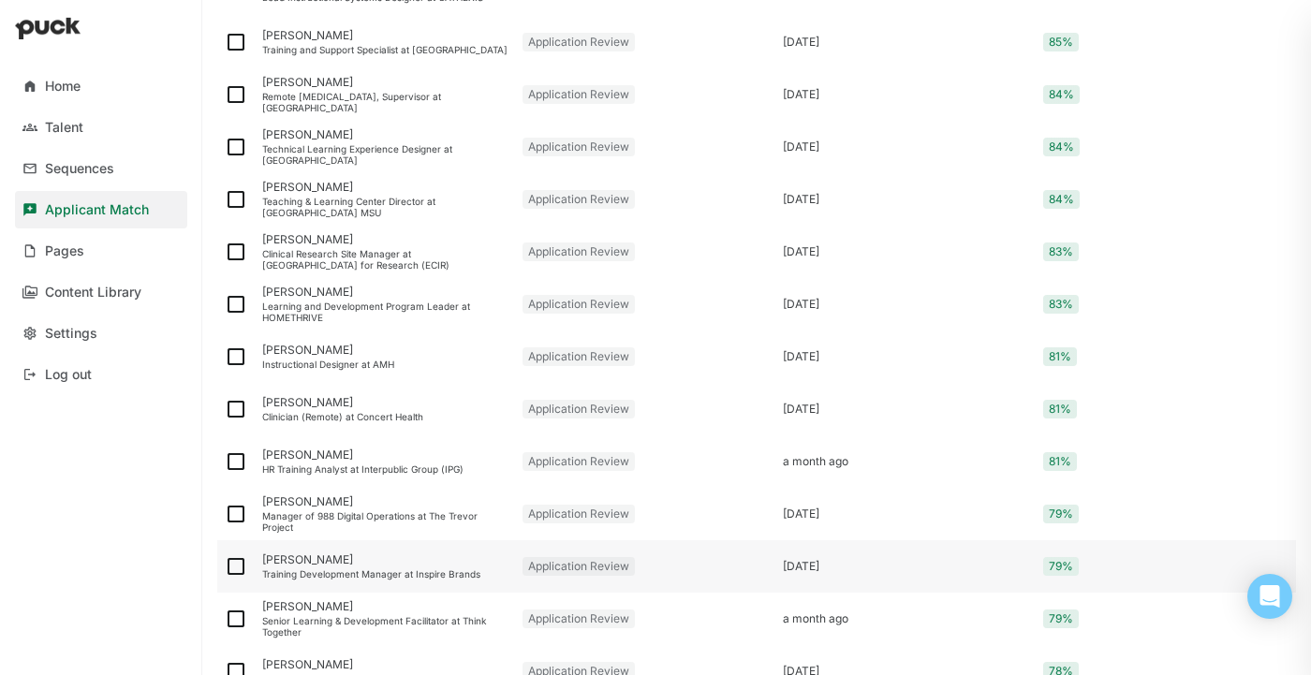
scroll to position [1577, 0]
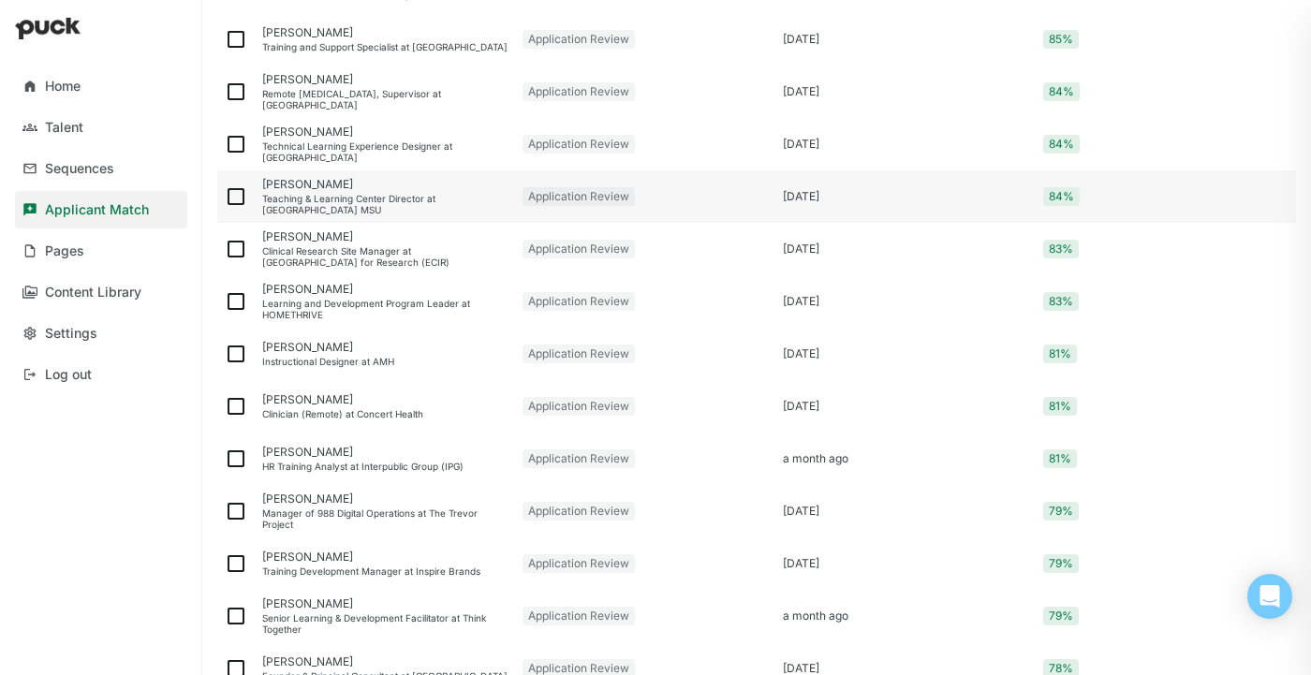
click at [380, 200] on div "Teaching & Learning Center Director at [GEOGRAPHIC_DATA] MSU" at bounding box center [384, 204] width 245 height 22
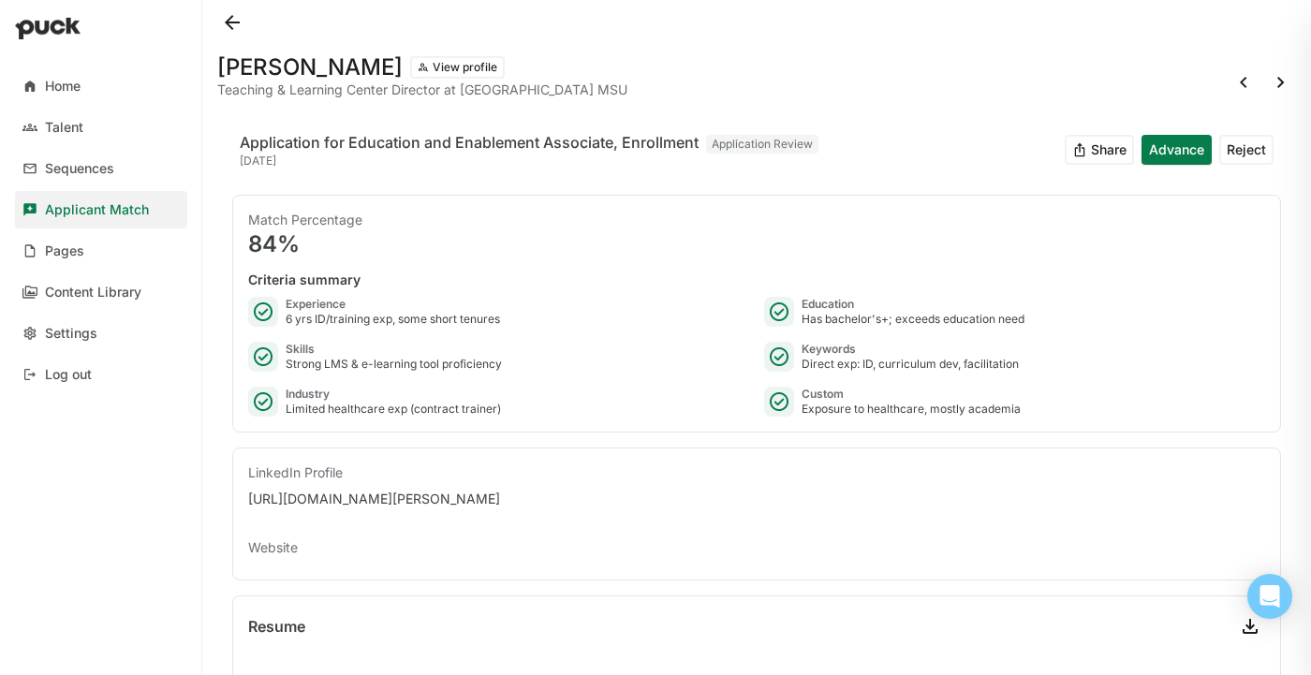
click at [229, 20] on button at bounding box center [232, 22] width 30 height 30
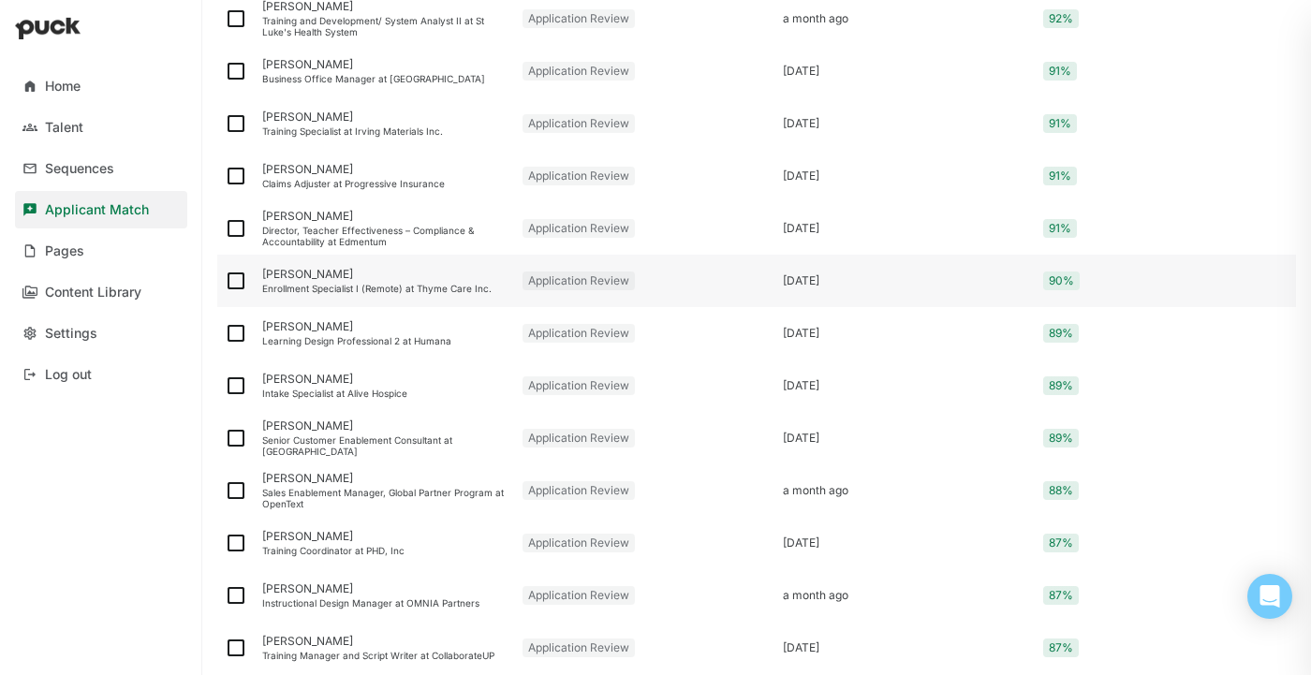
scroll to position [611, 0]
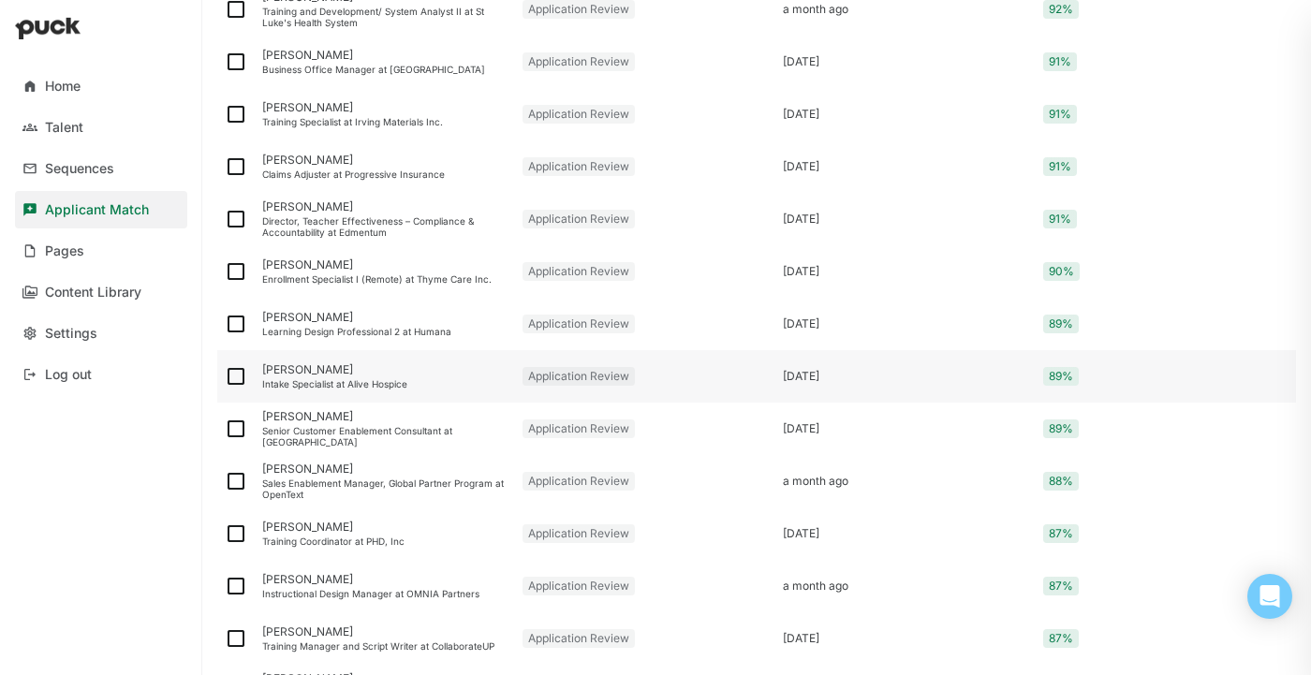
click at [367, 377] on div "[PERSON_NAME]" at bounding box center [384, 369] width 245 height 13
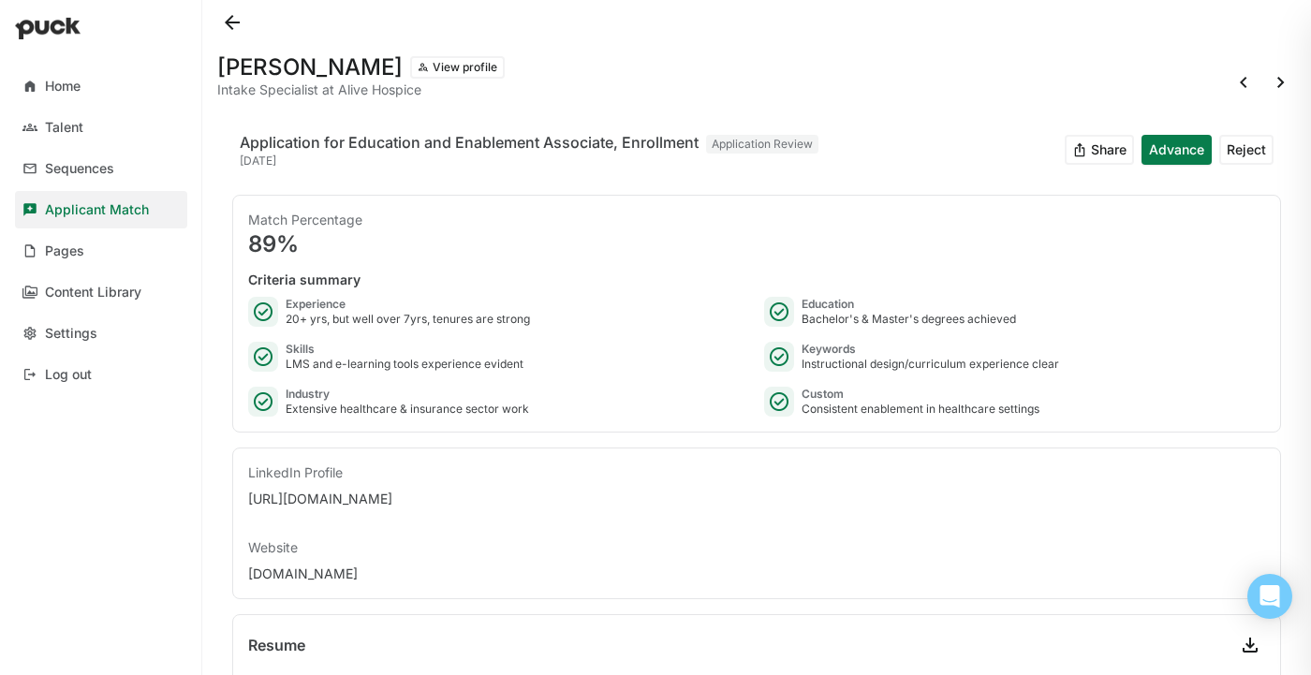
click at [236, 15] on button at bounding box center [232, 22] width 30 height 30
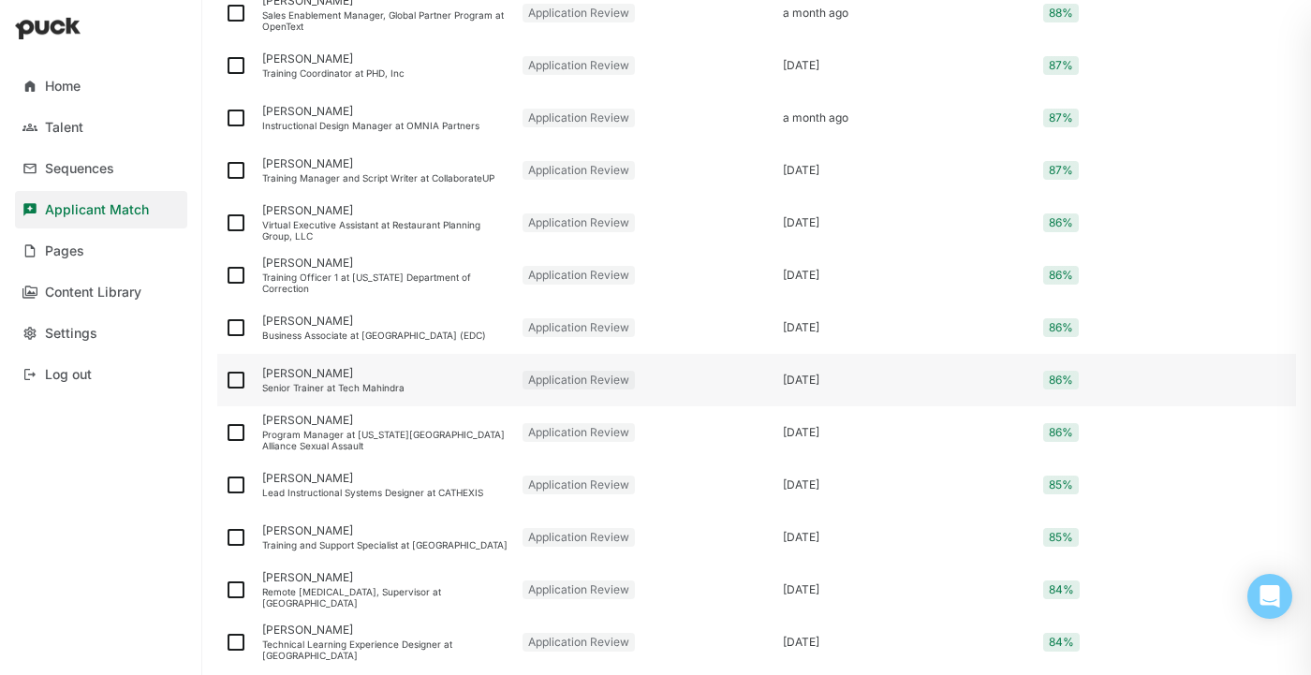
scroll to position [1086, 0]
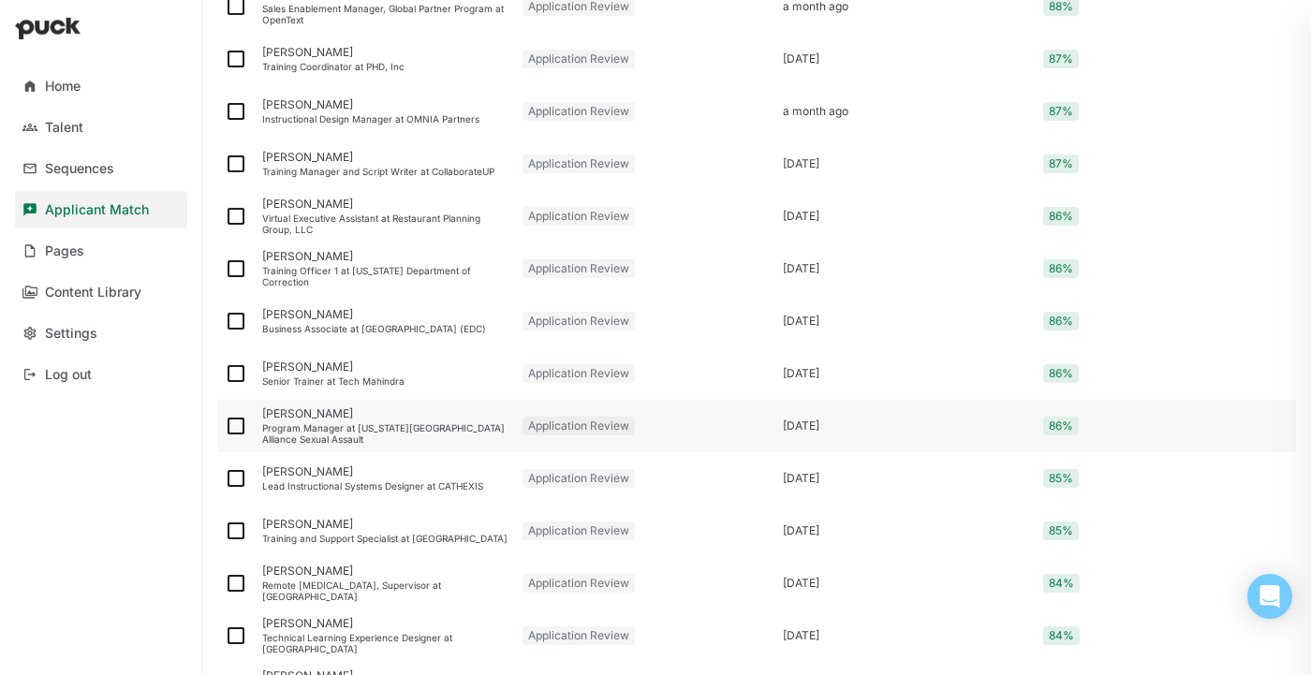
click at [378, 431] on div "Program Manager at [US_STATE][GEOGRAPHIC_DATA] Alliance Sexual Assault" at bounding box center [384, 433] width 245 height 22
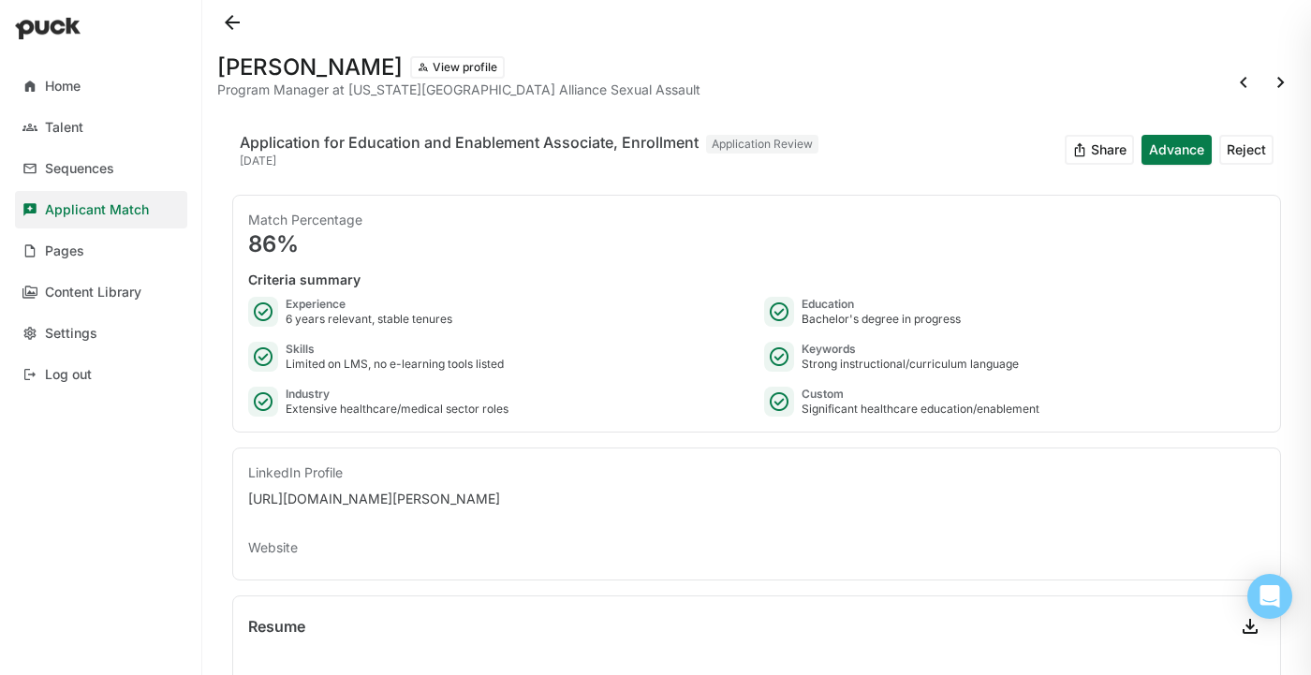
click at [232, 17] on button at bounding box center [232, 22] width 30 height 30
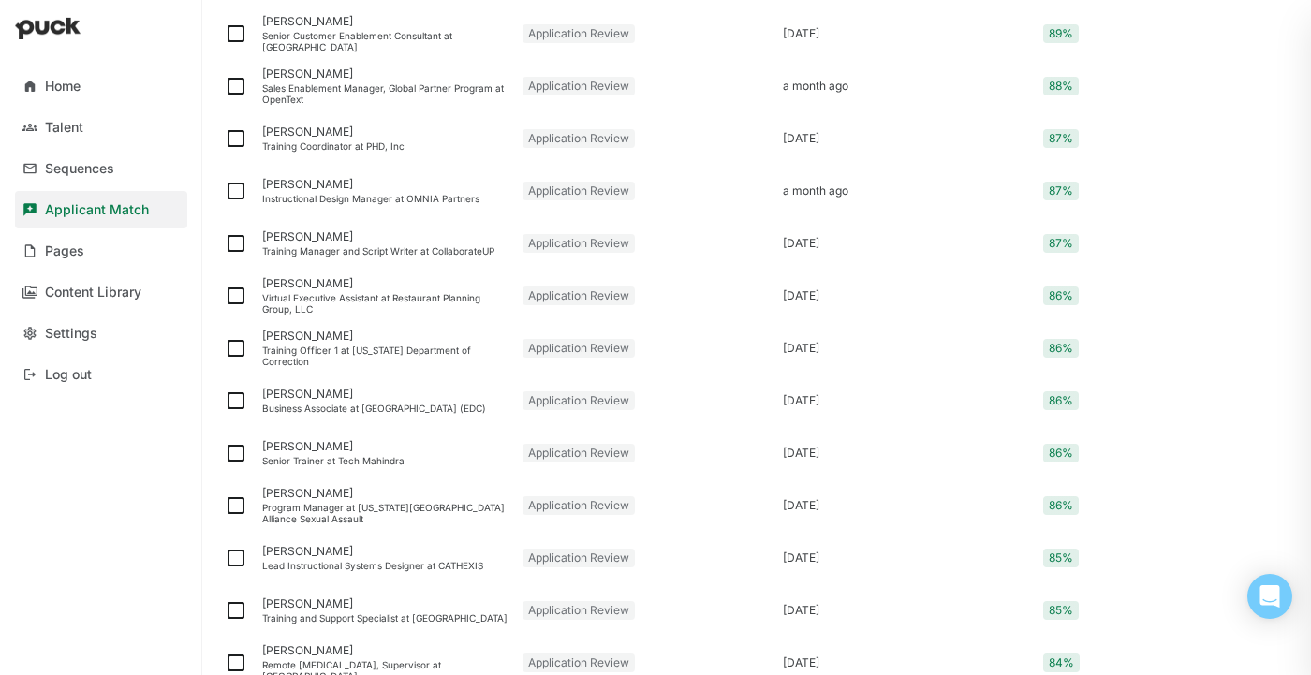
scroll to position [1036, 0]
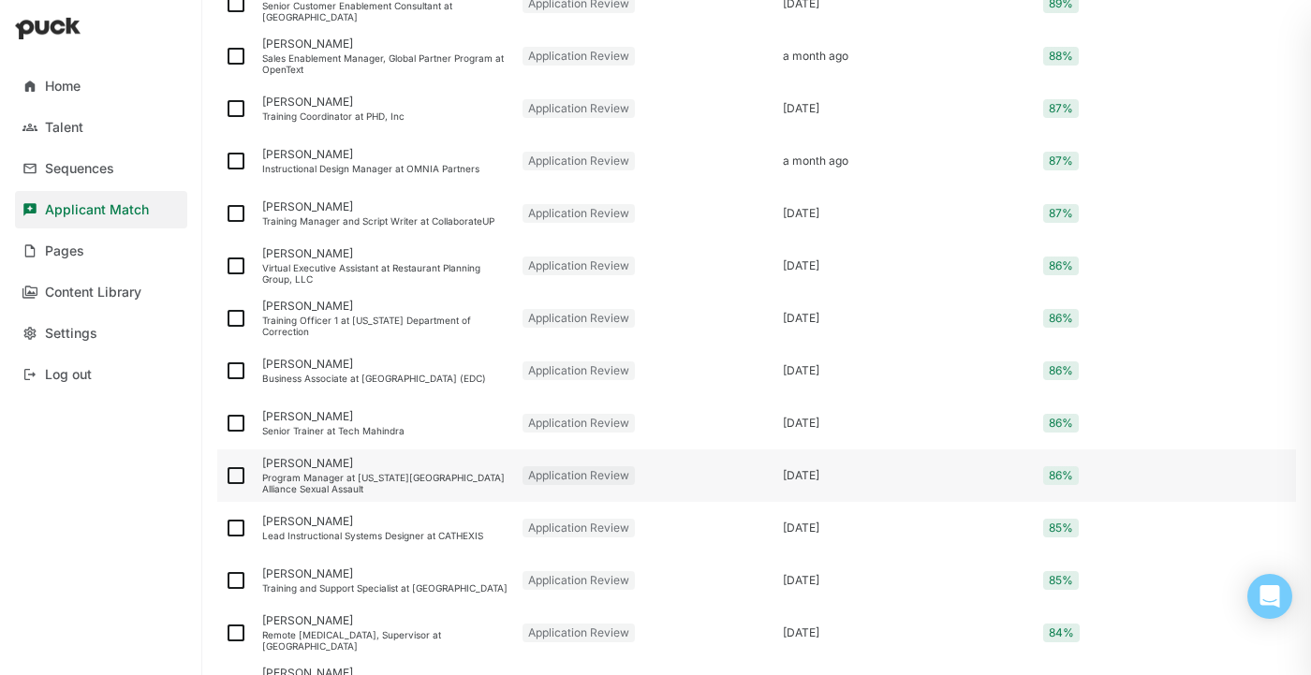
click at [237, 477] on img at bounding box center [236, 476] width 22 height 22
click at [225, 477] on input "checkbox" at bounding box center [224, 476] width 1 height 1
checkbox input "true"
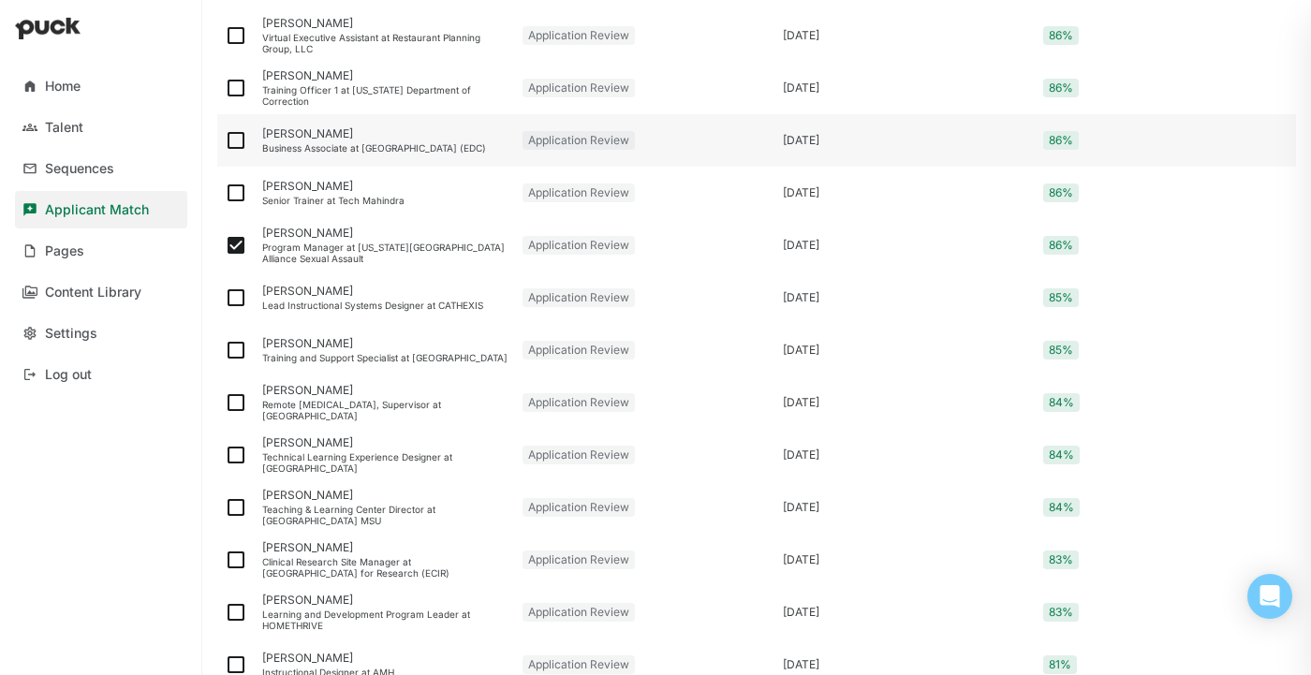
scroll to position [1268, 0]
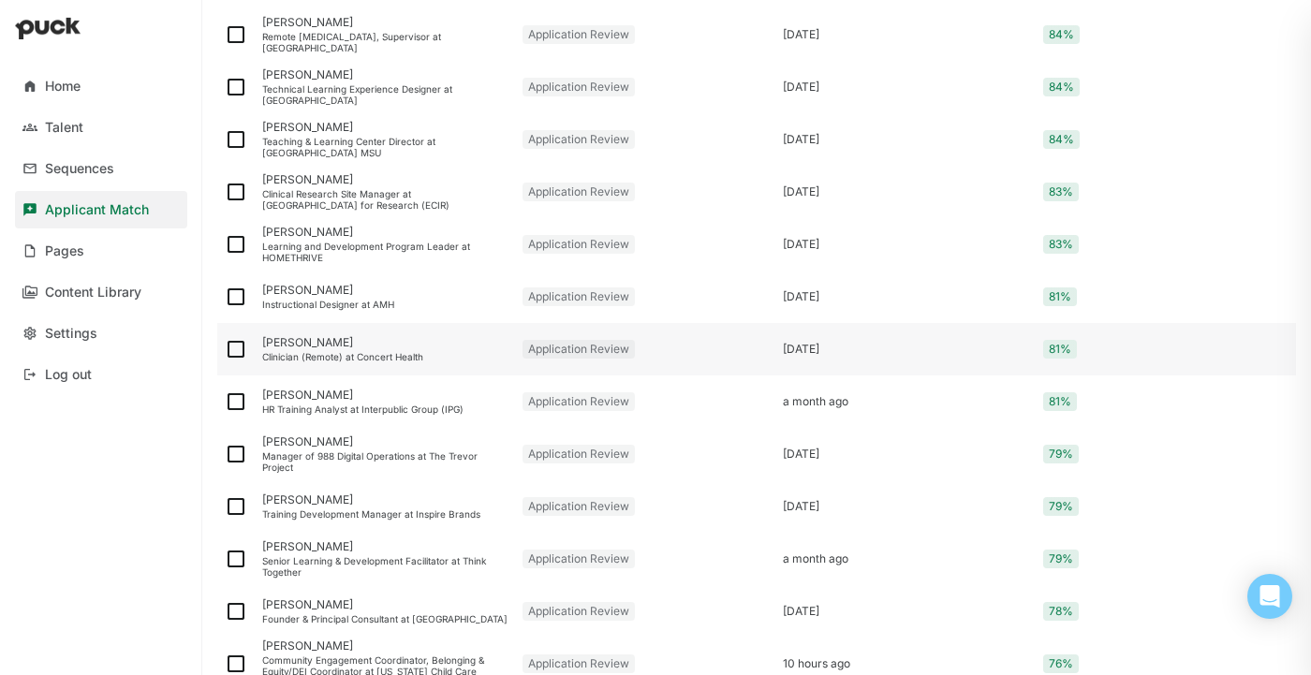
click at [380, 353] on div "Clinician (Remote) at Concert Health" at bounding box center [384, 356] width 245 height 11
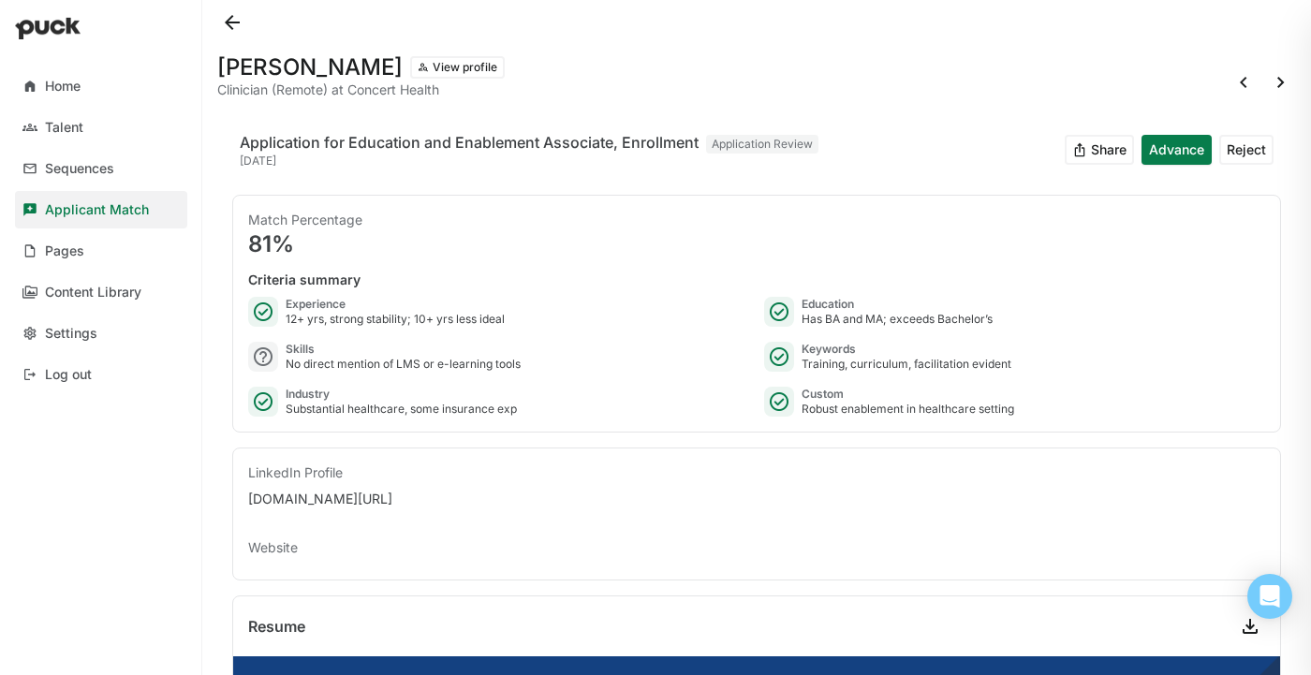
click at [237, 15] on button at bounding box center [232, 22] width 30 height 30
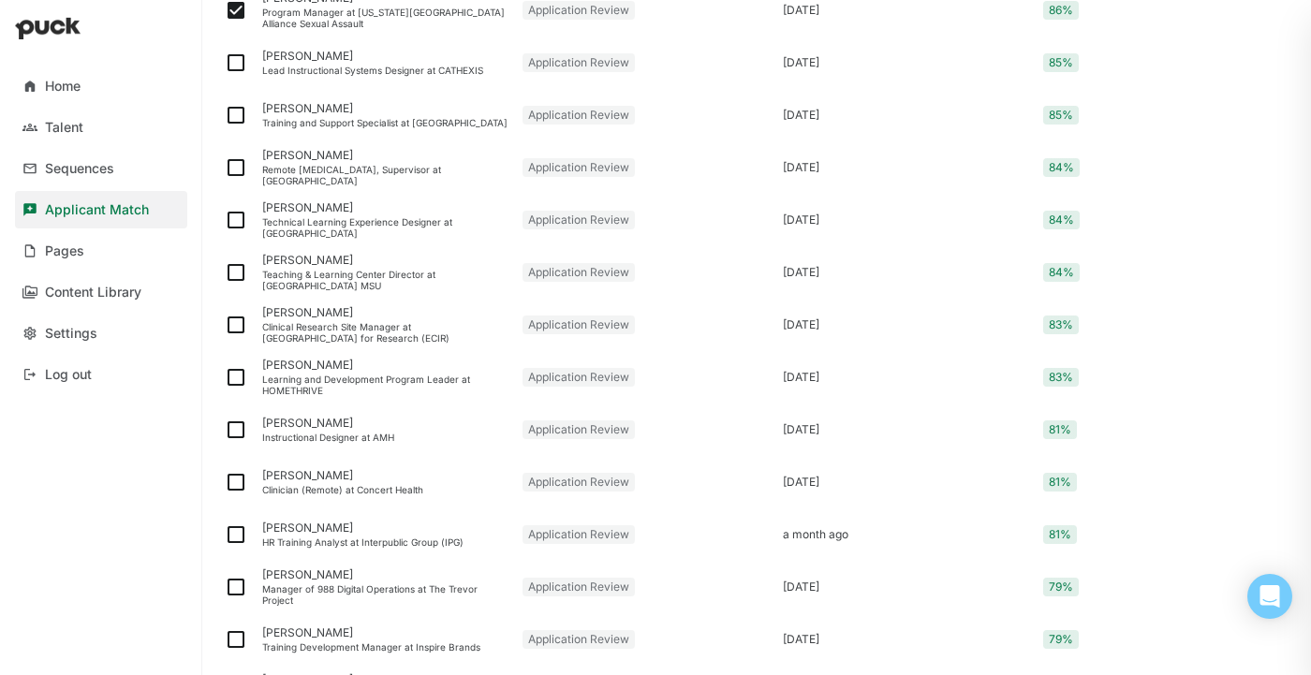
scroll to position [1512, 0]
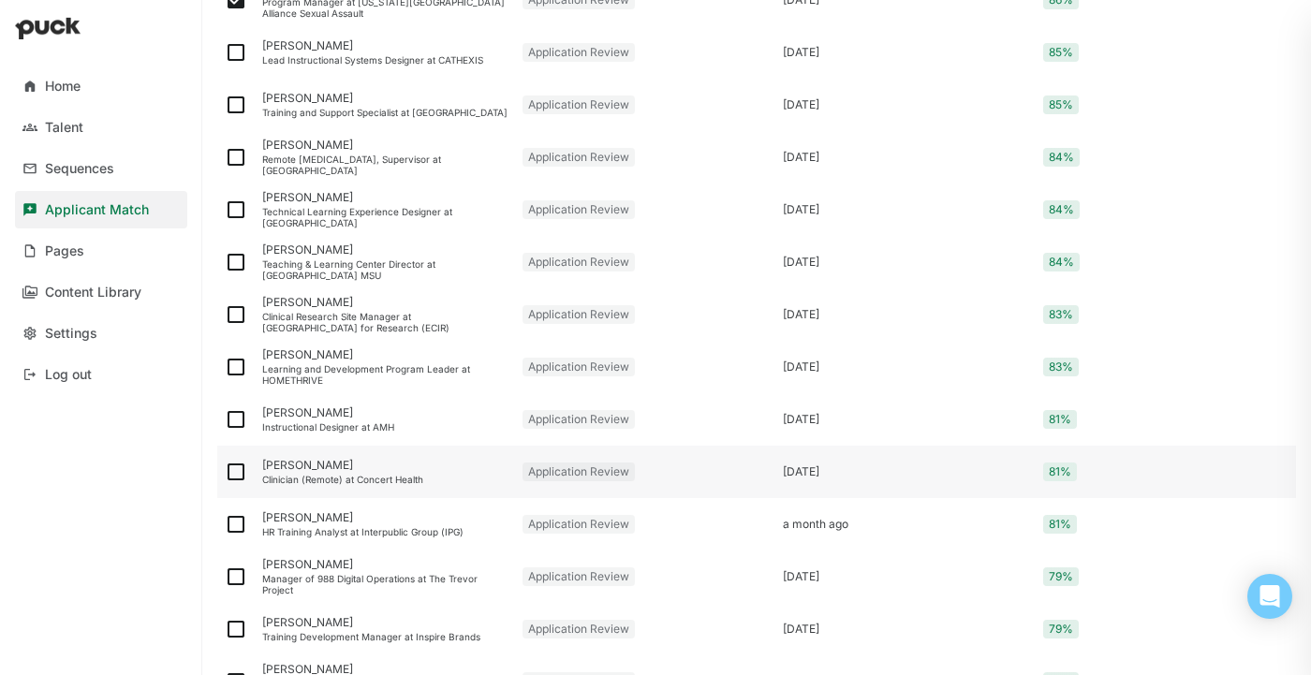
click at [241, 469] on img at bounding box center [236, 472] width 22 height 22
click at [225, 472] on input "checkbox" at bounding box center [224, 472] width 1 height 1
checkbox input "true"
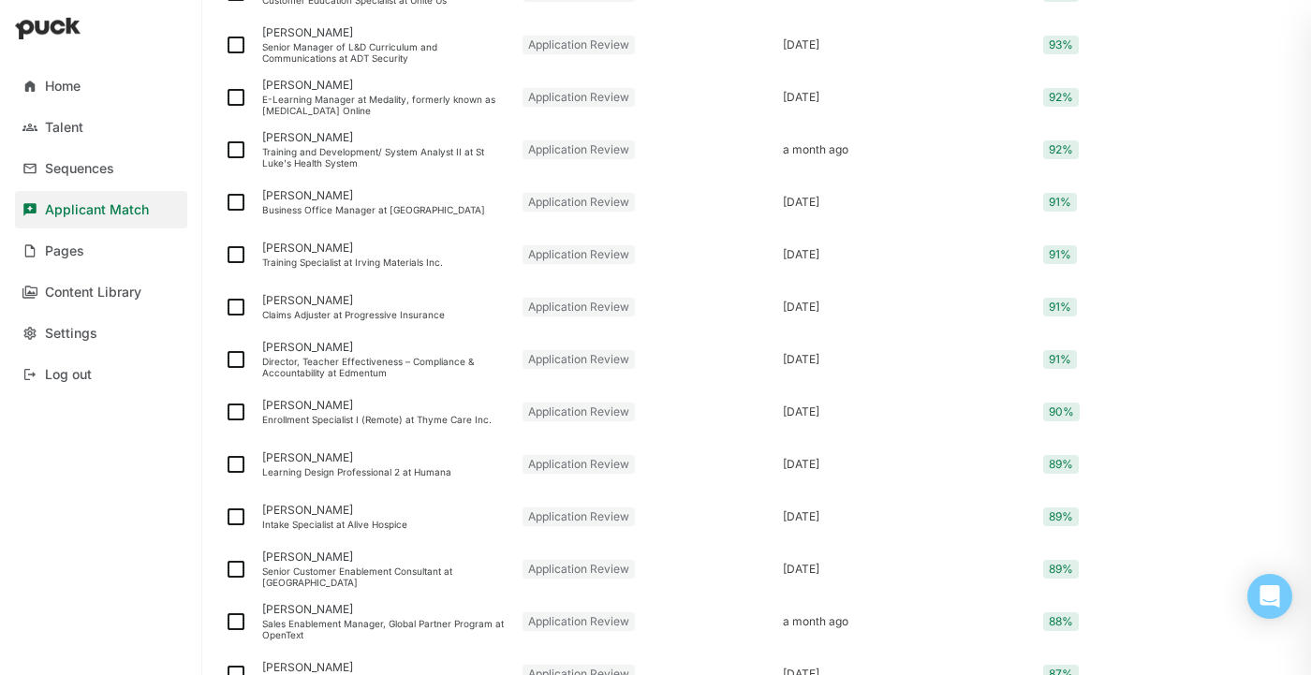
scroll to position [0, 0]
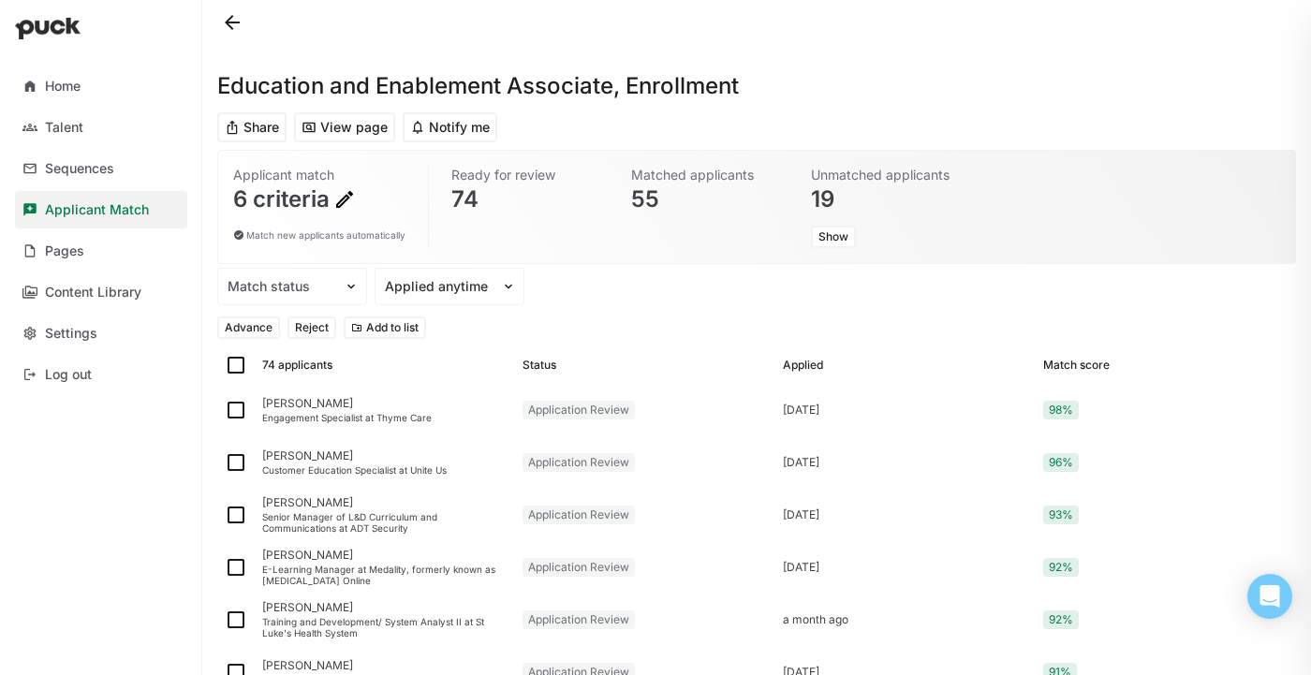
click at [311, 322] on button "Reject" at bounding box center [312, 328] width 49 height 22
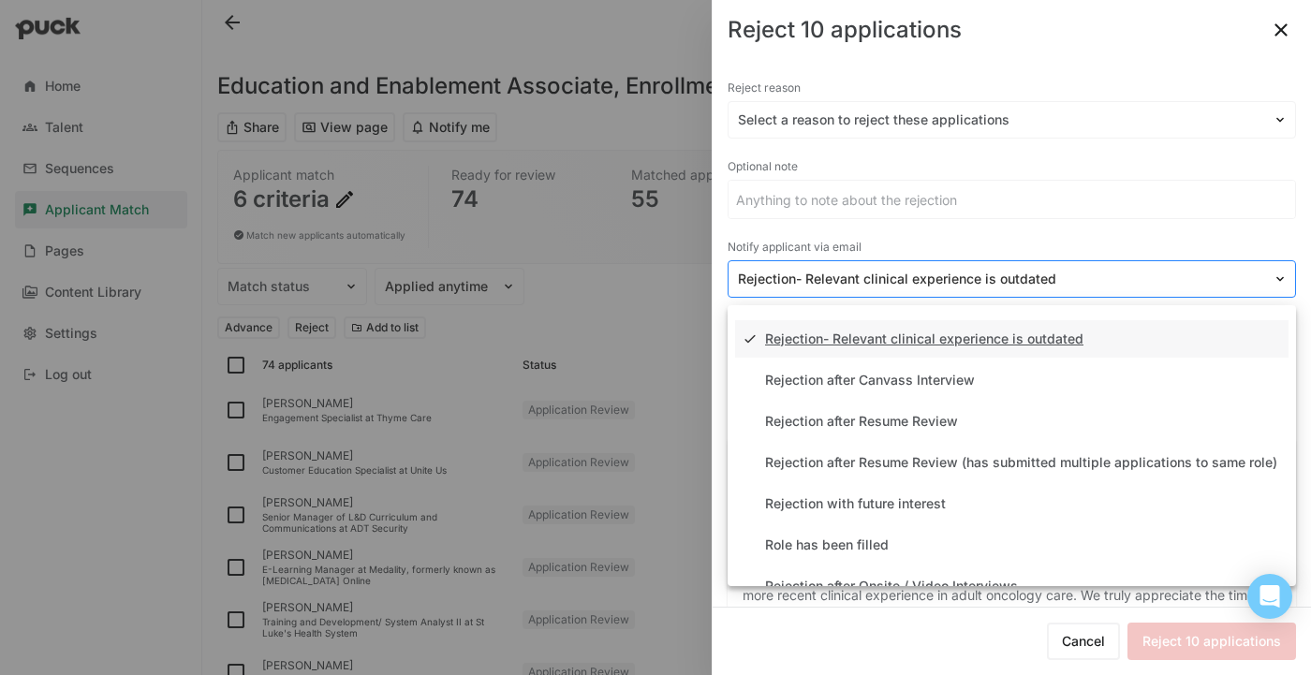
click at [1049, 277] on div at bounding box center [1001, 280] width 526 height 20
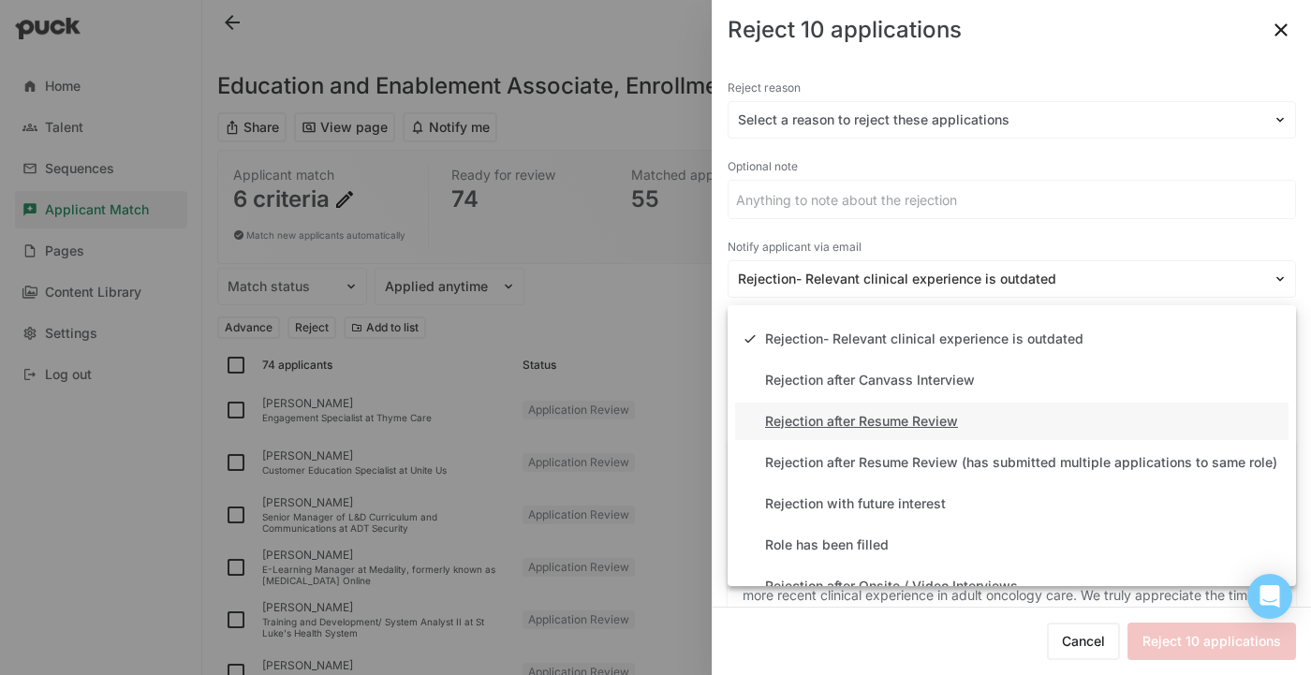
click at [898, 422] on div "Rejection after Resume Review" at bounding box center [861, 422] width 193 height 16
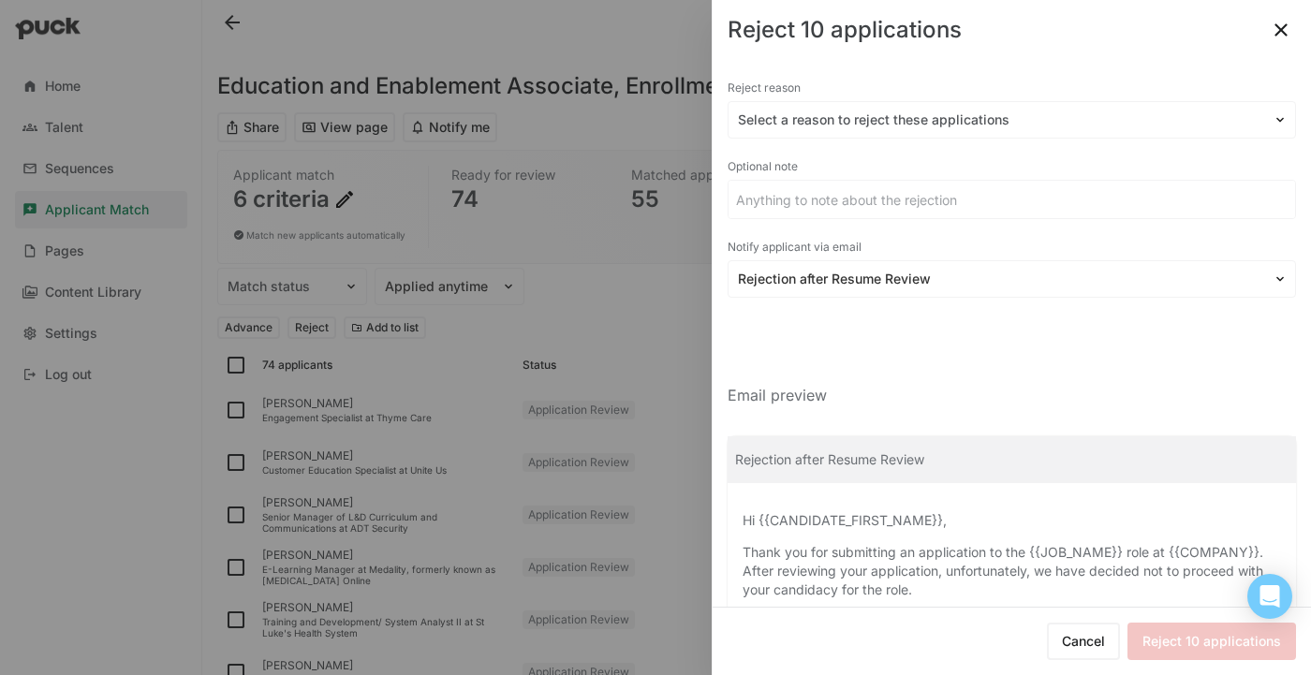
scroll to position [1, 0]
click at [931, 114] on div at bounding box center [1001, 120] width 526 height 20
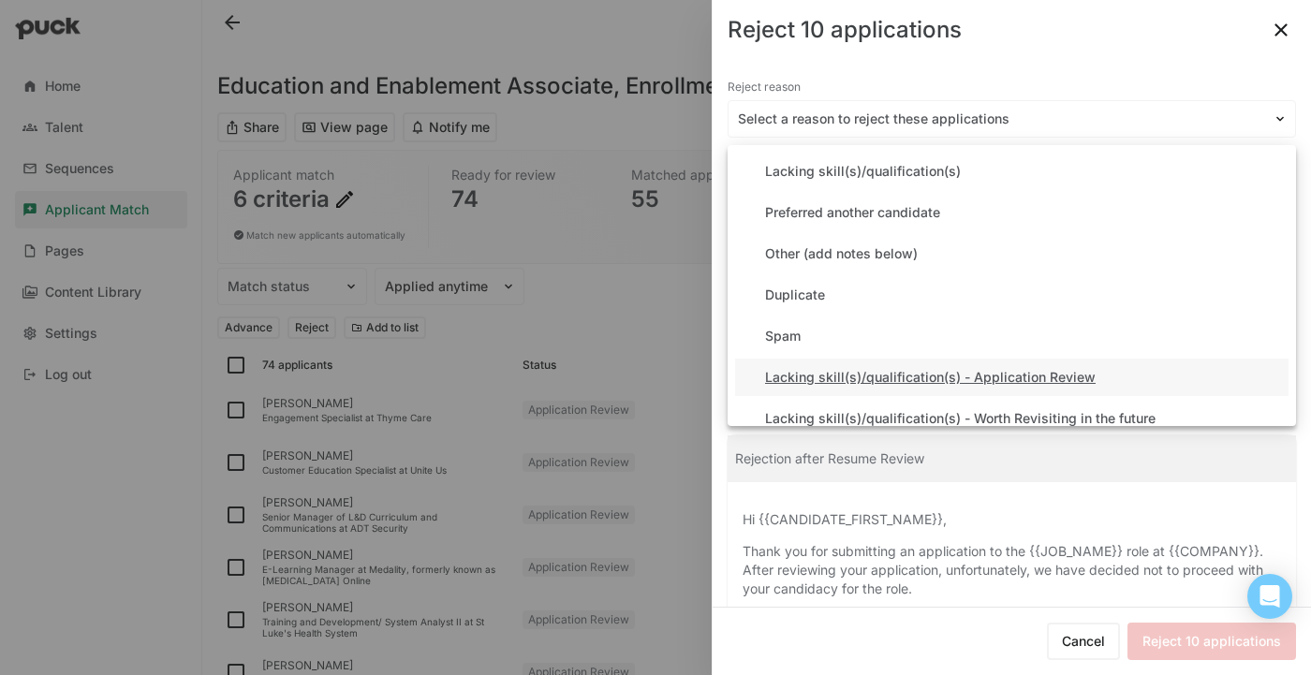
click at [962, 370] on div "Lacking skill(s)/qualification(s) - Application Review" at bounding box center [930, 378] width 331 height 16
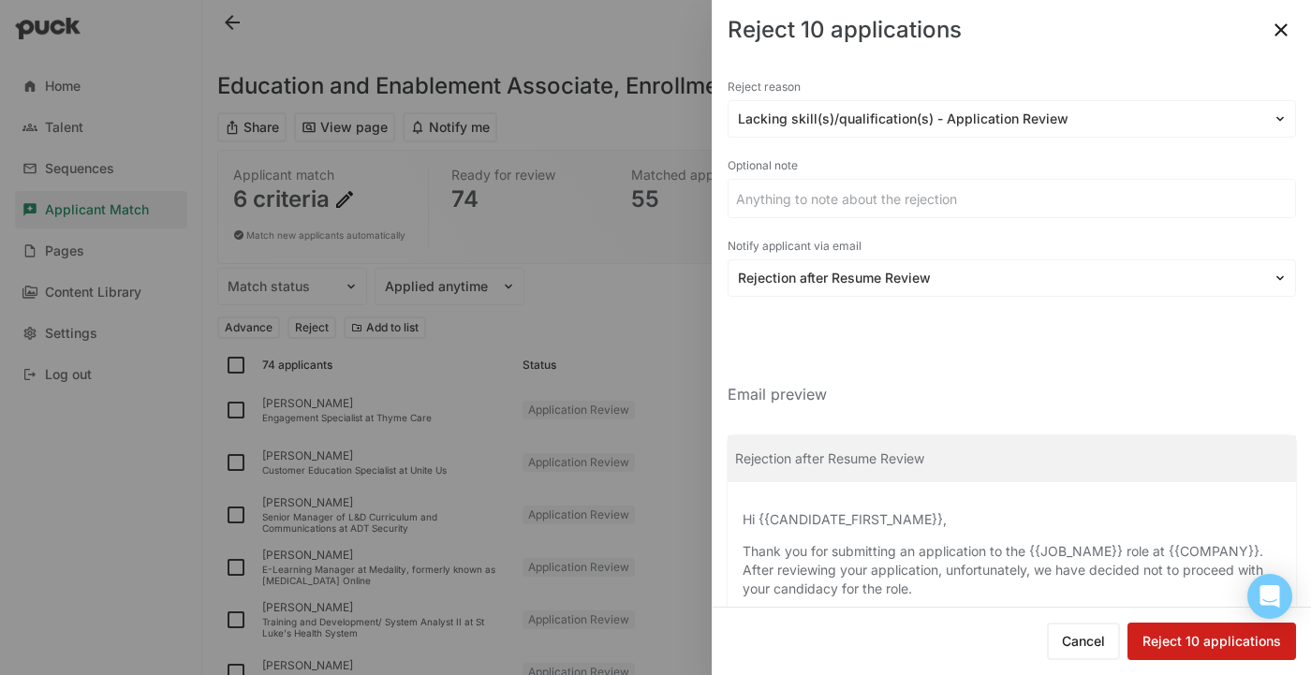
scroll to position [152, 0]
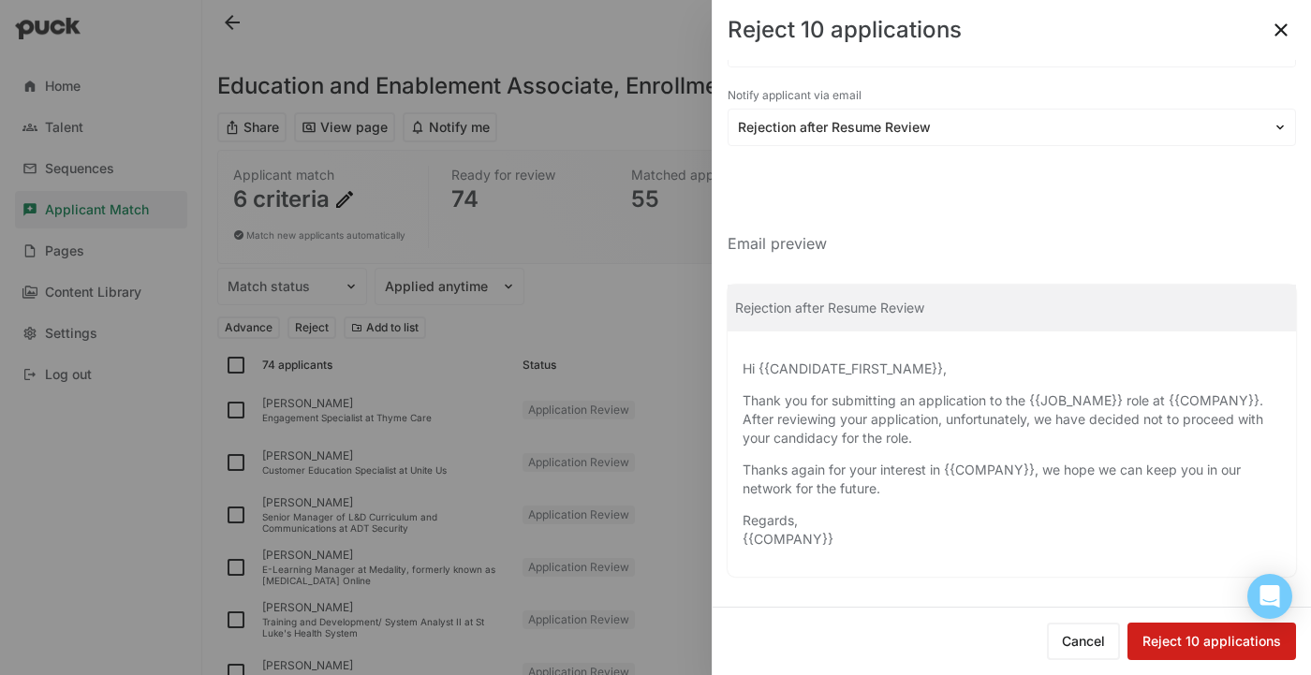
click at [1198, 644] on button "Reject 10 applications" at bounding box center [1212, 641] width 169 height 37
checkbox input "false"
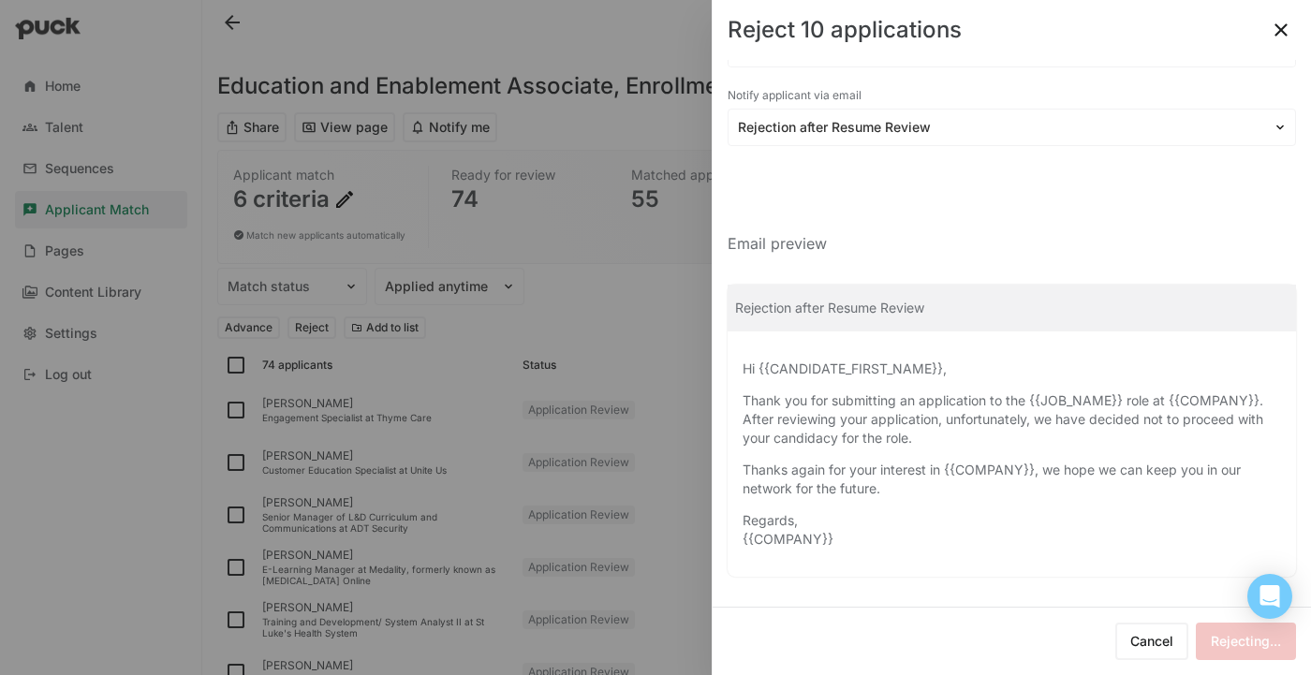
checkbox input "false"
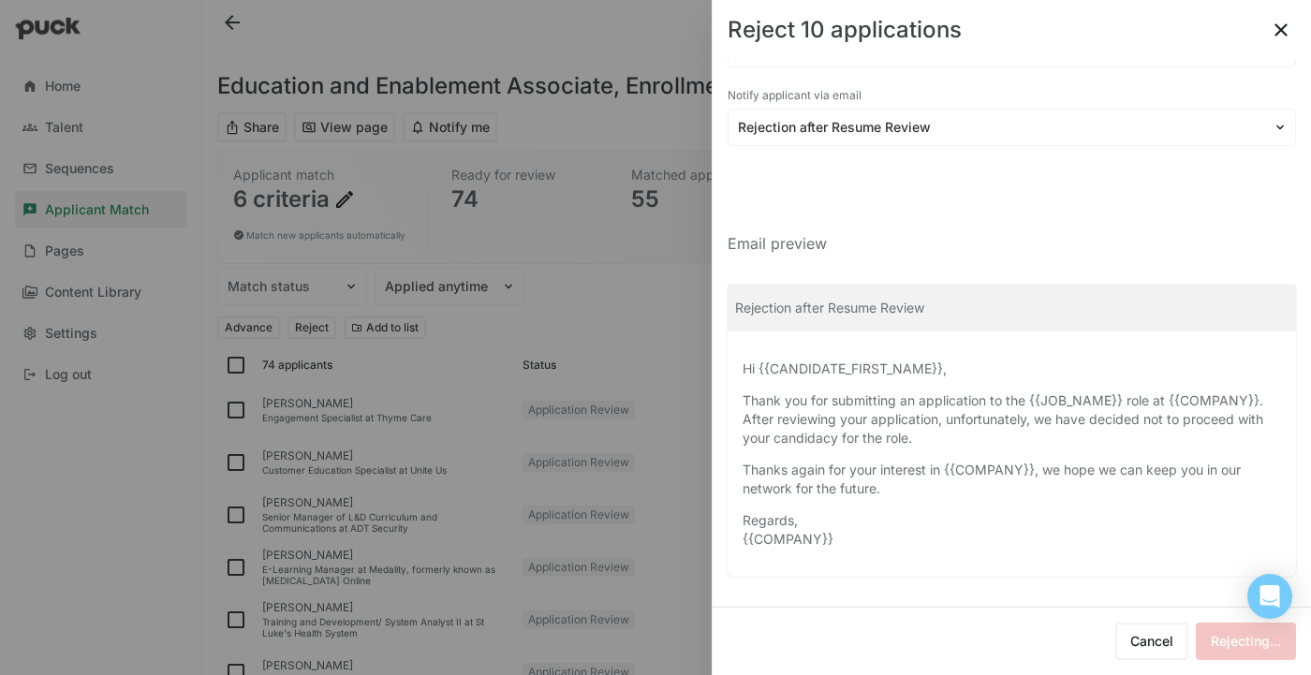
checkbox input "false"
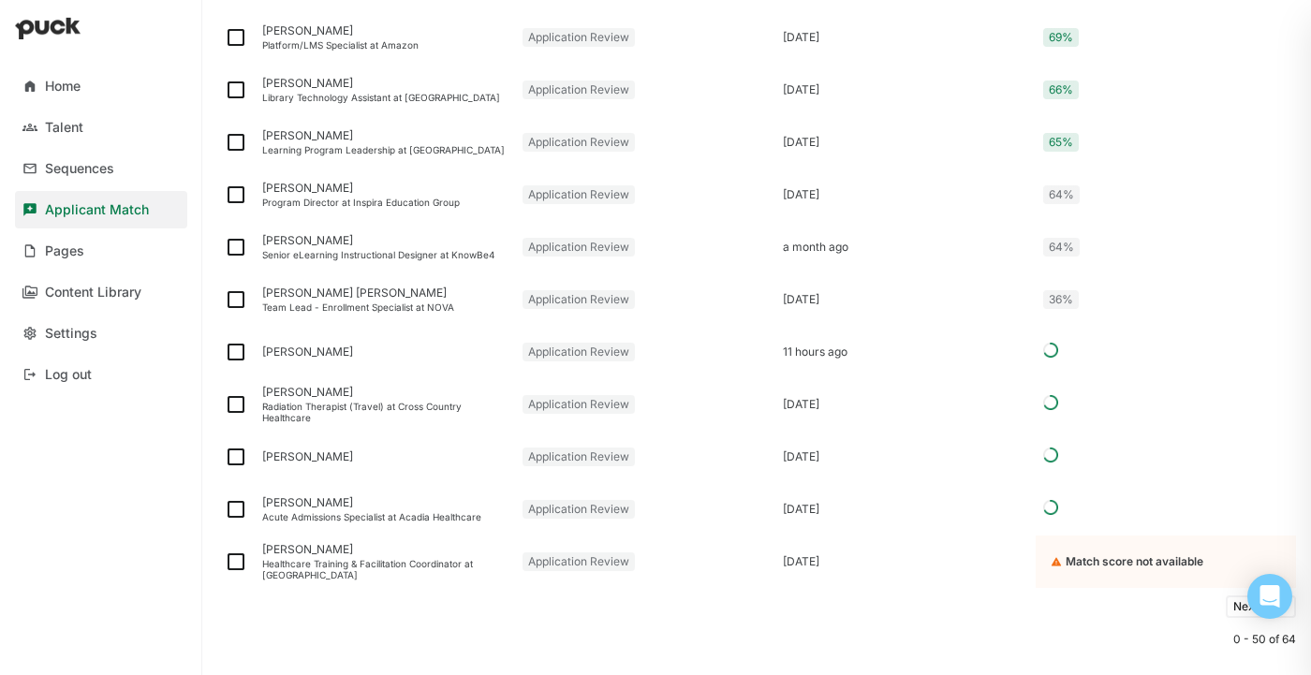
scroll to position [2382, 0]
click at [380, 295] on div "Andres De La Noval" at bounding box center [384, 292] width 245 height 13
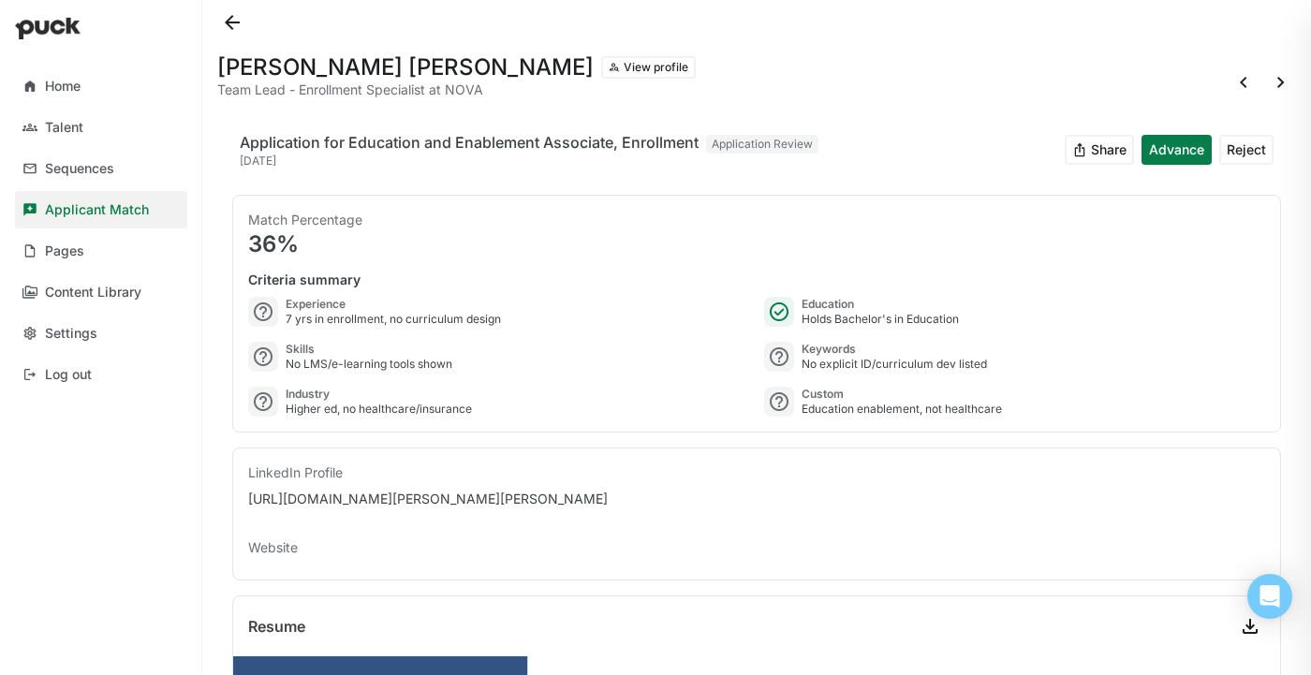
click at [237, 23] on button at bounding box center [232, 22] width 30 height 30
